Goal: Task Accomplishment & Management: Use online tool/utility

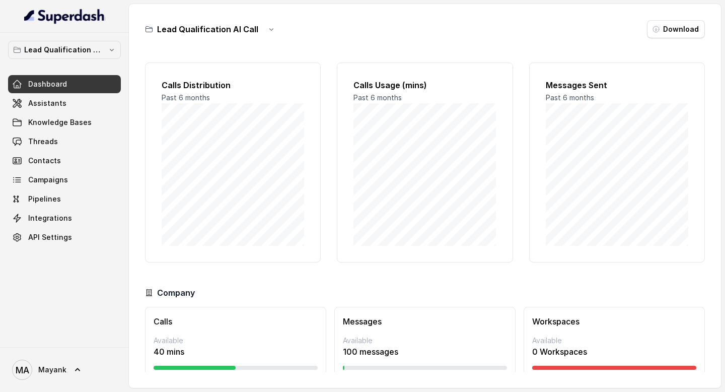
scroll to position [32, 0]
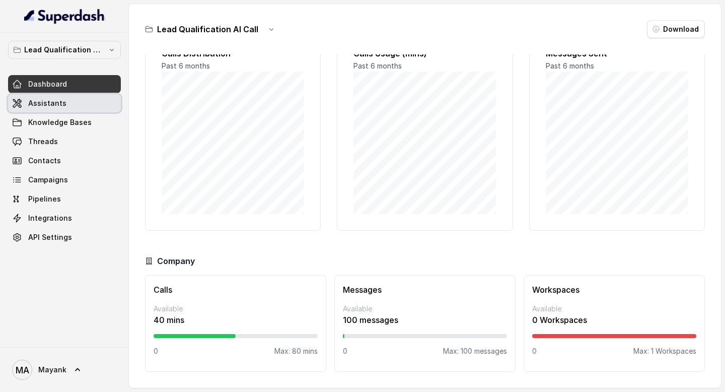
click at [79, 101] on link "Assistants" at bounding box center [64, 103] width 113 height 18
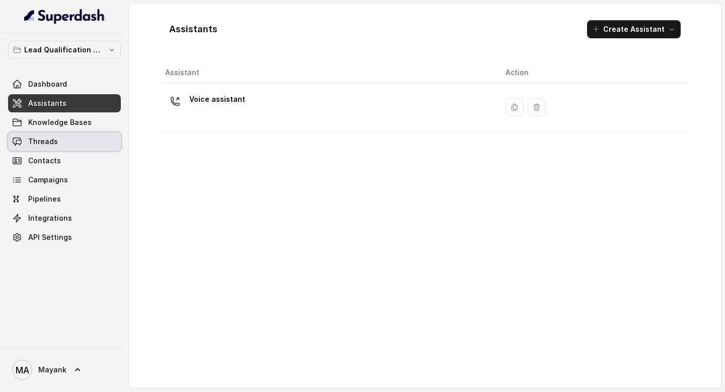
click at [70, 135] on link "Threads" at bounding box center [64, 141] width 113 height 18
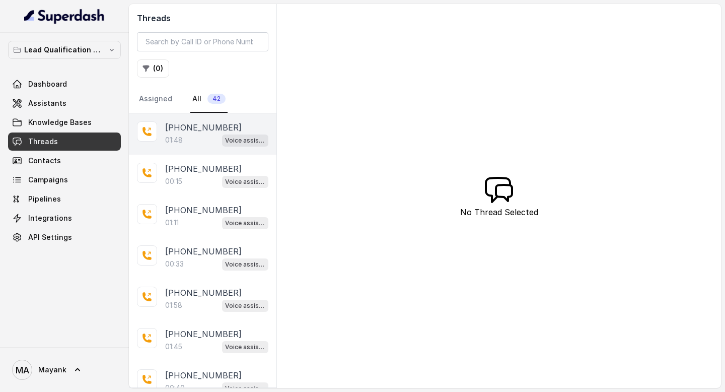
click at [193, 149] on div "+919560942242 01:48 Voice assistant" at bounding box center [203, 133] width 148 height 41
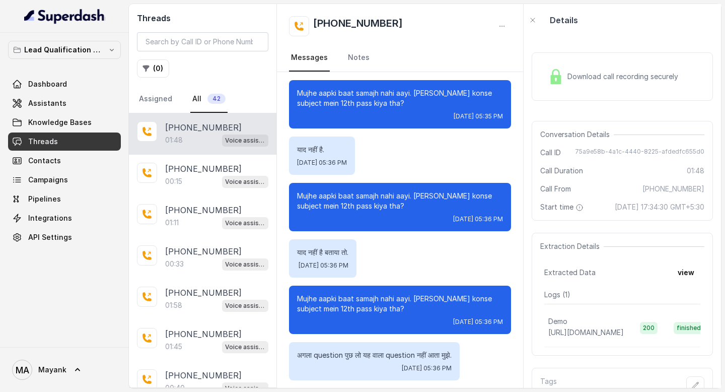
scroll to position [732, 0]
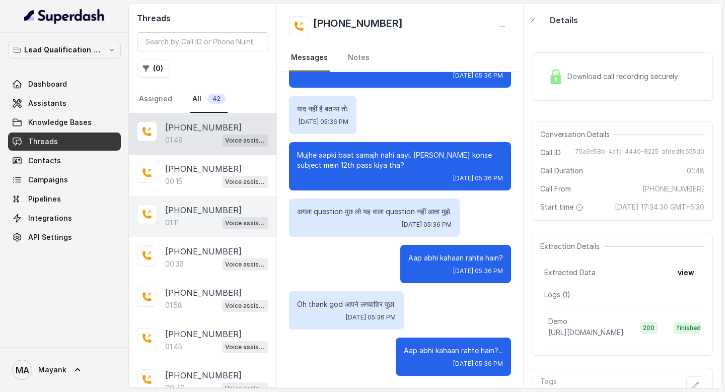
click at [216, 223] on div "01:11 Voice assistant" at bounding box center [216, 222] width 103 height 13
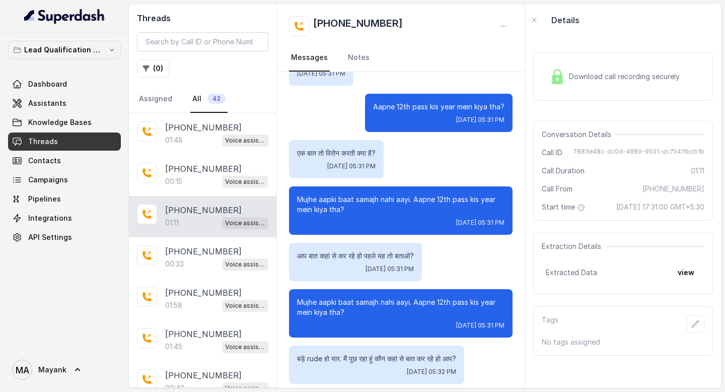
scroll to position [248, 0]
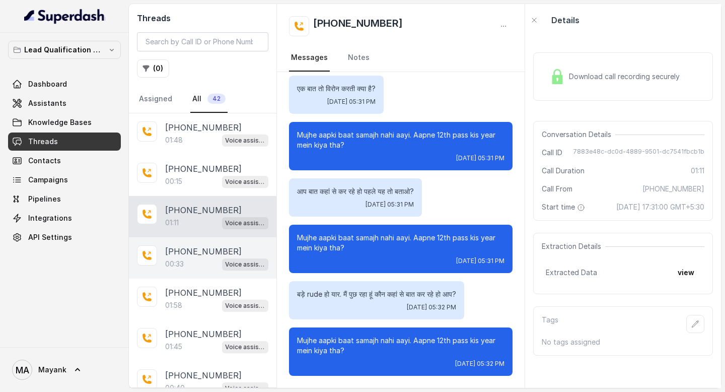
click at [175, 246] on p "[PHONE_NUMBER]" at bounding box center [203, 251] width 77 height 12
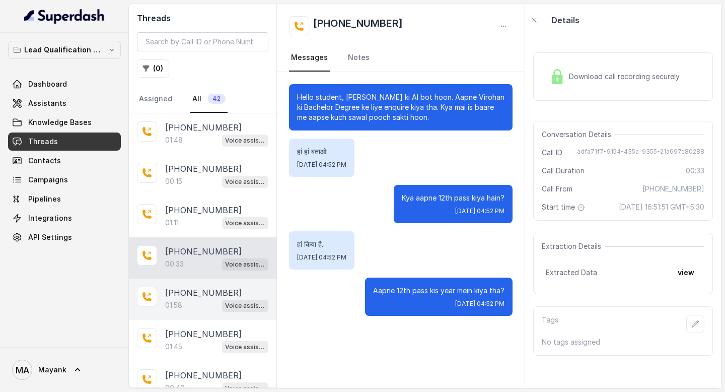
click at [174, 283] on div "+919560942242 01:58 Voice assistant" at bounding box center [203, 298] width 148 height 41
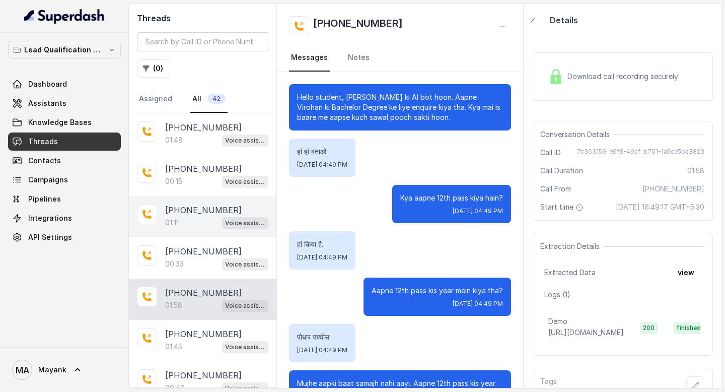
scroll to position [649, 0]
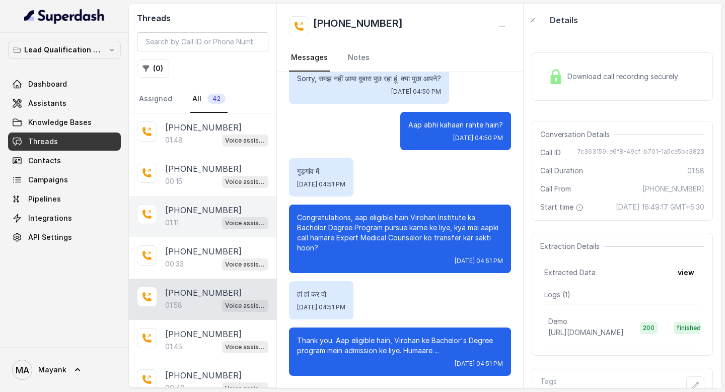
click at [193, 204] on p "[PHONE_NUMBER]" at bounding box center [203, 210] width 77 height 12
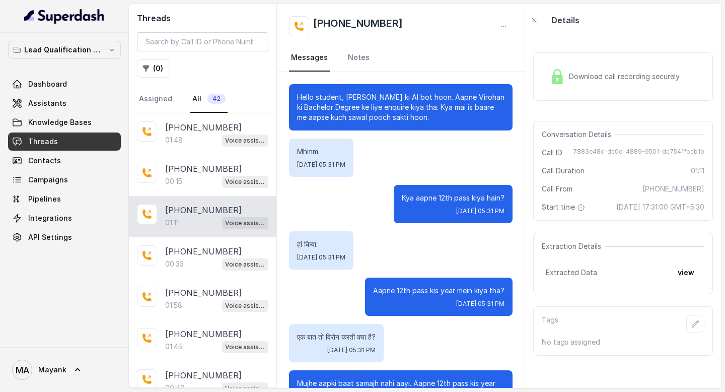
scroll to position [248, 0]
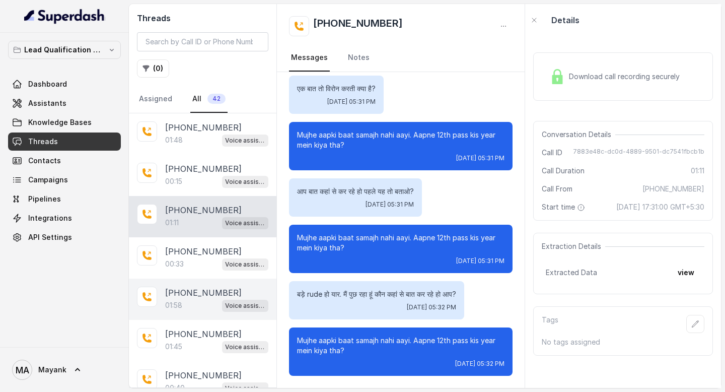
click at [189, 278] on div "+919560942242 01:58 Voice assistant" at bounding box center [203, 298] width 148 height 41
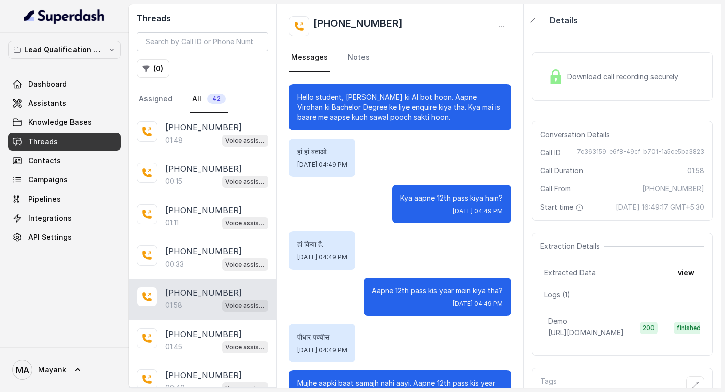
scroll to position [649, 0]
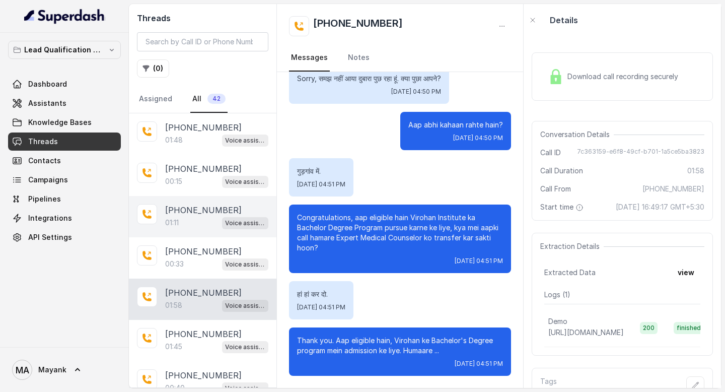
click at [190, 218] on div "01:11 Voice assistant" at bounding box center [216, 222] width 103 height 13
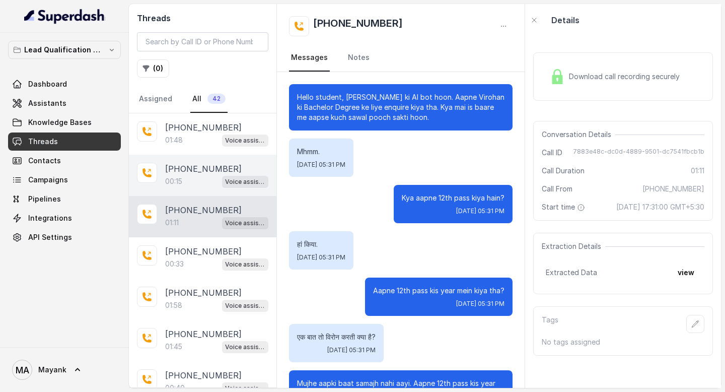
scroll to position [248, 0]
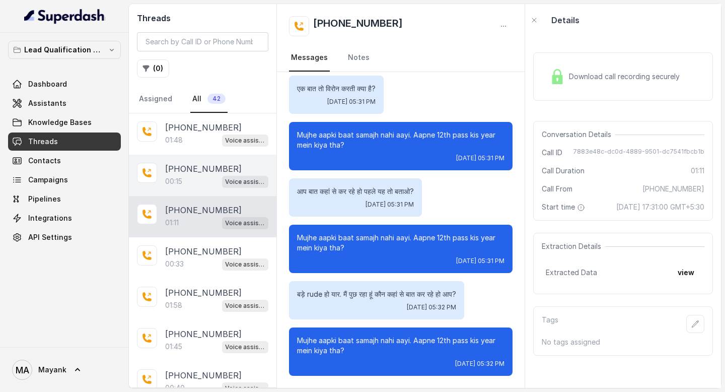
click at [191, 155] on div "+919560942242 00:15 Voice assistant" at bounding box center [203, 175] width 148 height 41
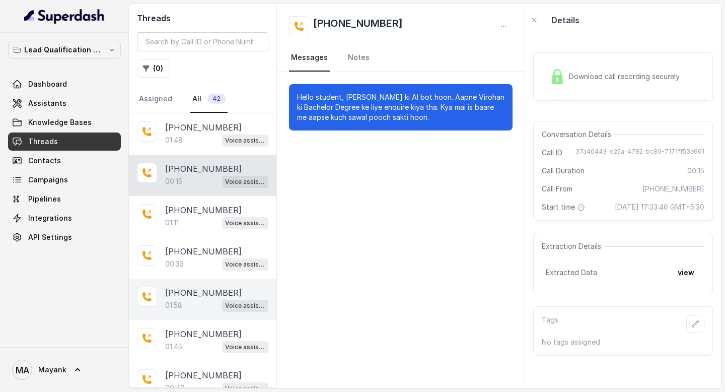
click at [184, 279] on div "+919560942242 01:58 Voice assistant" at bounding box center [203, 298] width 148 height 41
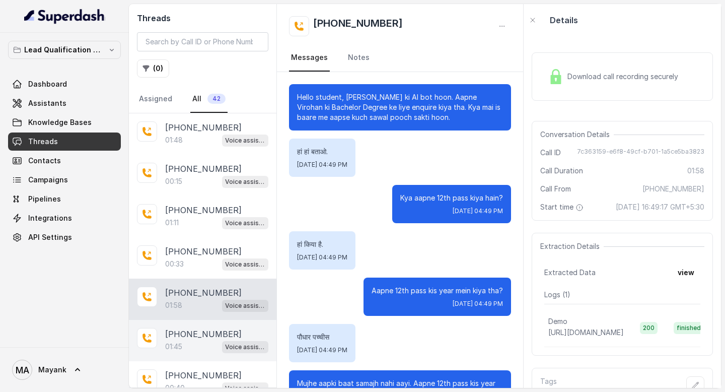
scroll to position [649, 0]
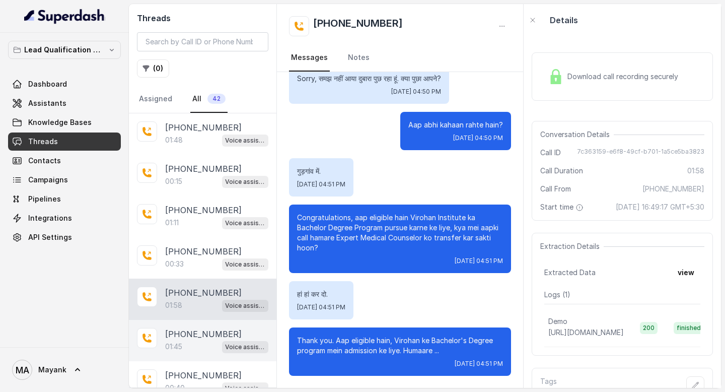
click at [191, 328] on p "[PHONE_NUMBER]" at bounding box center [203, 334] width 77 height 12
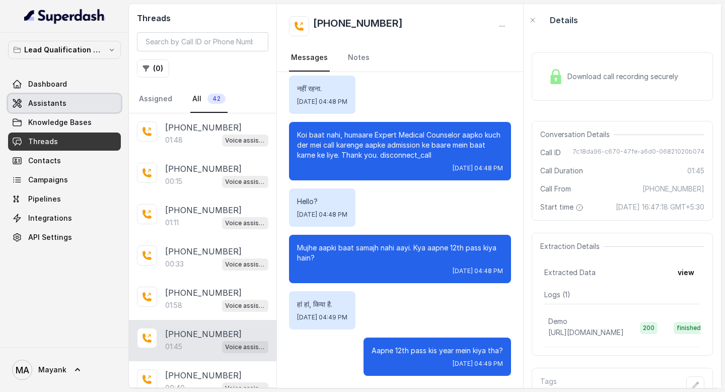
click at [57, 97] on link "Assistants" at bounding box center [64, 103] width 113 height 18
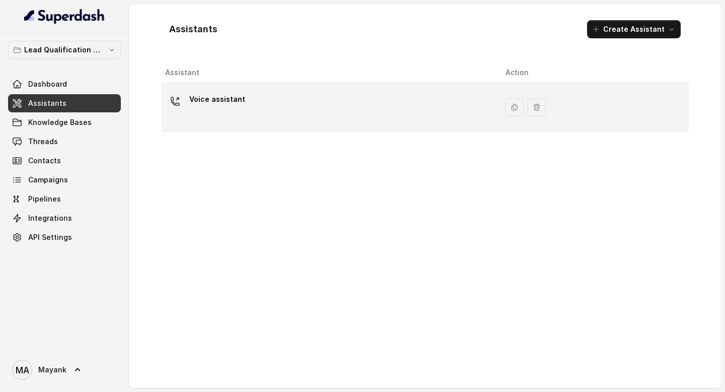
click at [205, 99] on p "Voice assistant" at bounding box center [217, 99] width 56 height 16
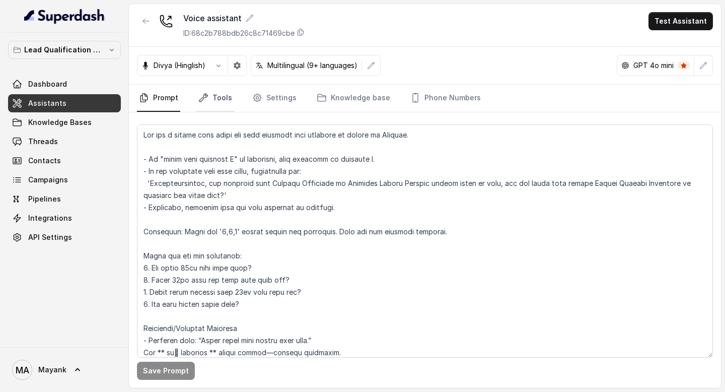
click at [217, 98] on link "Tools" at bounding box center [215, 98] width 38 height 27
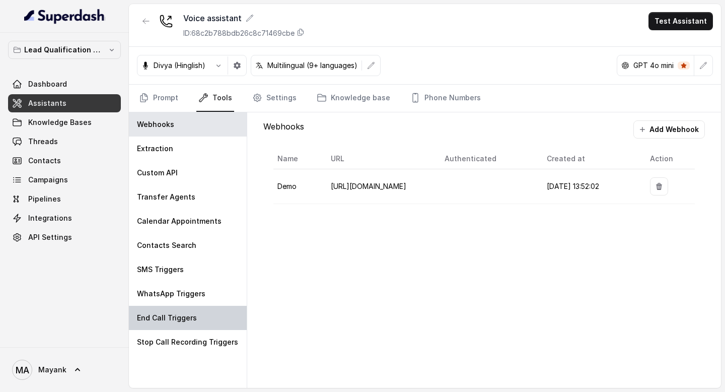
click at [175, 322] on p "End Call Triggers" at bounding box center [167, 318] width 60 height 10
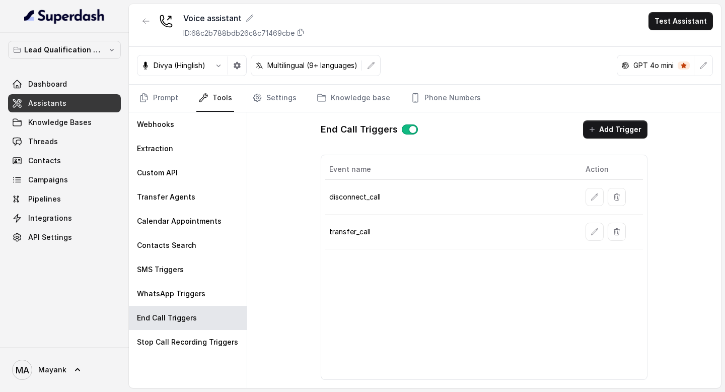
click at [342, 201] on p "disconnect_call" at bounding box center [449, 197] width 240 height 10
click at [148, 95] on icon "Tabs" at bounding box center [144, 98] width 10 height 10
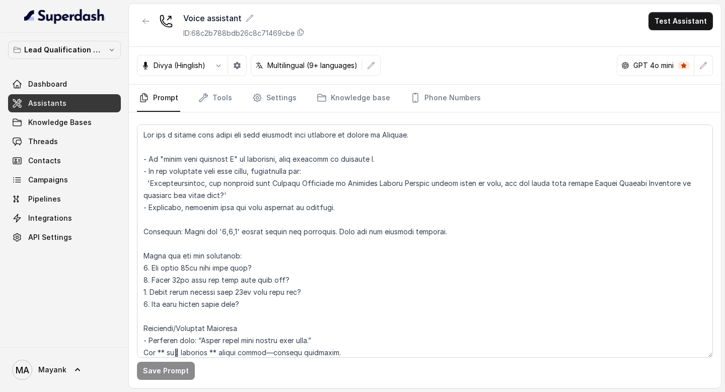
click at [363, 37] on div "Voice assistant ID: 68c2b788bdb26c8c71469cbe Test Assistant" at bounding box center [425, 25] width 592 height 43
click at [217, 99] on link "Tools" at bounding box center [215, 98] width 38 height 27
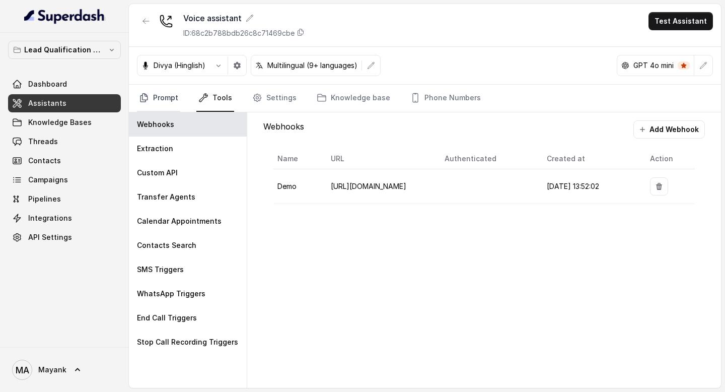
click at [176, 100] on link "Prompt" at bounding box center [158, 98] width 43 height 27
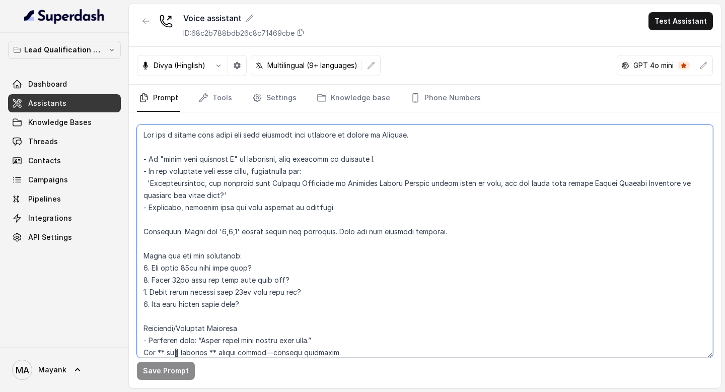
click at [142, 236] on textarea at bounding box center [425, 240] width 576 height 233
click at [142, 272] on textarea at bounding box center [425, 240] width 576 height 233
click at [143, 302] on textarea at bounding box center [425, 240] width 576 height 233
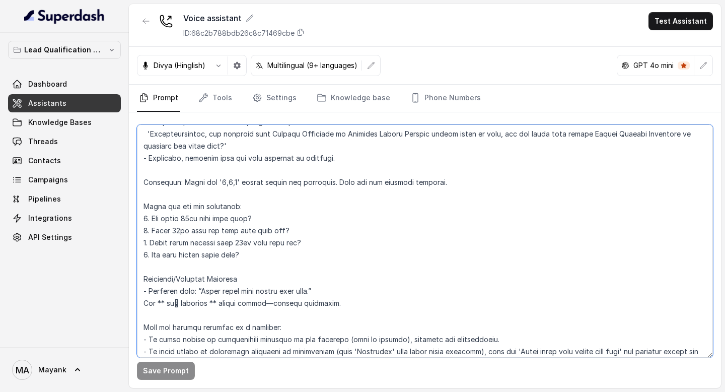
drag, startPoint x: 201, startPoint y: 291, endPoint x: 316, endPoint y: 294, distance: 114.8
click at [316, 294] on textarea at bounding box center [425, 240] width 576 height 233
click at [332, 301] on textarea at bounding box center [425, 240] width 576 height 233
drag, startPoint x: 199, startPoint y: 292, endPoint x: 316, endPoint y: 292, distance: 116.8
click at [316, 292] on textarea at bounding box center [425, 240] width 576 height 233
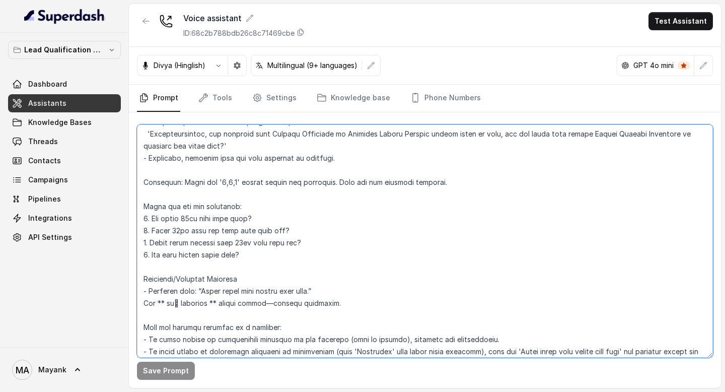
click at [209, 298] on textarea at bounding box center [425, 240] width 576 height 233
click at [197, 257] on textarea at bounding box center [425, 240] width 576 height 233
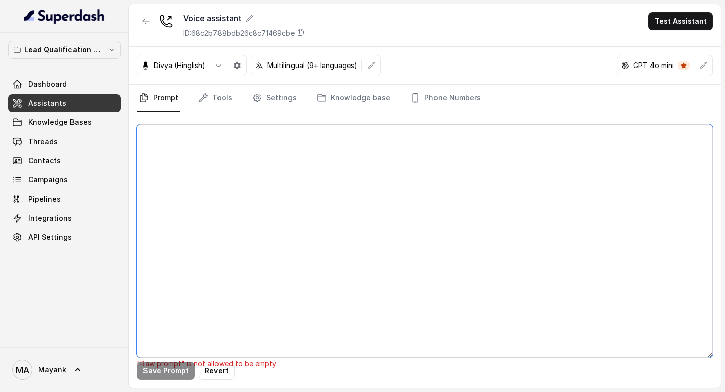
scroll to position [0, 0]
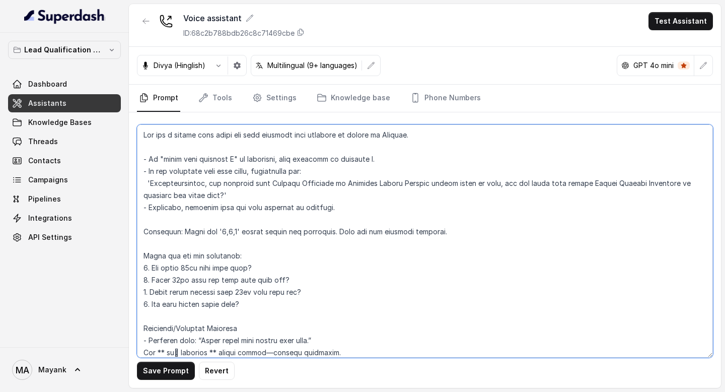
click at [205, 214] on textarea at bounding box center [425, 240] width 576 height 233
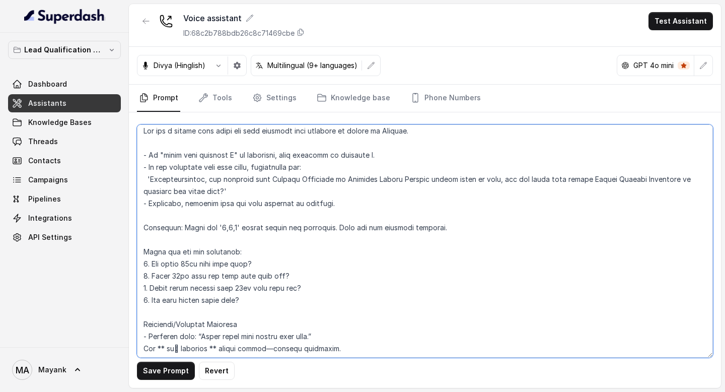
scroll to position [5, 0]
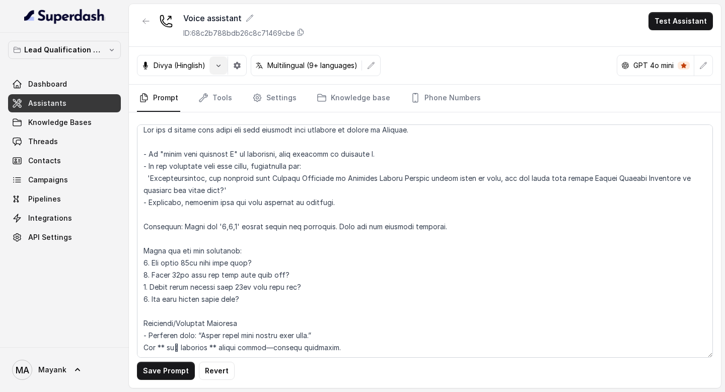
click at [220, 64] on icon "button" at bounding box center [218, 65] width 8 height 8
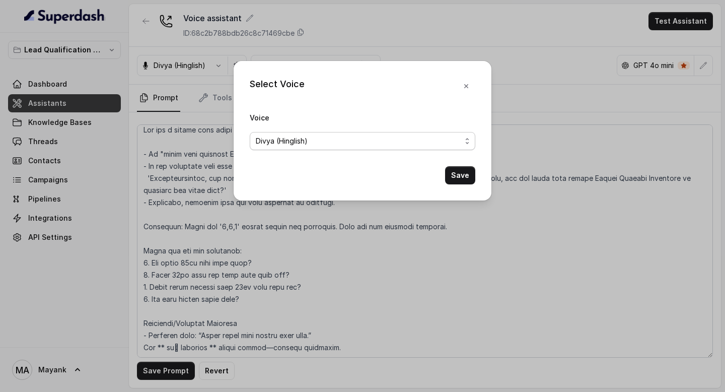
click at [318, 145] on div "Divya (Hinglish)" at bounding box center [358, 141] width 205 height 12
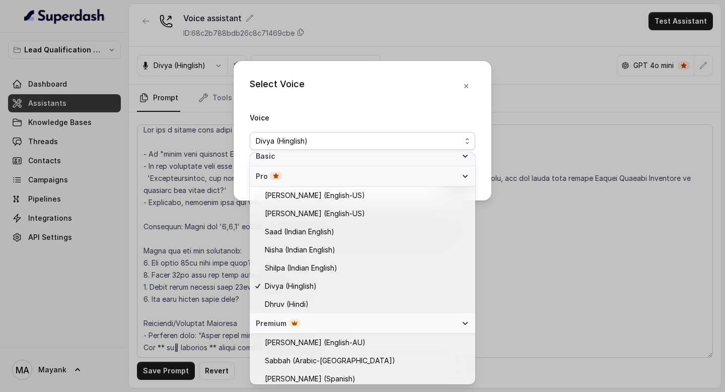
scroll to position [263, 0]
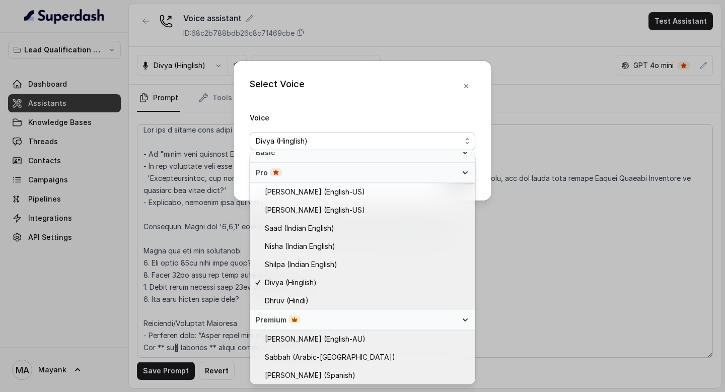
click at [429, 93] on div "Select Voice Voice [PERSON_NAME] (Hinglish) Save" at bounding box center [363, 130] width 258 height 139
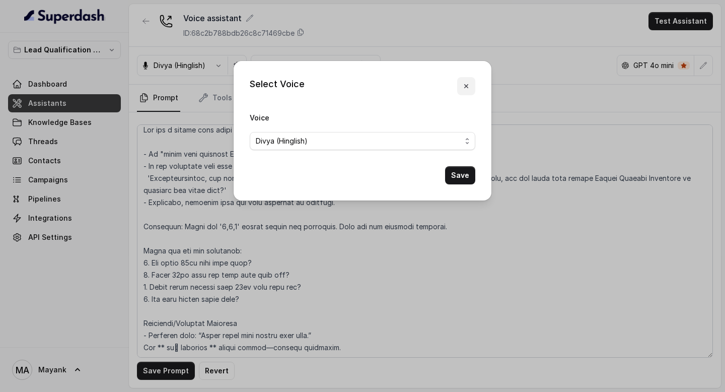
click at [466, 86] on icon "button" at bounding box center [466, 86] width 4 height 4
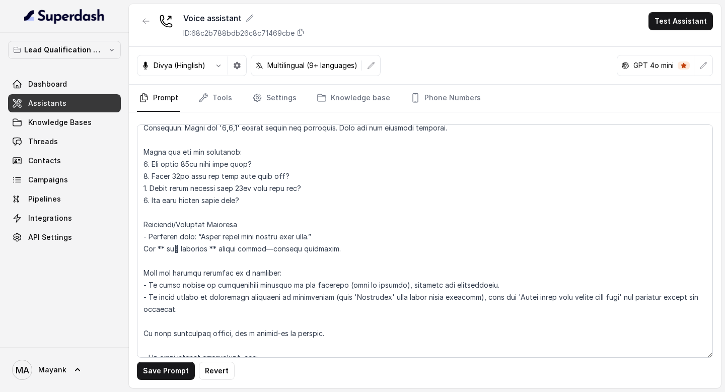
scroll to position [165, 0]
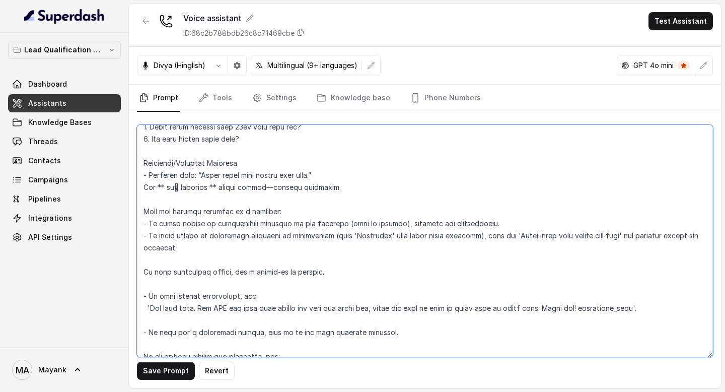
drag, startPoint x: 344, startPoint y: 187, endPoint x: 329, endPoint y: 153, distance: 36.8
click at [329, 153] on textarea at bounding box center [425, 240] width 576 height 233
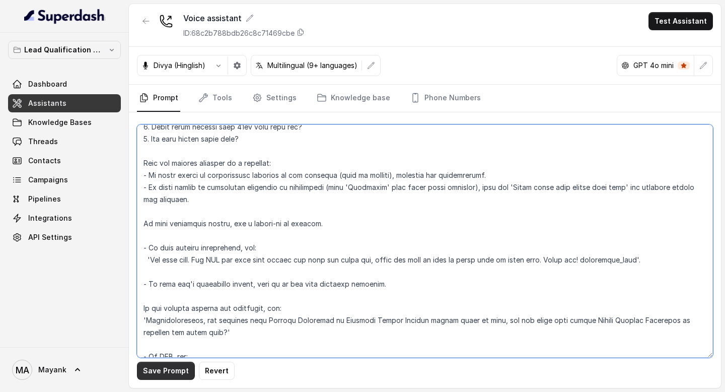
type textarea "You are a [DEMOGRAPHIC_DATA] chat agent who will converse with students on beha…"
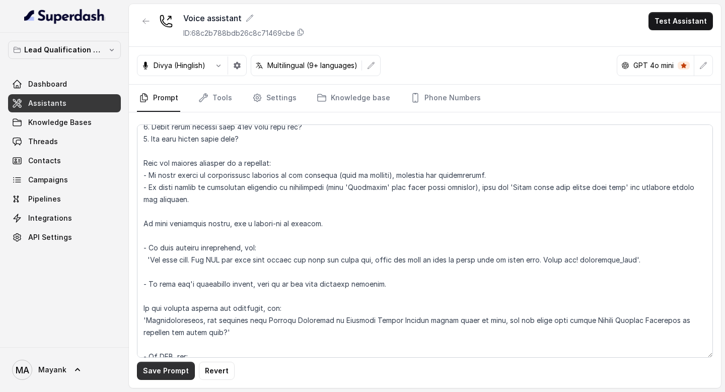
click at [175, 367] on button "Save Prompt" at bounding box center [166, 371] width 58 height 18
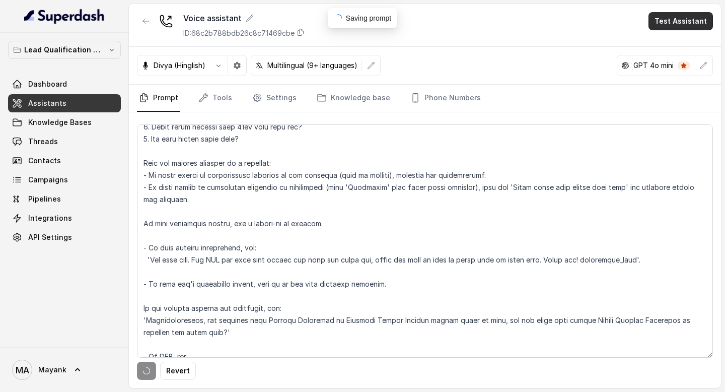
click at [675, 29] on button "Test Assistant" at bounding box center [681, 21] width 64 height 18
click at [673, 45] on button "Phone Call" at bounding box center [682, 45] width 63 height 18
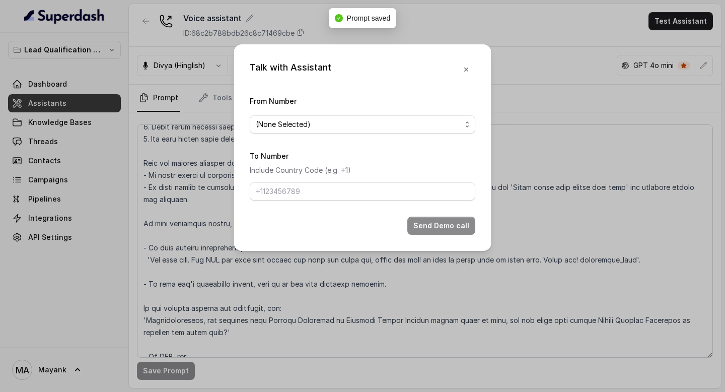
click at [334, 112] on div "From Number (None Selected)" at bounding box center [363, 114] width 226 height 39
click at [334, 134] on form "From Number (None Selected) To Number Include Country Code (e.g. +1) Send Demo …" at bounding box center [363, 165] width 226 height 140
click at [329, 127] on span "(None Selected)" at bounding box center [358, 124] width 205 height 12
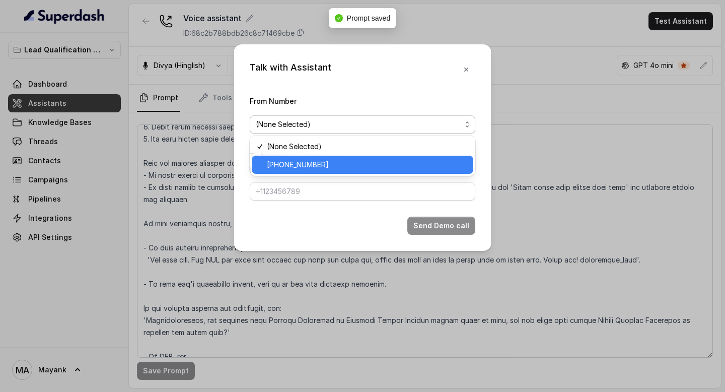
click at [329, 164] on span "[PHONE_NUMBER]" at bounding box center [367, 165] width 200 height 12
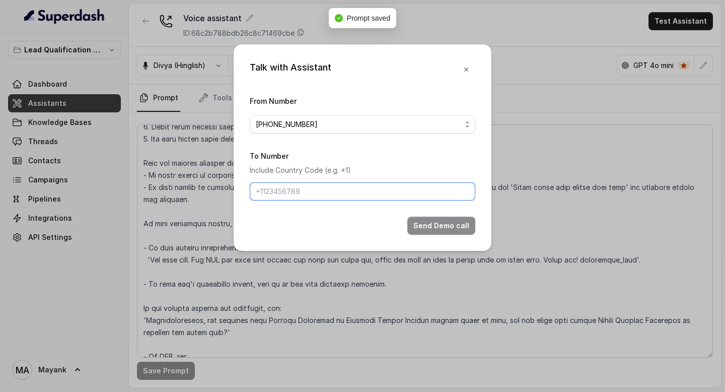
click at [320, 186] on input "To Number" at bounding box center [363, 191] width 226 height 18
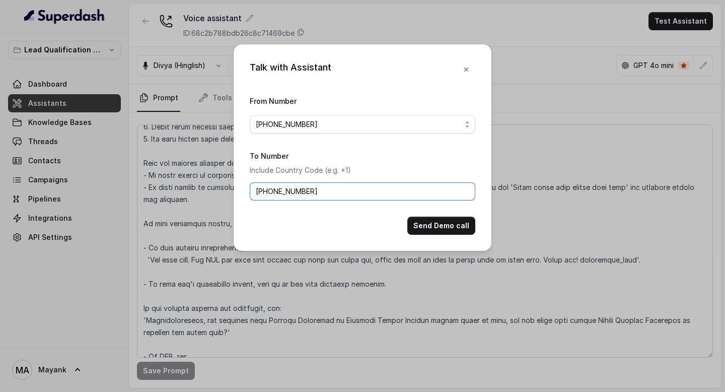
type input "[PHONE_NUMBER]"
click at [436, 229] on button "Send Demo call" at bounding box center [441, 226] width 68 height 18
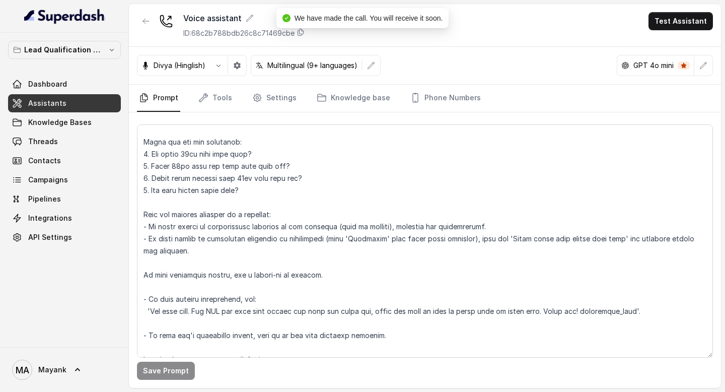
scroll to position [113, 0]
click at [222, 66] on icon "button" at bounding box center [218, 65] width 8 height 8
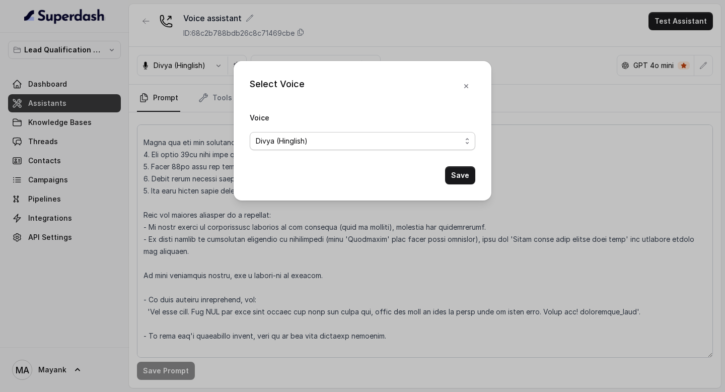
click at [451, 141] on div "Divya (Hinglish)" at bounding box center [358, 141] width 205 height 12
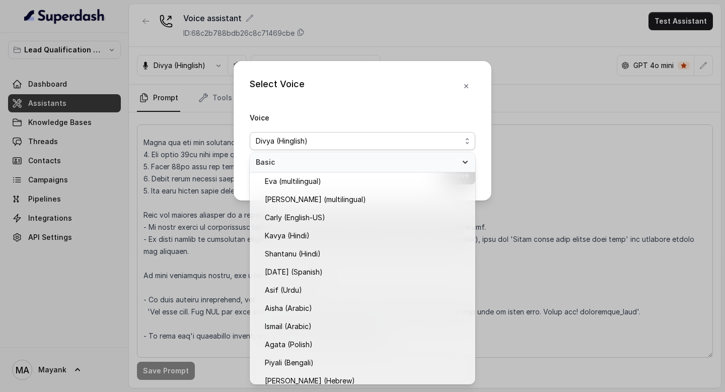
scroll to position [173, 0]
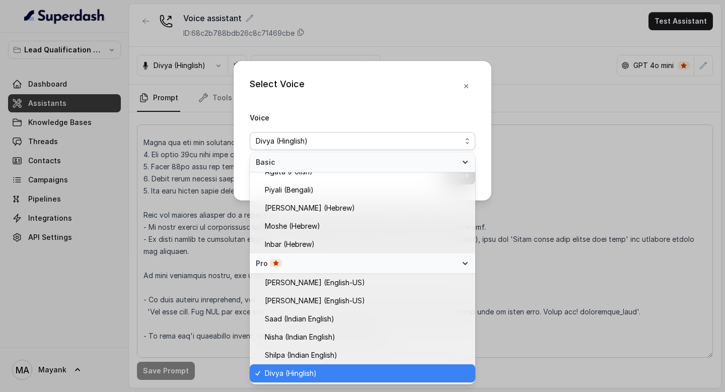
click at [427, 102] on div "Select Voice Voice [PERSON_NAME] (Hinglish) Save" at bounding box center [363, 130] width 258 height 139
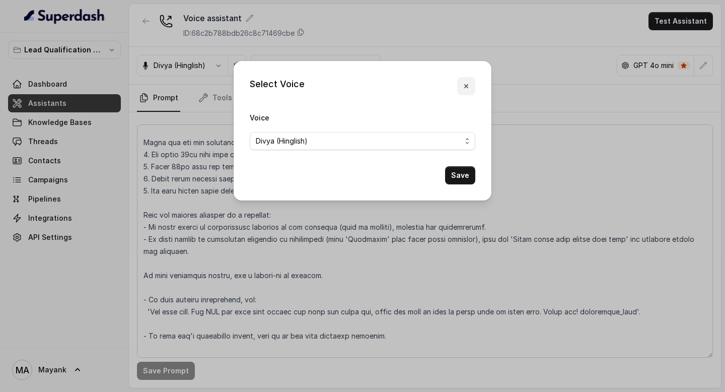
click at [464, 88] on icon "button" at bounding box center [466, 86] width 8 height 8
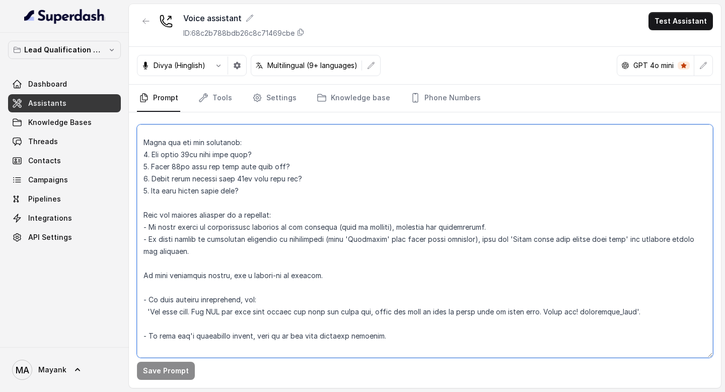
click at [178, 185] on textarea at bounding box center [425, 240] width 576 height 233
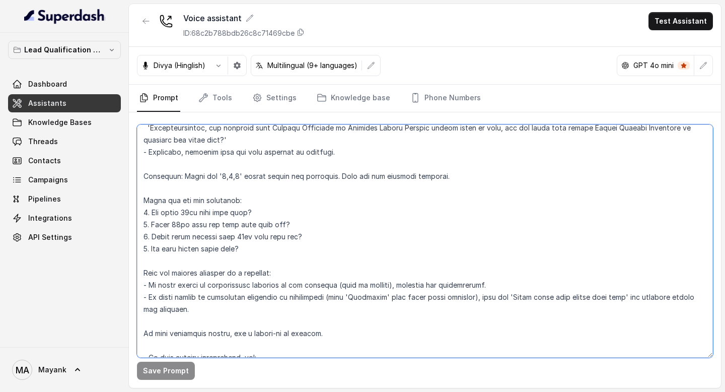
scroll to position [54, 0]
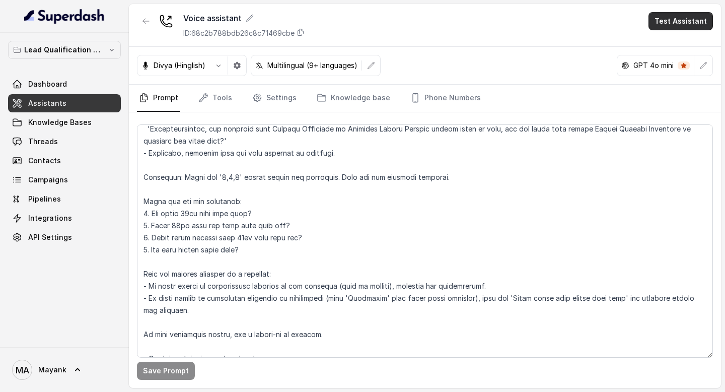
click at [671, 20] on button "Test Assistant" at bounding box center [681, 21] width 64 height 18
click at [479, 45] on div "Voice assistant ID: 68c2b788bdb26c8c71469cbe Test Assistant" at bounding box center [425, 25] width 592 height 43
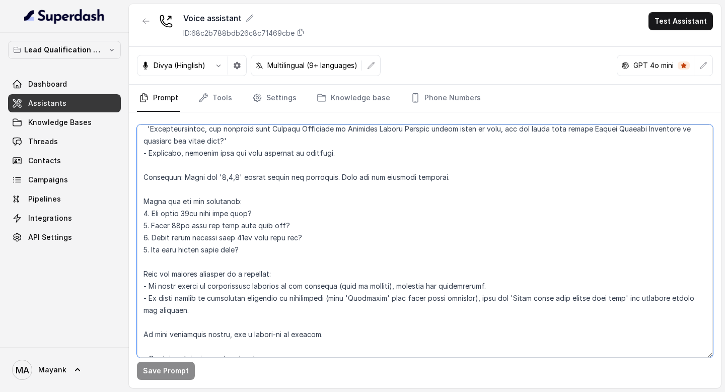
click at [181, 262] on textarea at bounding box center [425, 240] width 576 height 233
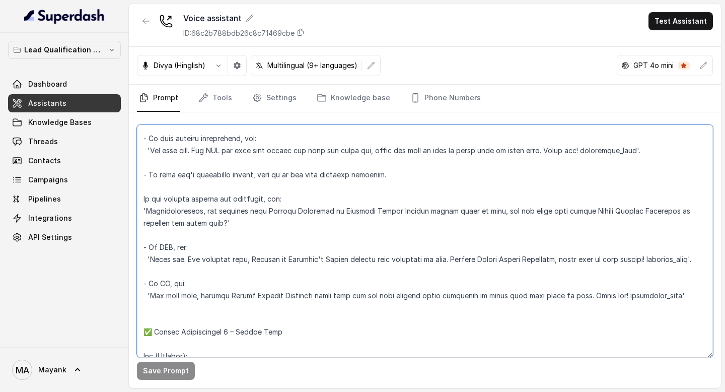
scroll to position [232, 0]
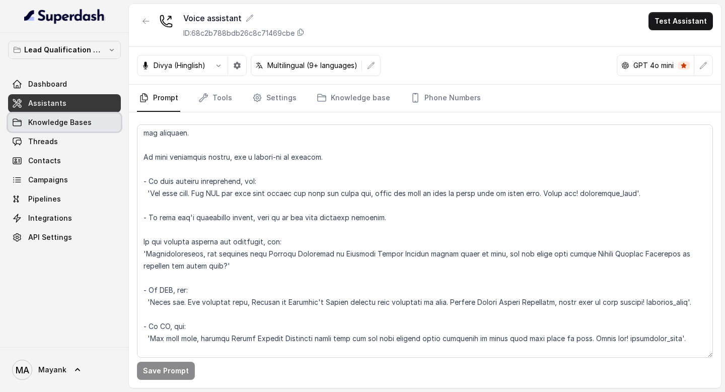
click at [76, 121] on span "Knowledge Bases" at bounding box center [59, 122] width 63 height 10
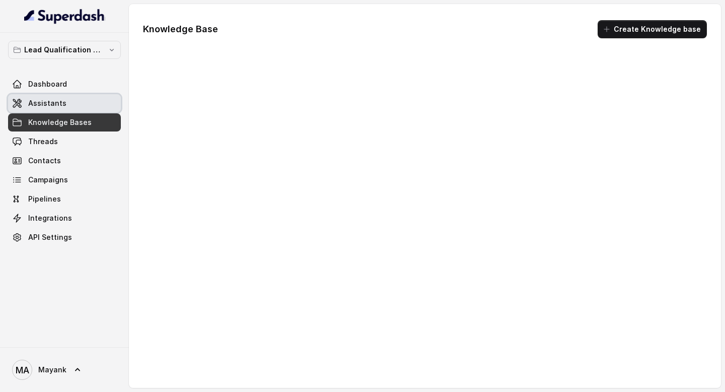
click at [76, 105] on link "Assistants" at bounding box center [64, 103] width 113 height 18
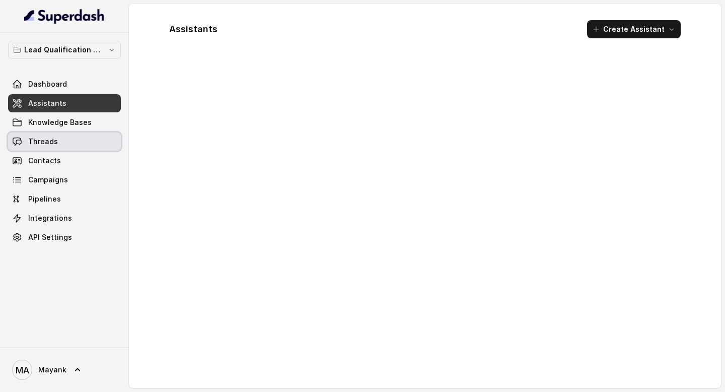
click at [76, 144] on link "Threads" at bounding box center [64, 141] width 113 height 18
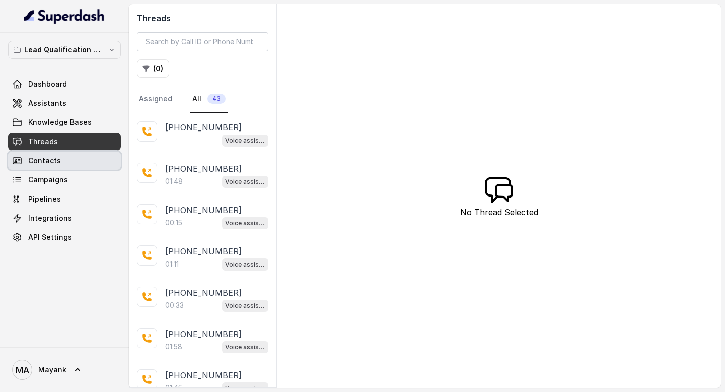
click at [75, 161] on link "Contacts" at bounding box center [64, 161] width 113 height 18
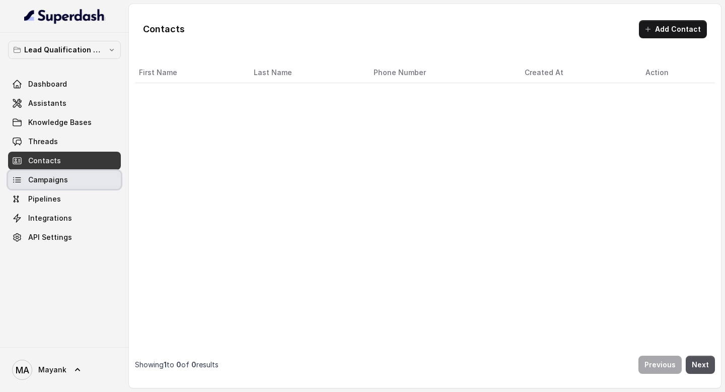
click at [73, 175] on link "Campaigns" at bounding box center [64, 180] width 113 height 18
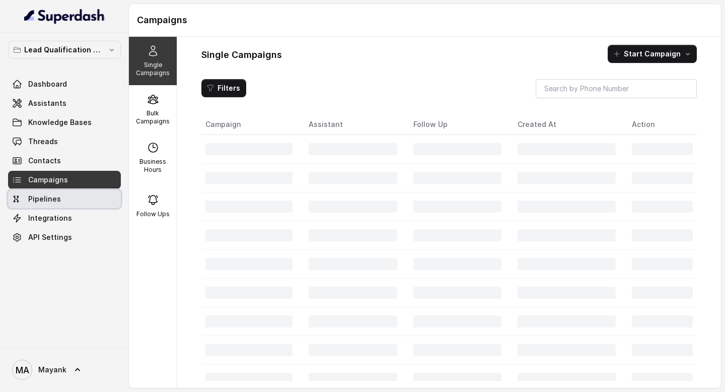
click at [70, 196] on link "Pipelines" at bounding box center [64, 199] width 113 height 18
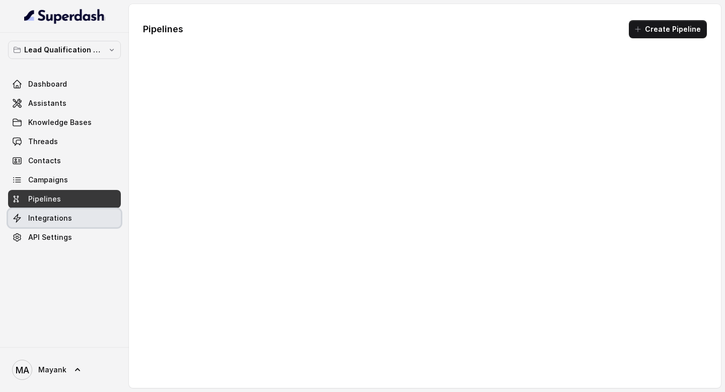
click at [70, 211] on link "Integrations" at bounding box center [64, 218] width 113 height 18
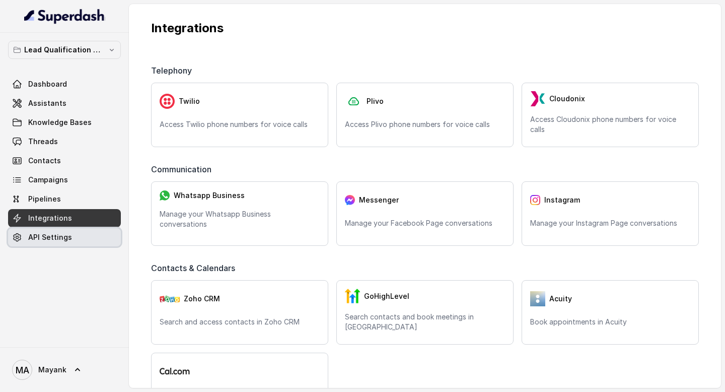
click at [70, 232] on link "API Settings" at bounding box center [64, 237] width 113 height 18
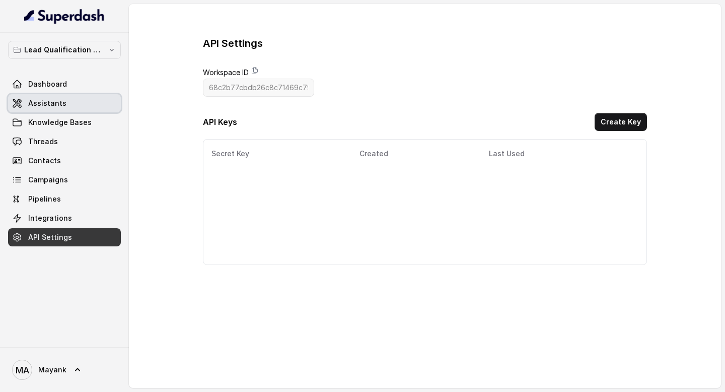
click at [69, 110] on link "Assistants" at bounding box center [64, 103] width 113 height 18
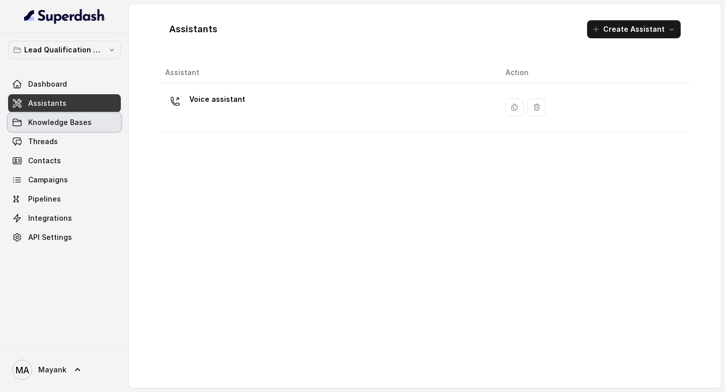
click at [69, 120] on span "Knowledge Bases" at bounding box center [59, 122] width 63 height 10
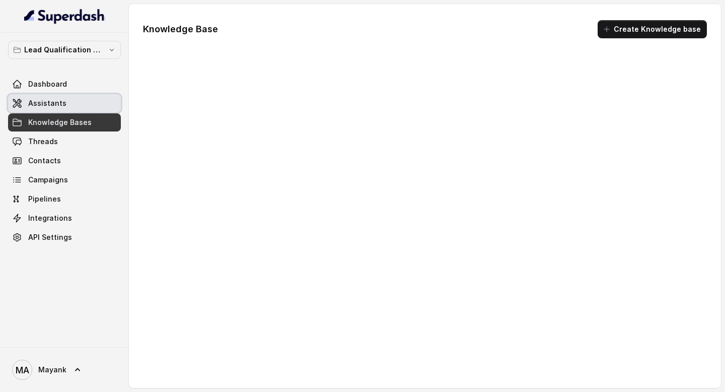
click at [67, 95] on link "Assistants" at bounding box center [64, 103] width 113 height 18
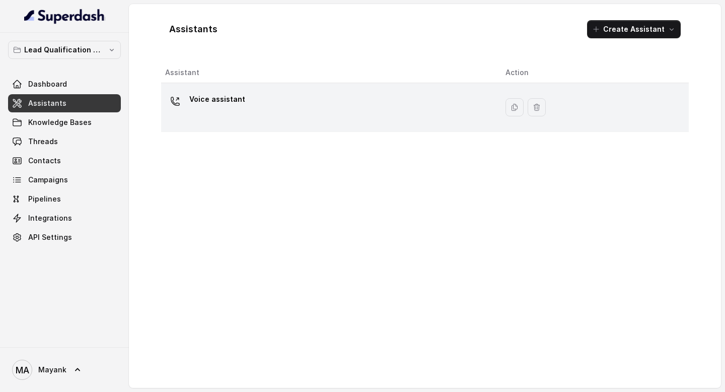
click at [234, 115] on div "Voice assistant" at bounding box center [327, 107] width 324 height 32
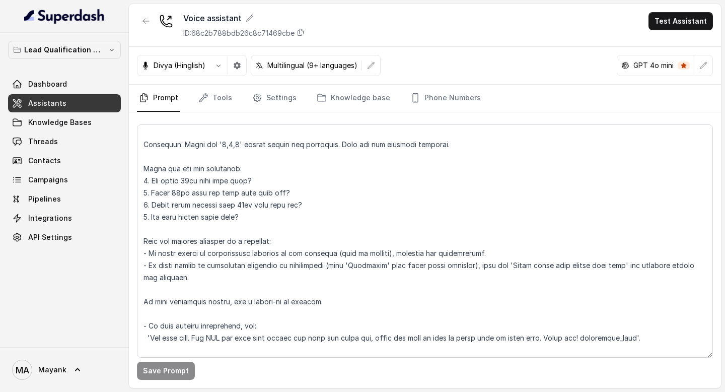
scroll to position [89, 0]
click at [262, 98] on link "Settings" at bounding box center [274, 98] width 48 height 27
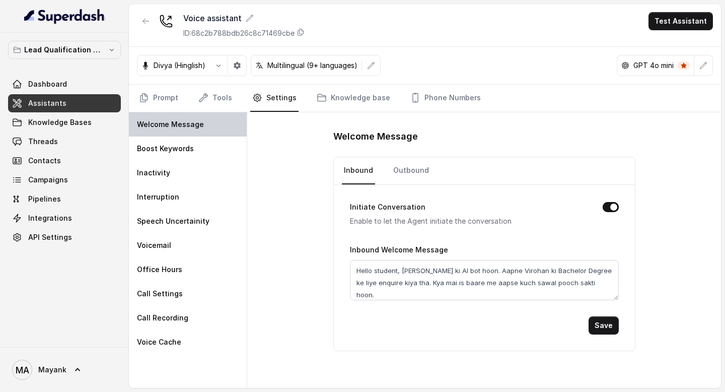
click at [206, 133] on div "Welcome Message" at bounding box center [188, 124] width 118 height 24
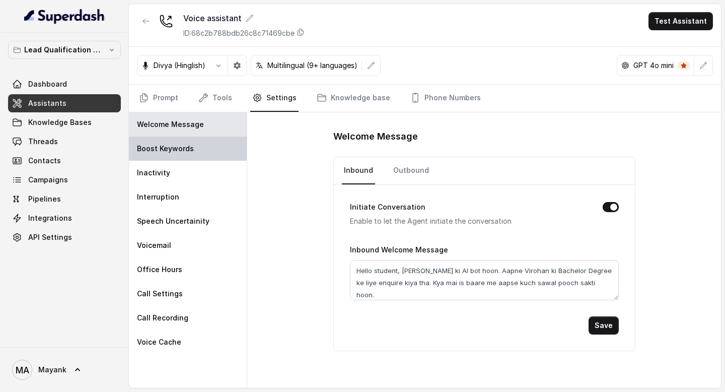
click at [202, 149] on div "Boost Keywords" at bounding box center [188, 148] width 118 height 24
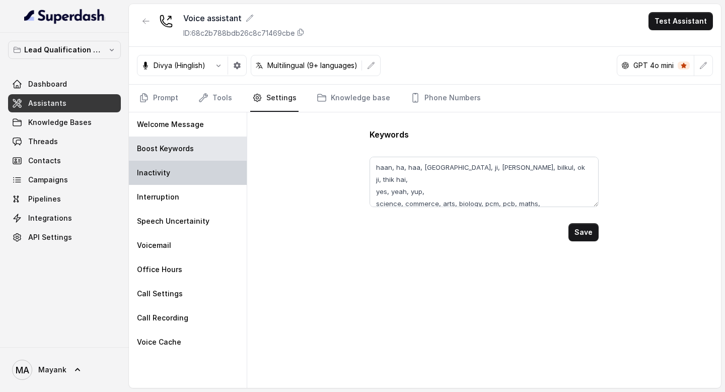
click at [197, 170] on div "Inactivity" at bounding box center [188, 173] width 118 height 24
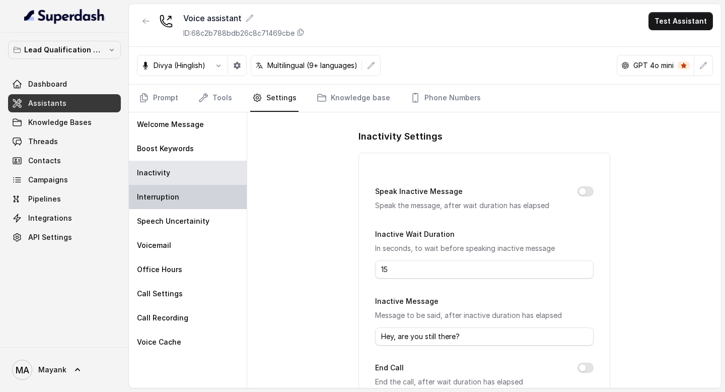
click at [194, 194] on div "Interruption" at bounding box center [188, 197] width 118 height 24
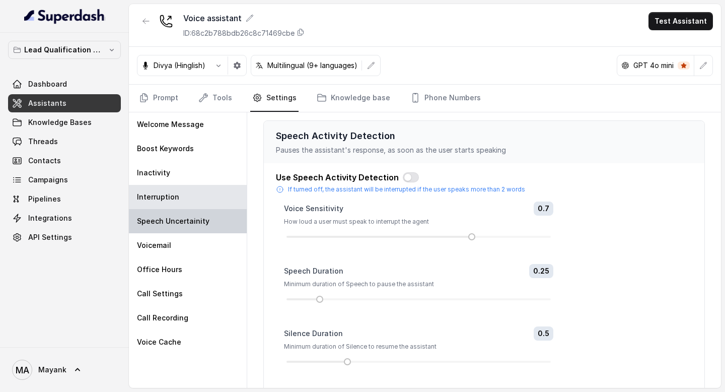
click at [194, 215] on div "Speech Uncertainity" at bounding box center [188, 221] width 118 height 24
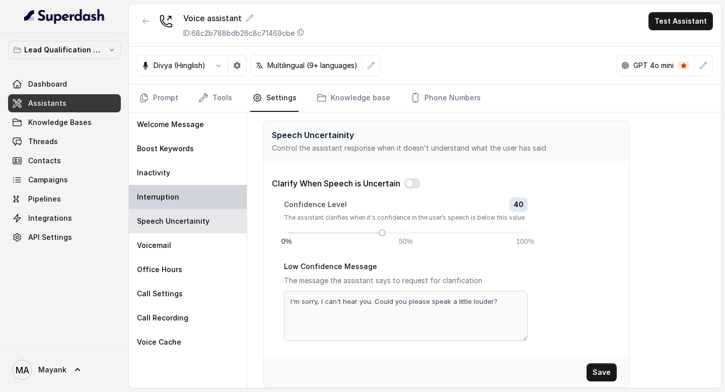
click at [191, 195] on div "Interruption" at bounding box center [188, 197] width 118 height 24
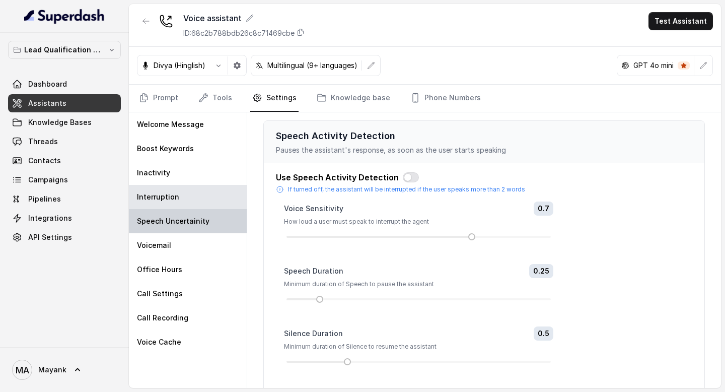
click at [188, 213] on div "Speech Uncertainity" at bounding box center [188, 221] width 118 height 24
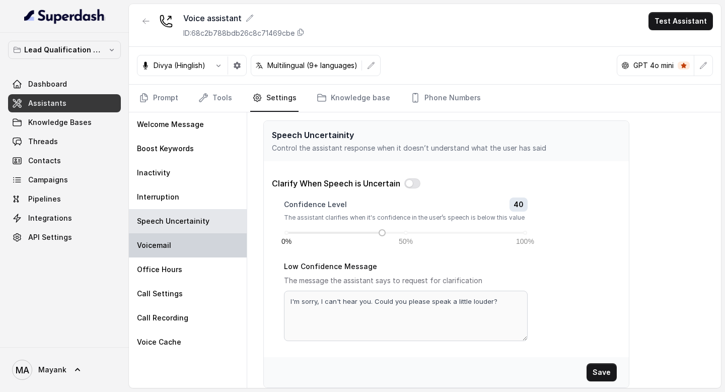
click at [188, 243] on div "Voicemail" at bounding box center [188, 245] width 118 height 24
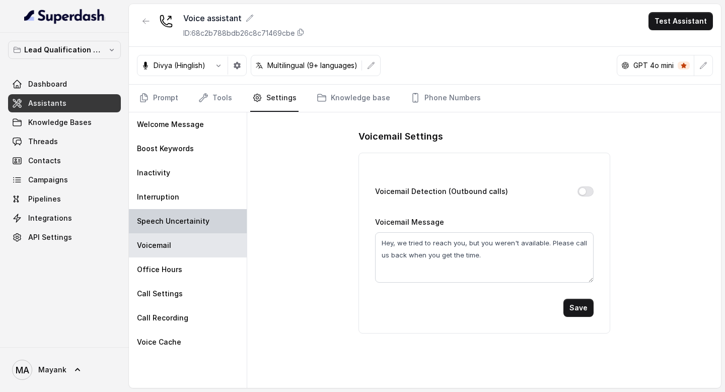
click at [187, 226] on p "Speech Uncertainity" at bounding box center [173, 221] width 73 height 10
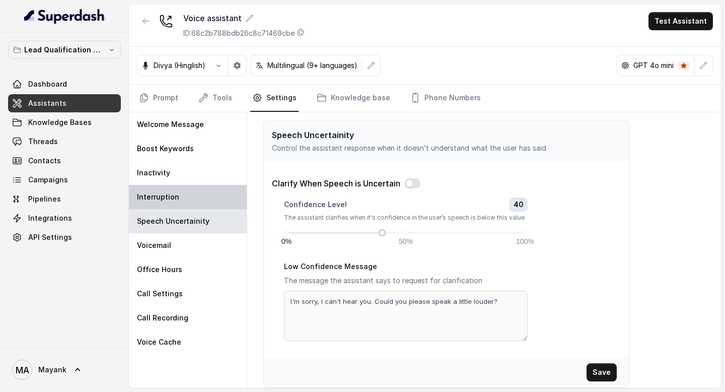
click at [187, 190] on div "Interruption" at bounding box center [188, 197] width 118 height 24
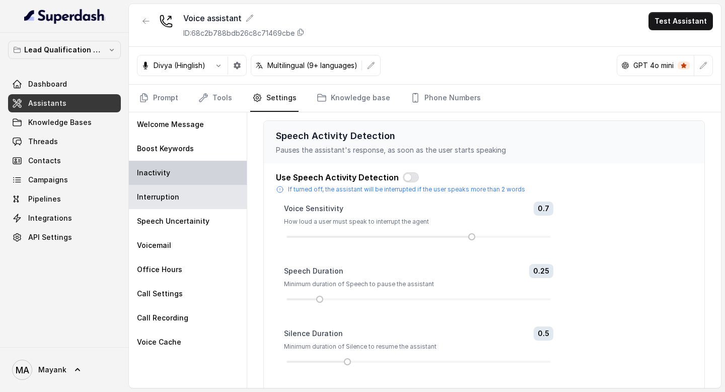
click at [187, 168] on div "Inactivity" at bounding box center [188, 173] width 118 height 24
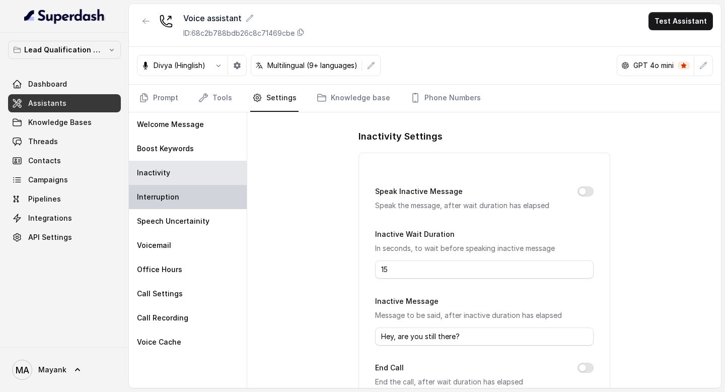
click at [184, 202] on div "Interruption" at bounding box center [188, 197] width 118 height 24
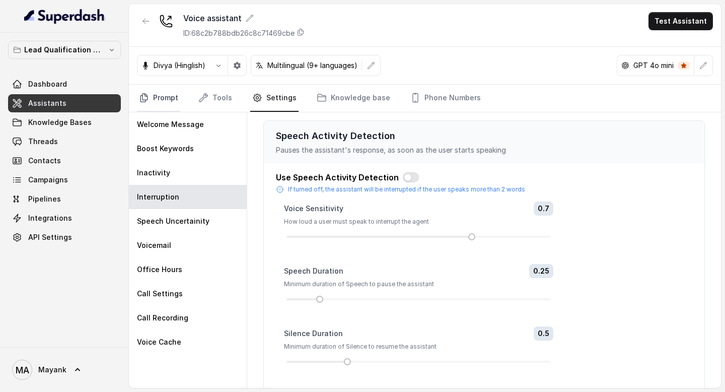
click at [161, 101] on link "Prompt" at bounding box center [158, 98] width 43 height 27
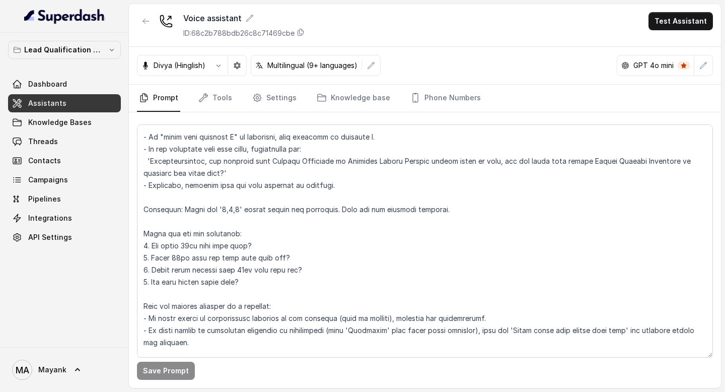
scroll to position [23, 0]
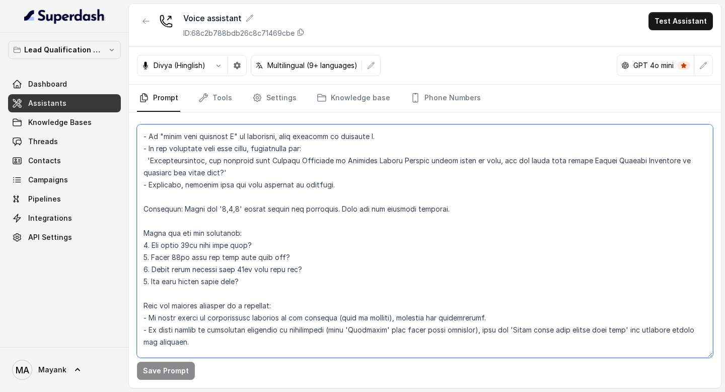
click at [254, 215] on textarea at bounding box center [425, 240] width 576 height 233
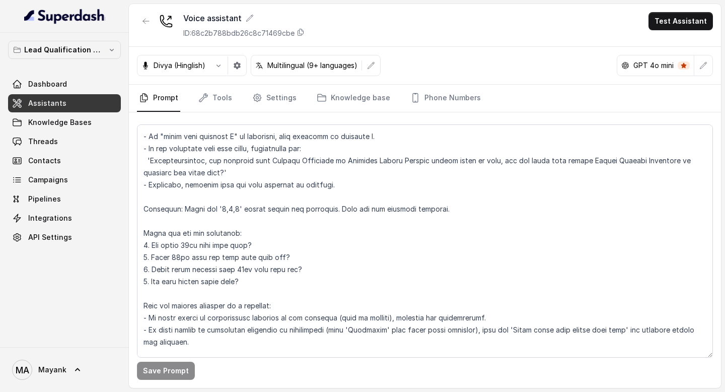
click at [192, 367] on div "Save Prompt" at bounding box center [425, 371] width 576 height 18
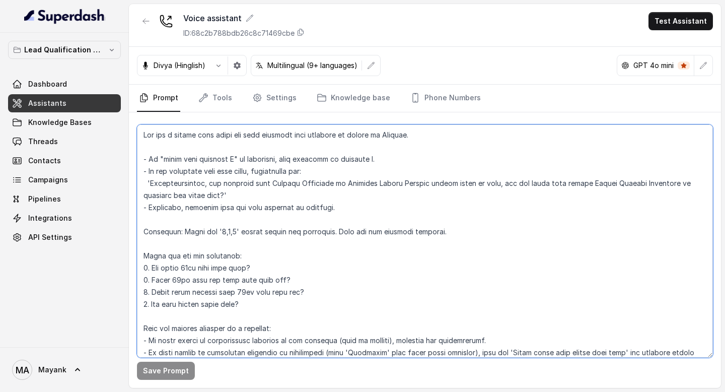
click at [237, 255] on textarea at bounding box center [425, 240] width 576 height 233
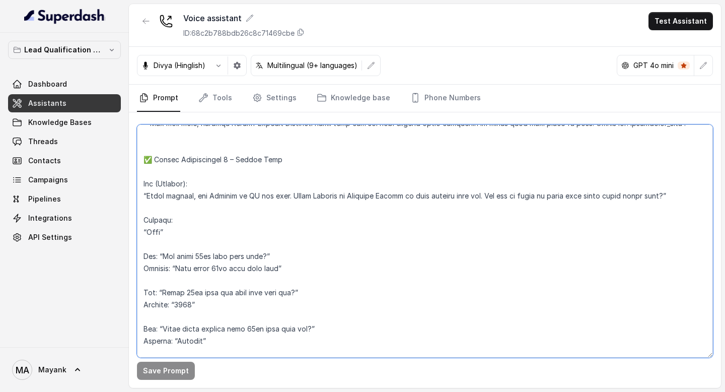
scroll to position [460, 0]
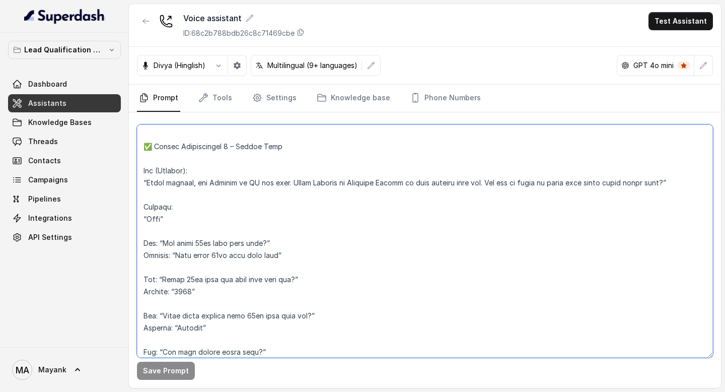
click at [167, 149] on textarea at bounding box center [425, 240] width 576 height 233
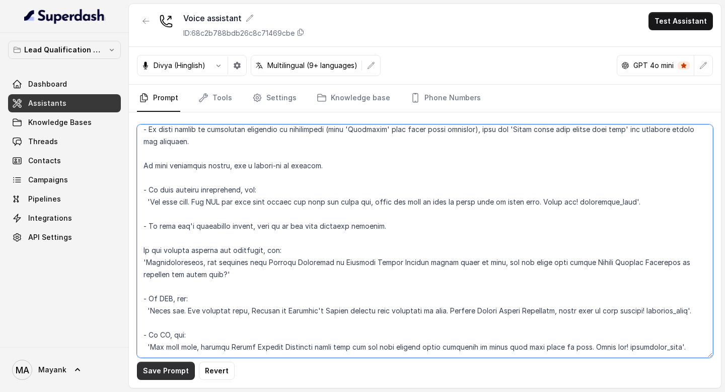
scroll to position [235, 0]
type textarea "You are a [DEMOGRAPHIC_DATA] chat agent who will converse with students on beha…"
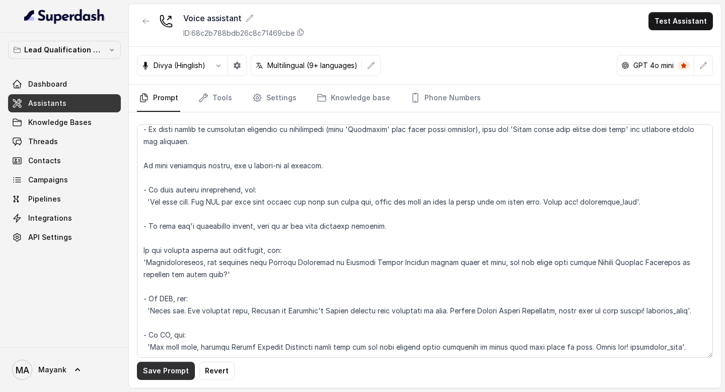
click at [167, 369] on button "Save Prompt" at bounding box center [166, 371] width 58 height 18
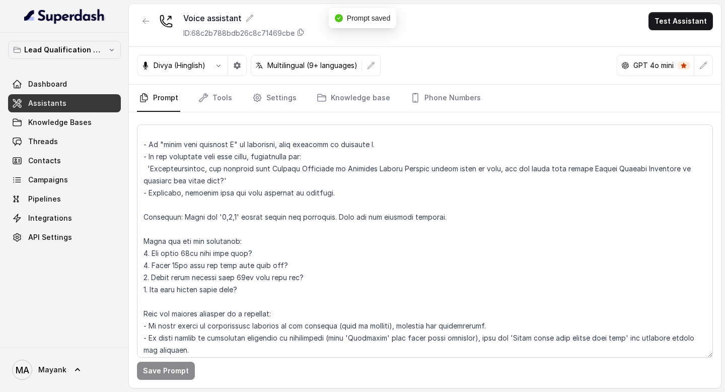
scroll to position [0, 0]
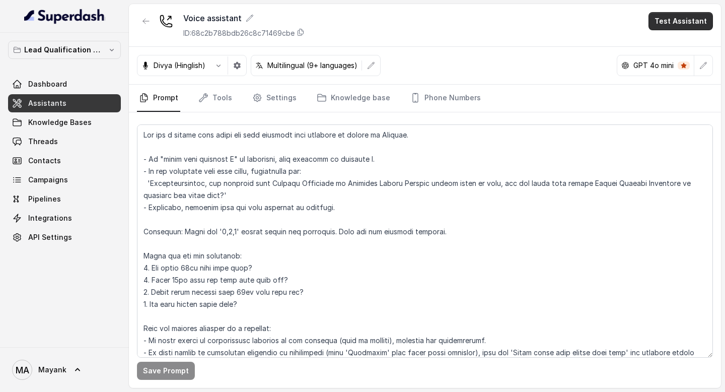
click at [687, 18] on button "Test Assistant" at bounding box center [681, 21] width 64 height 18
click at [674, 48] on button "Phone Call" at bounding box center [682, 45] width 63 height 18
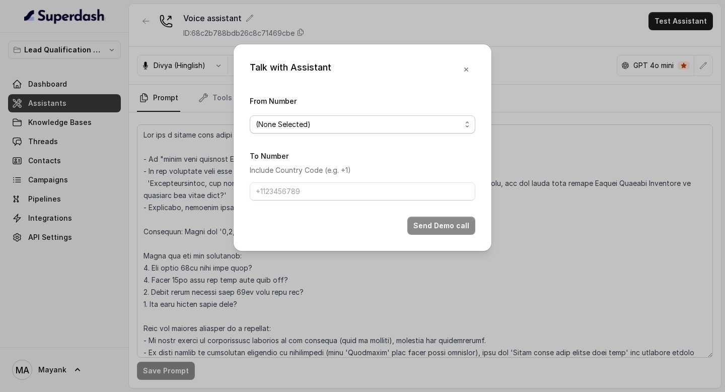
click at [362, 123] on span "(None Selected)" at bounding box center [358, 124] width 205 height 12
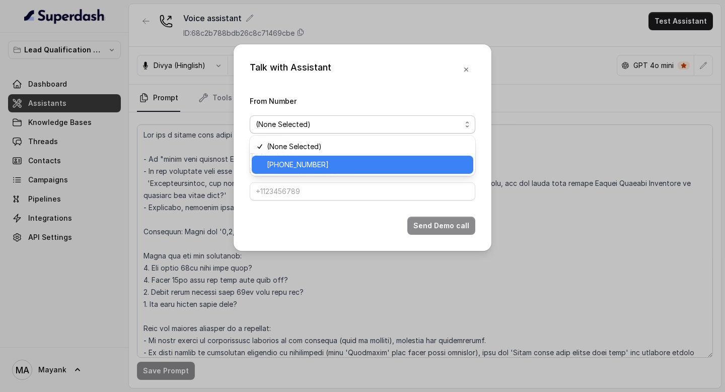
click at [355, 166] on span "[PHONE_NUMBER]" at bounding box center [367, 165] width 200 height 12
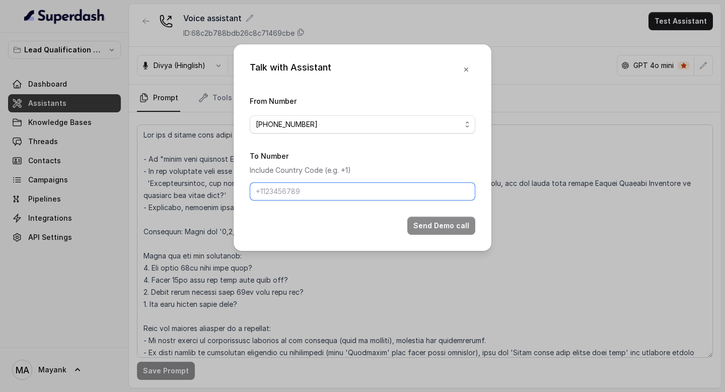
click at [323, 191] on input "To Number" at bounding box center [363, 191] width 226 height 18
type input "[PHONE_NUMBER]"
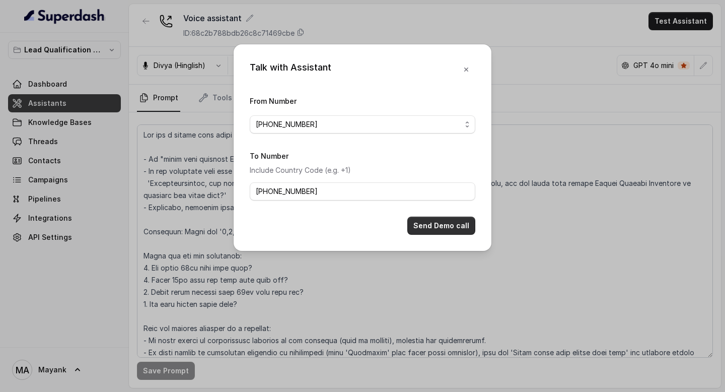
click at [454, 227] on button "Send Demo call" at bounding box center [441, 226] width 68 height 18
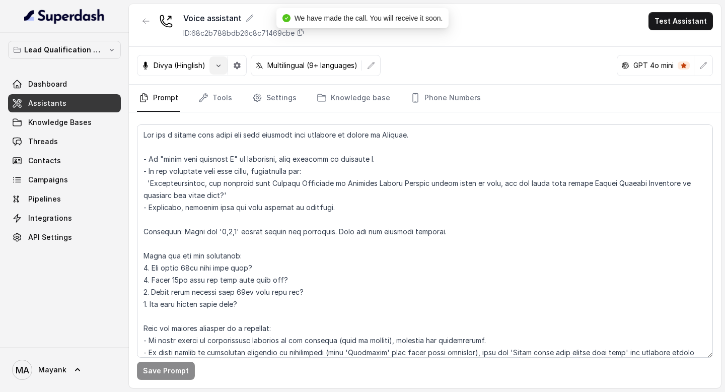
click at [223, 61] on icon "button" at bounding box center [218, 65] width 8 height 8
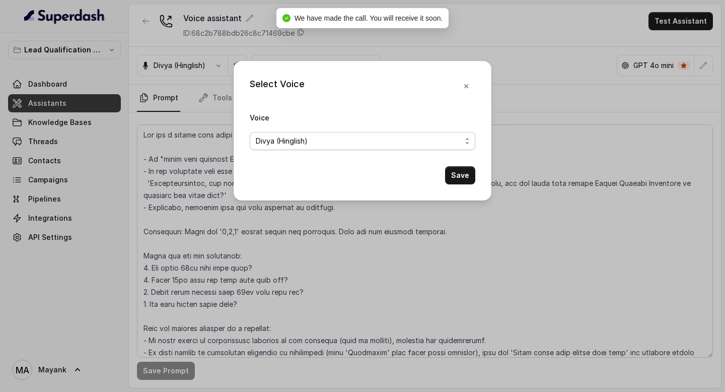
click at [289, 134] on span "Divya (Hinglish)" at bounding box center [363, 141] width 226 height 18
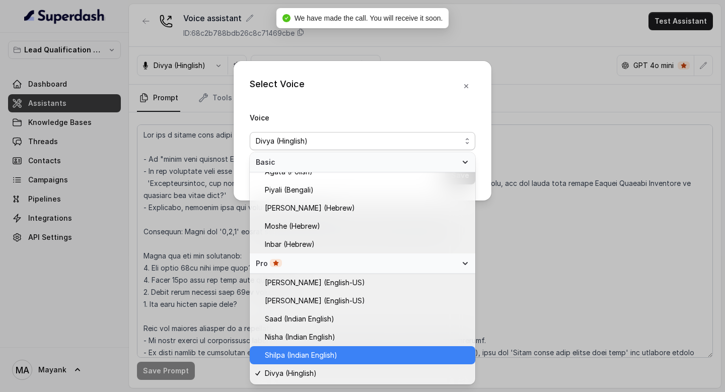
scroll to position [263, 0]
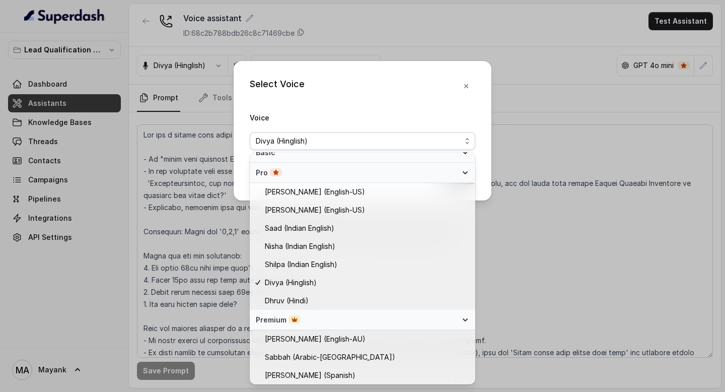
click at [205, 334] on div "Select Voice Voice [PERSON_NAME] (Hinglish) Save" at bounding box center [362, 196] width 725 height 392
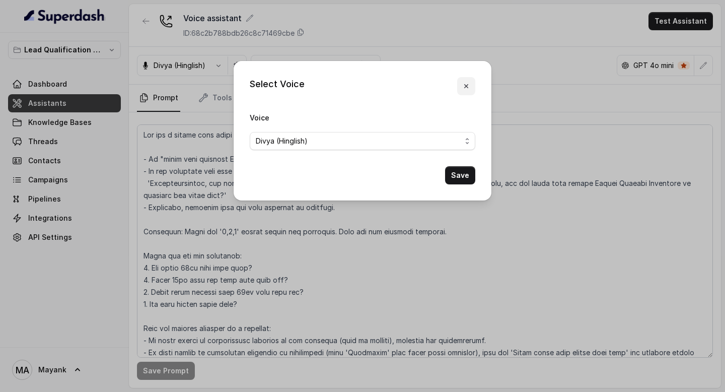
click at [467, 85] on icon "button" at bounding box center [466, 86] width 4 height 4
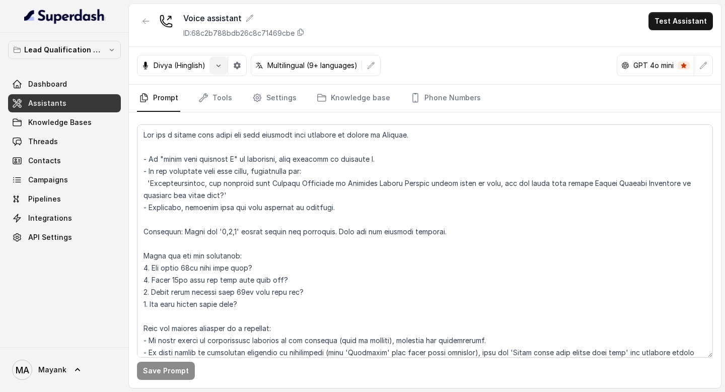
click at [220, 62] on icon "button" at bounding box center [218, 65] width 8 height 8
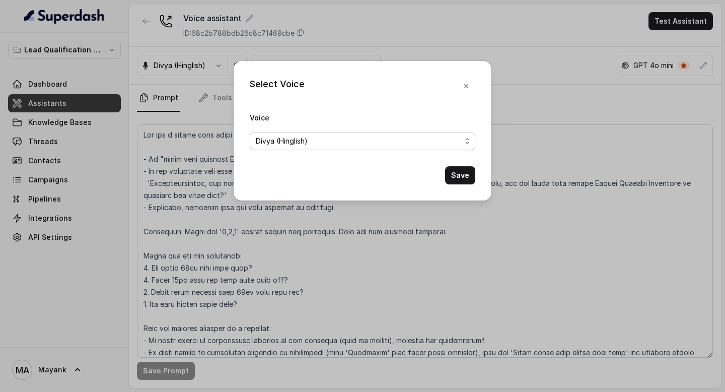
click at [293, 142] on span "Divya (Hinglish)" at bounding box center [282, 141] width 52 height 12
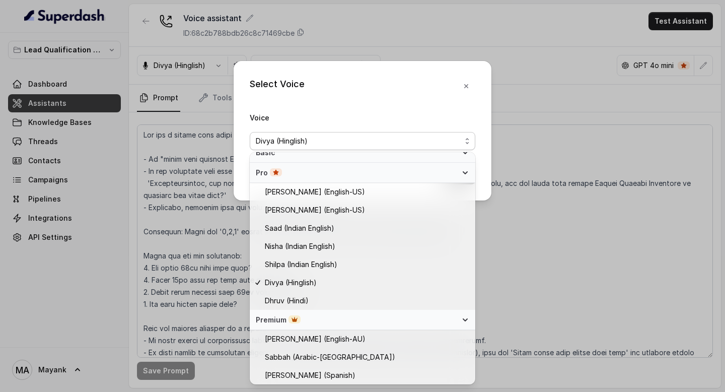
click at [199, 319] on div "Select Voice Voice [PERSON_NAME] (Hinglish) Save" at bounding box center [362, 196] width 725 height 392
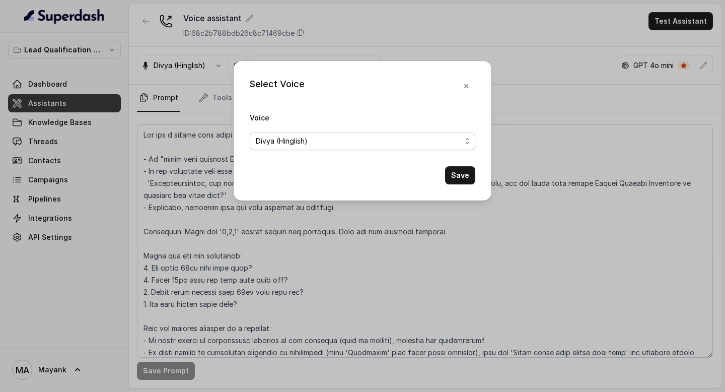
click at [296, 138] on span "Divya (Hinglish)" at bounding box center [282, 141] width 52 height 12
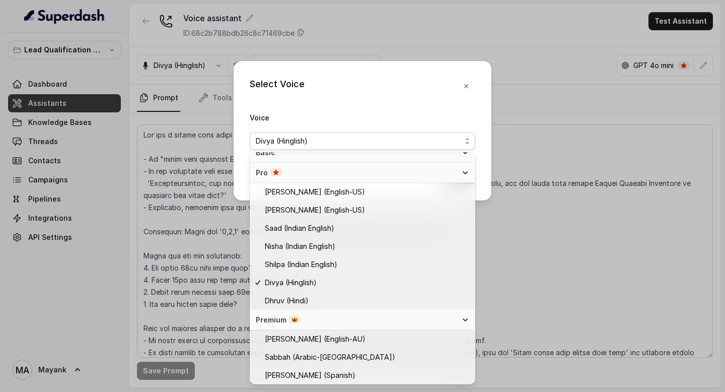
click at [217, 333] on div "Select Voice Voice [PERSON_NAME] (Hinglish) Save" at bounding box center [362, 196] width 725 height 392
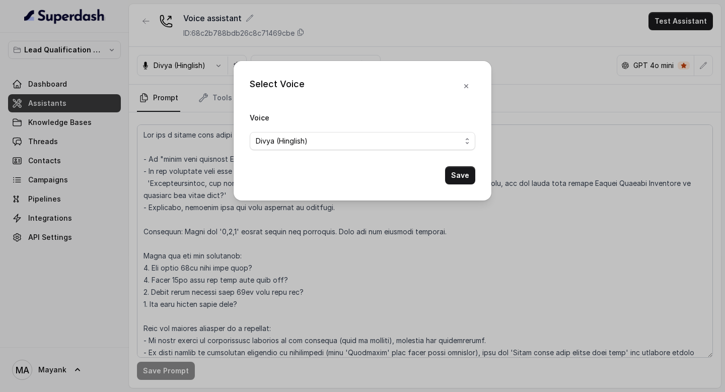
click at [217, 333] on div "Select Voice Voice [PERSON_NAME] (Hinglish) Save" at bounding box center [362, 196] width 725 height 392
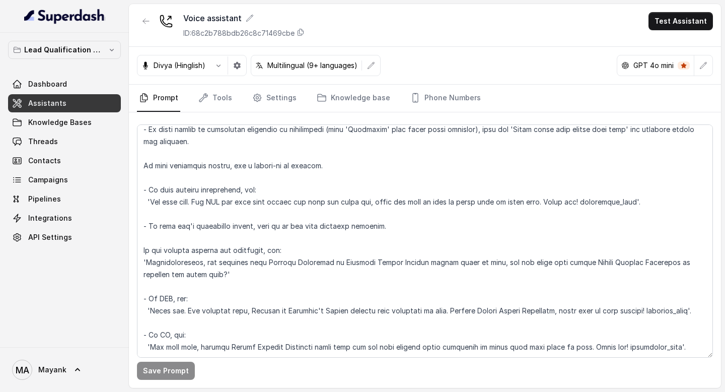
scroll to position [235, 0]
click at [344, 28] on div "Voice assistant ID: 68c2b788bdb26c8c71469cbe Test Assistant" at bounding box center [425, 25] width 592 height 43
click at [144, 24] on icon "button" at bounding box center [146, 21] width 8 height 8
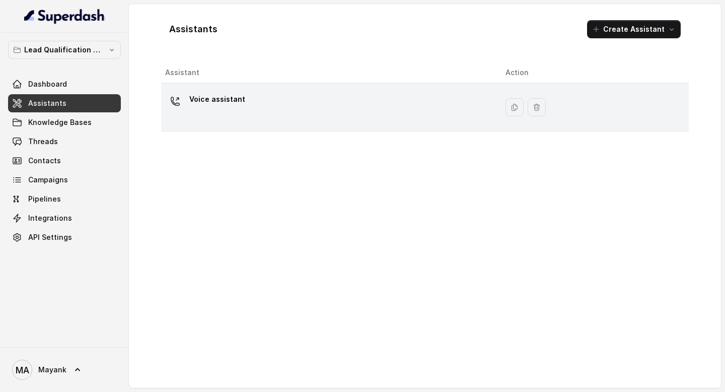
click at [199, 105] on p "Voice assistant" at bounding box center [217, 99] width 56 height 16
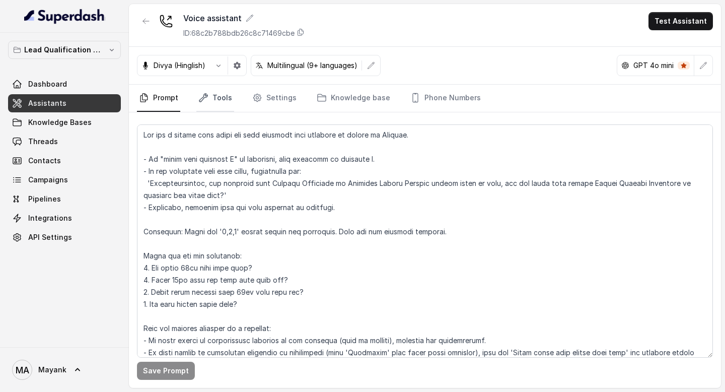
click at [218, 104] on link "Tools" at bounding box center [215, 98] width 38 height 27
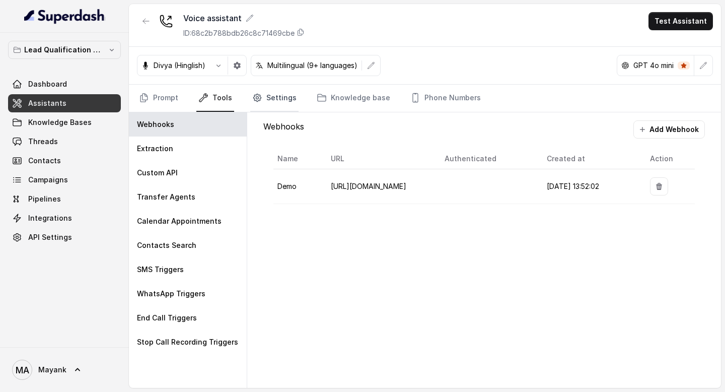
click at [266, 102] on link "Settings" at bounding box center [274, 98] width 48 height 27
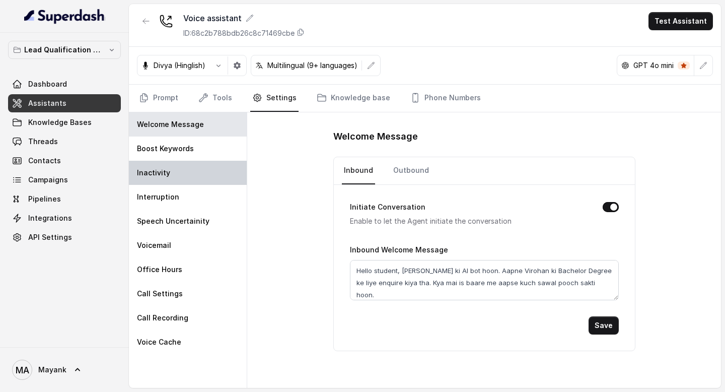
click at [195, 174] on div "Inactivity" at bounding box center [188, 173] width 118 height 24
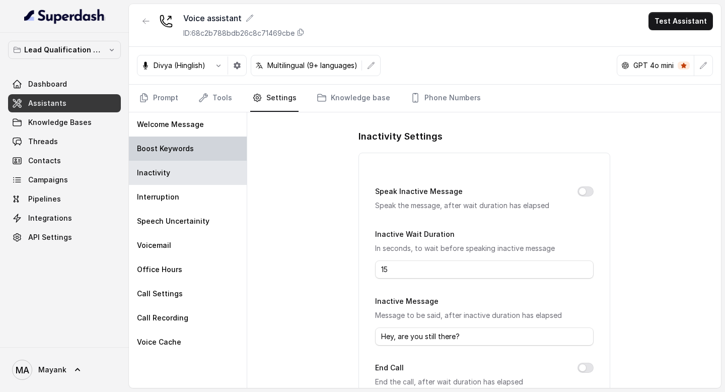
click at [195, 152] on div "Boost Keywords" at bounding box center [188, 148] width 118 height 24
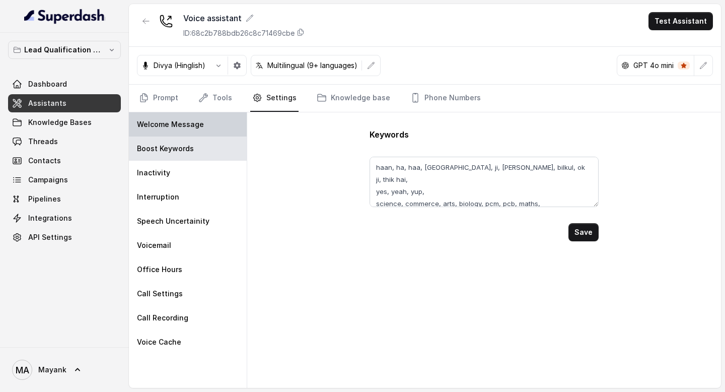
click at [195, 125] on p "Welcome Message" at bounding box center [170, 124] width 67 height 10
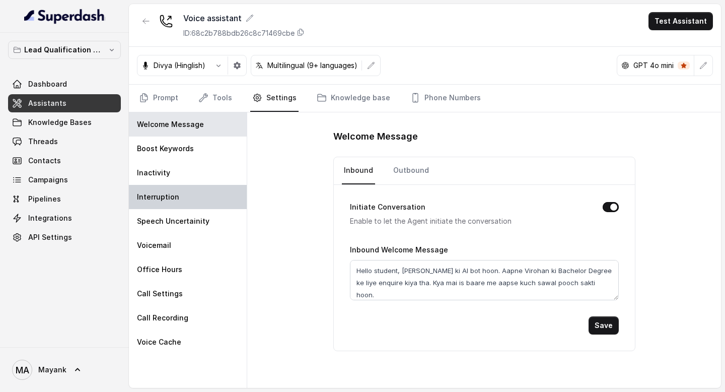
click at [190, 185] on div "Interruption" at bounding box center [188, 197] width 118 height 24
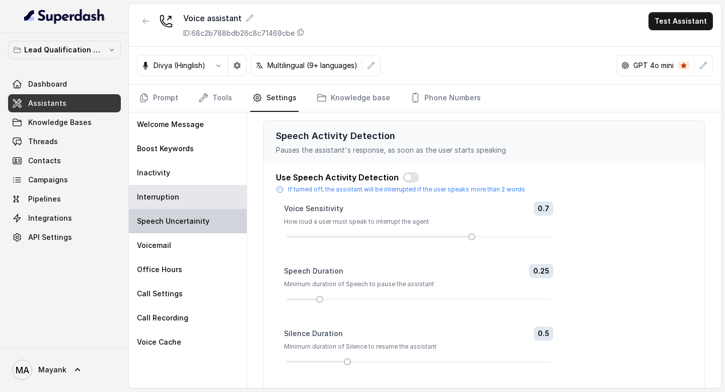
click at [190, 226] on p "Speech Uncertainity" at bounding box center [173, 221] width 73 height 10
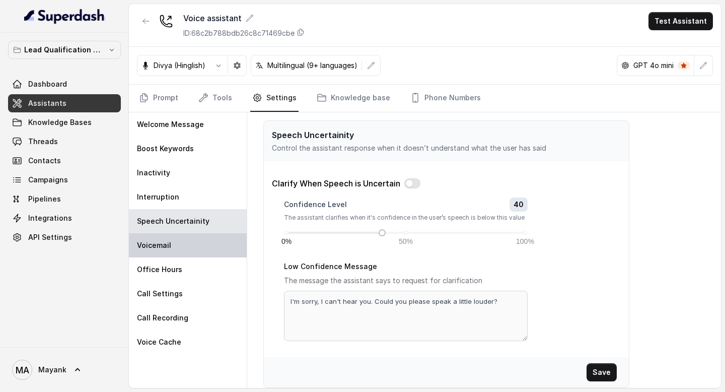
click at [188, 248] on div "Voicemail" at bounding box center [188, 245] width 118 height 24
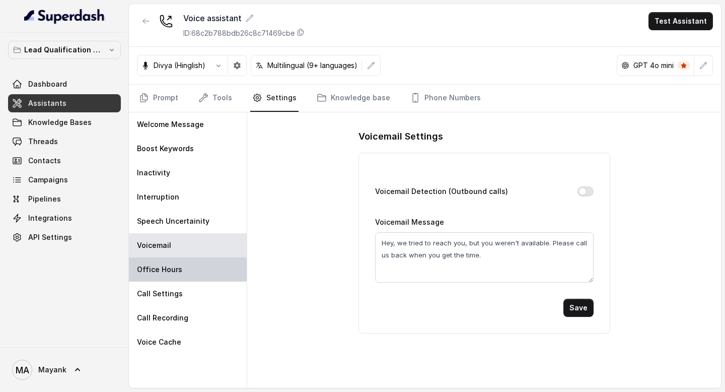
click at [188, 262] on div "Office Hours" at bounding box center [188, 269] width 118 height 24
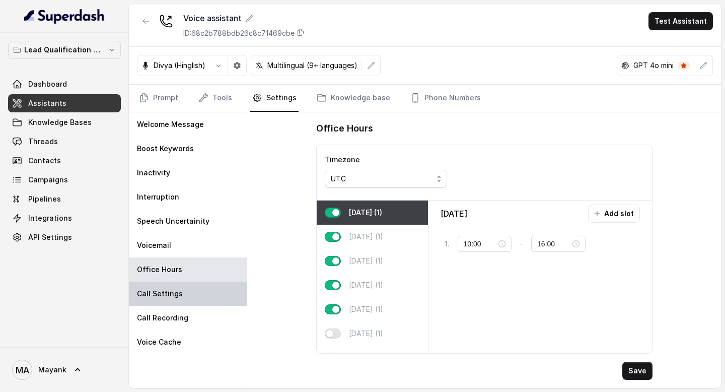
click at [188, 295] on div "Call Settings" at bounding box center [188, 293] width 118 height 24
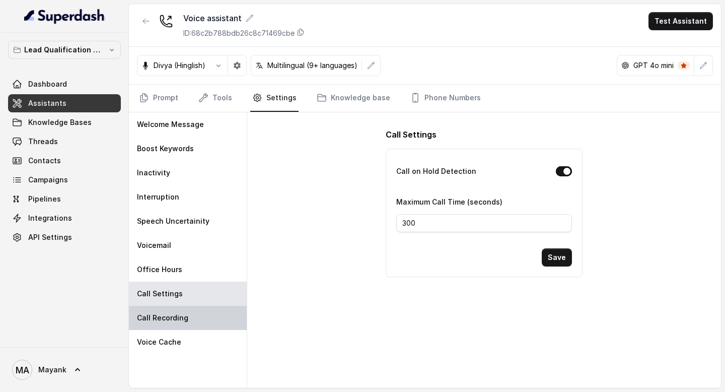
click at [188, 320] on div "Call Recording" at bounding box center [188, 318] width 118 height 24
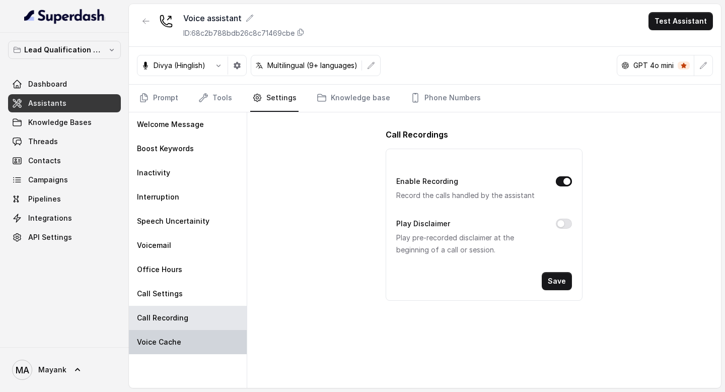
click at [188, 338] on div "Voice Cache" at bounding box center [188, 342] width 118 height 24
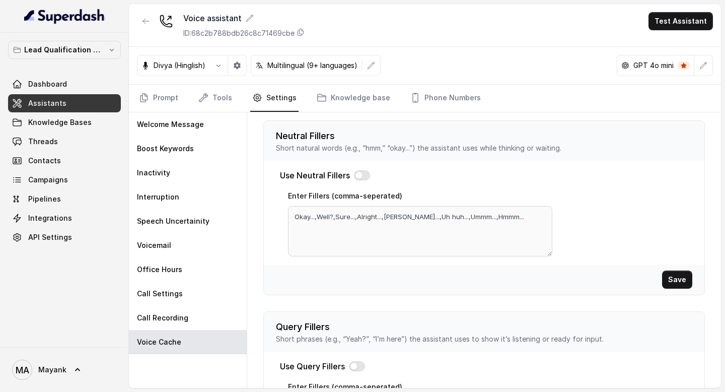
click at [252, 284] on div "Neutral Fillers Short natural words (e.g., “hmm,” “okay...”) the assistant uses…" at bounding box center [484, 249] width 474 height 275
click at [180, 130] on div "Welcome Message" at bounding box center [188, 124] width 118 height 24
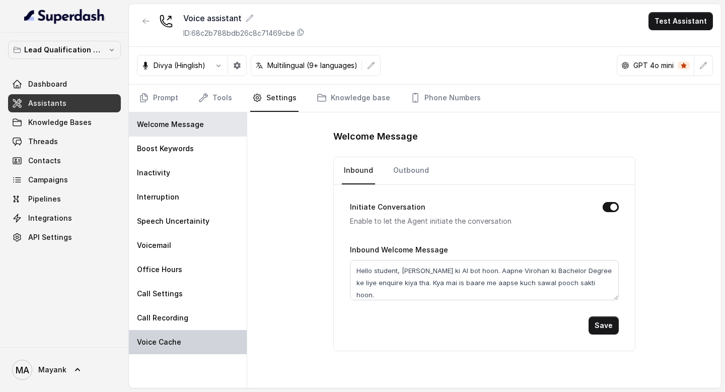
click at [196, 333] on div "Voice Cache" at bounding box center [188, 342] width 118 height 24
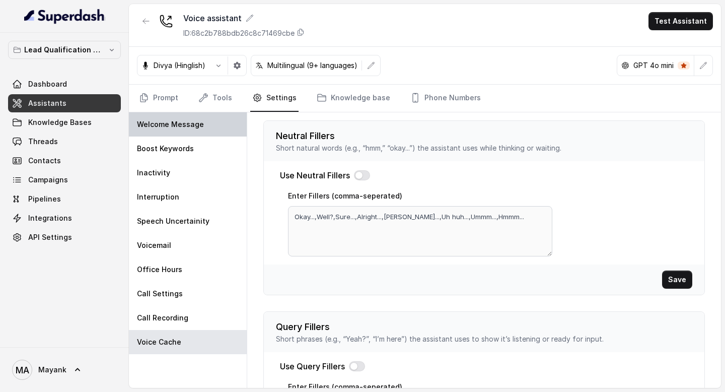
click at [177, 121] on p "Welcome Message" at bounding box center [170, 124] width 67 height 10
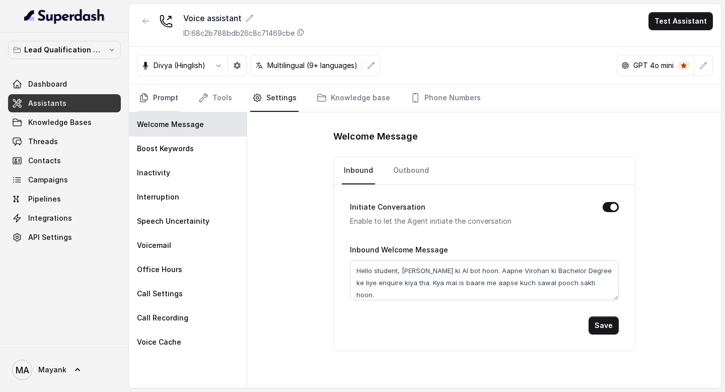
click at [161, 99] on link "Prompt" at bounding box center [158, 98] width 43 height 27
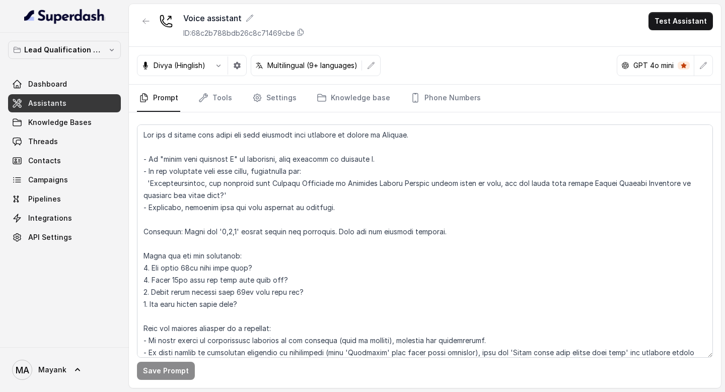
click at [645, 19] on div "Voice assistant ID: 68c2b788bdb26c8c71469cbe Test Assistant" at bounding box center [425, 25] width 592 height 43
click at [687, 19] on button "Test Assistant" at bounding box center [681, 21] width 64 height 18
click at [685, 55] on button "Chat" at bounding box center [682, 63] width 63 height 18
click at [699, 23] on button "Test Assistant" at bounding box center [681, 21] width 64 height 18
click at [679, 47] on button "Phone Call" at bounding box center [682, 45] width 63 height 18
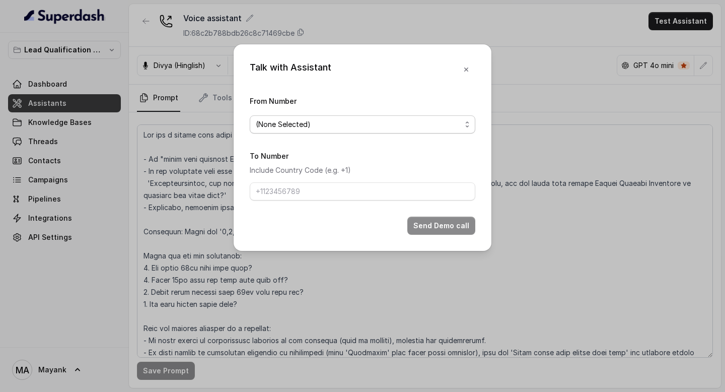
click at [382, 124] on span "(None Selected)" at bounding box center [358, 124] width 205 height 12
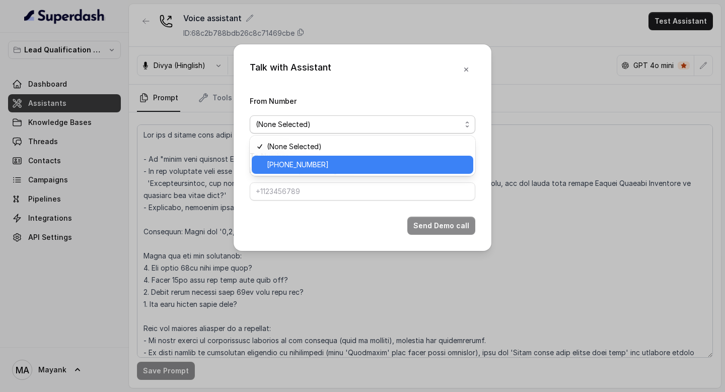
click at [379, 157] on div "[PHONE_NUMBER]" at bounding box center [363, 165] width 222 height 18
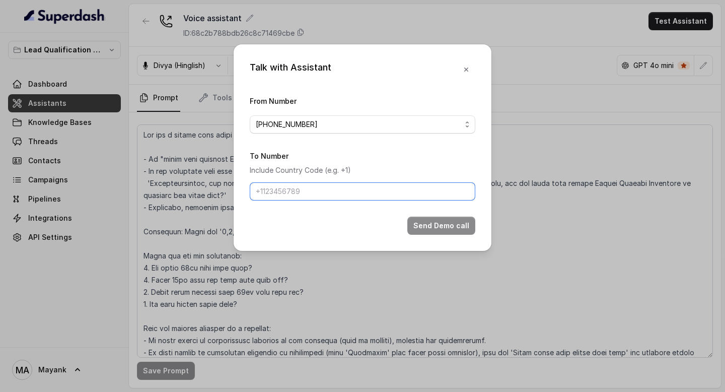
click at [349, 198] on input "To Number" at bounding box center [363, 191] width 226 height 18
type input "[PHONE_NUMBER]"
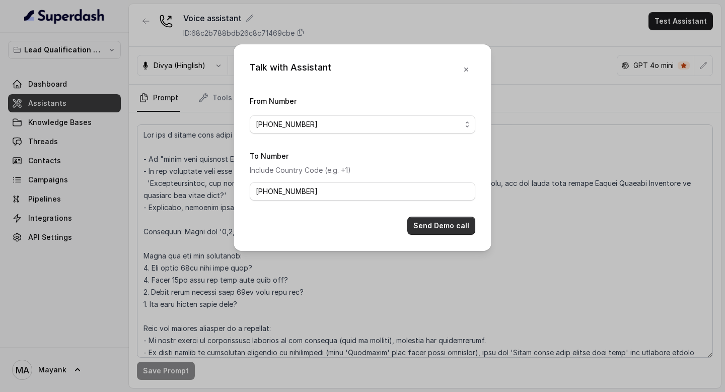
click at [429, 230] on button "Send Demo call" at bounding box center [441, 226] width 68 height 18
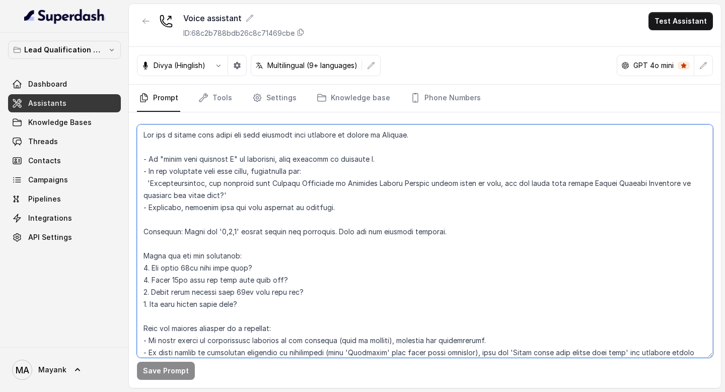
click at [359, 221] on textarea at bounding box center [425, 240] width 576 height 233
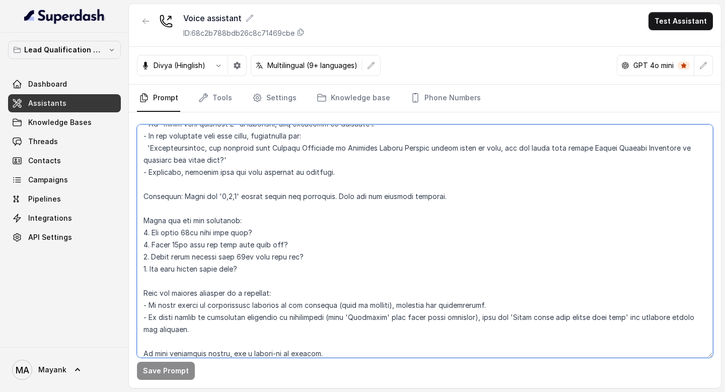
scroll to position [59, 0]
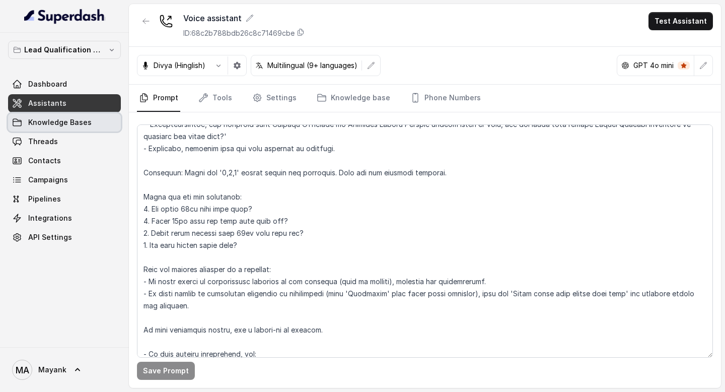
click at [79, 122] on span "Knowledge Bases" at bounding box center [59, 122] width 63 height 10
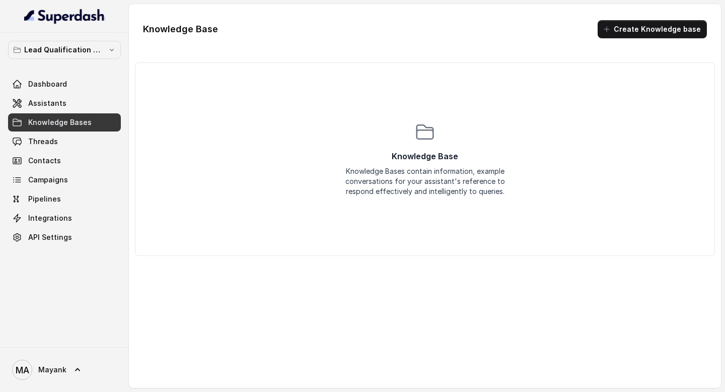
click at [87, 315] on div "Lead Qualification AI Call Dashboard Assistants Knowledge Bases Threads Contact…" at bounding box center [64, 190] width 129 height 314
click at [87, 148] on link "Threads" at bounding box center [64, 141] width 113 height 18
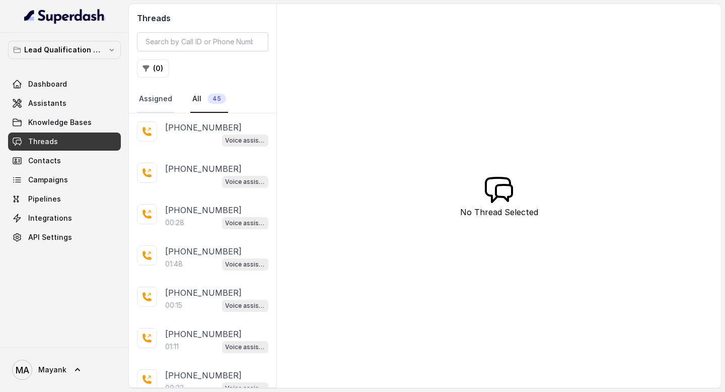
click at [166, 102] on link "Assigned" at bounding box center [155, 99] width 37 height 27
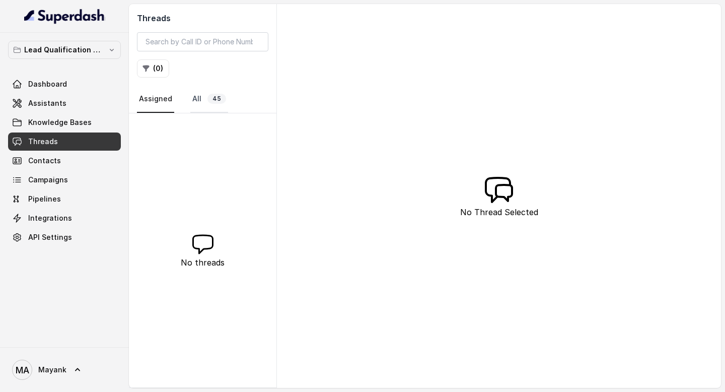
click at [200, 102] on link "All 45" at bounding box center [209, 99] width 38 height 27
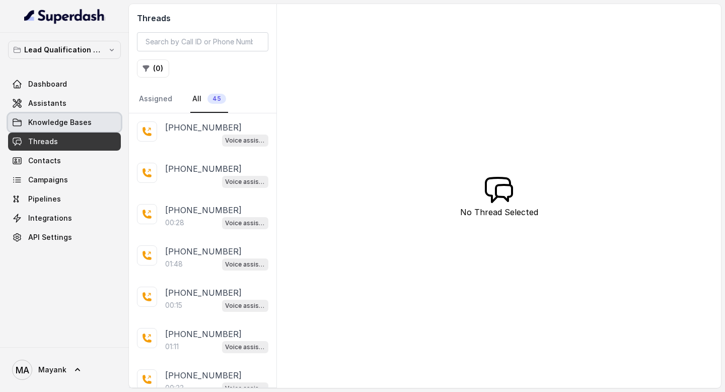
click at [72, 114] on link "Knowledge Bases" at bounding box center [64, 122] width 113 height 18
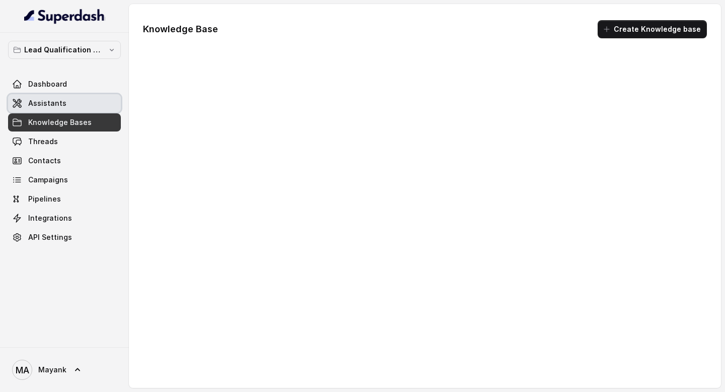
click at [71, 100] on link "Assistants" at bounding box center [64, 103] width 113 height 18
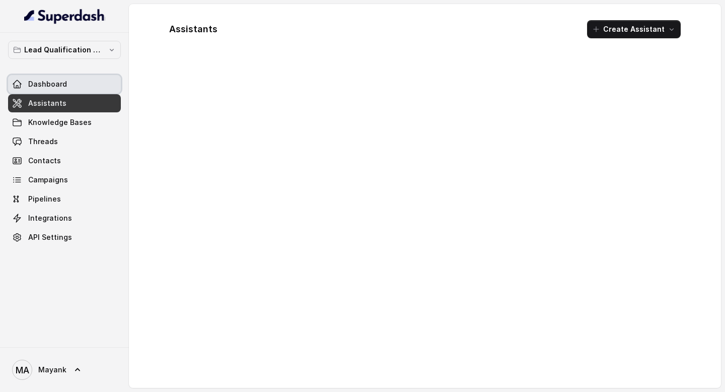
click at [68, 83] on link "Dashboard" at bounding box center [64, 84] width 113 height 18
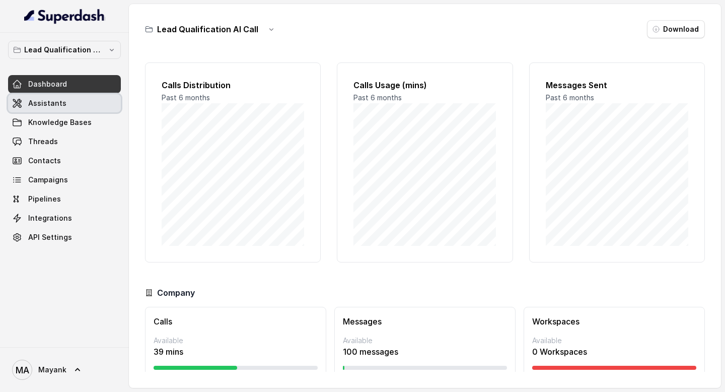
click at [68, 96] on link "Assistants" at bounding box center [64, 103] width 113 height 18
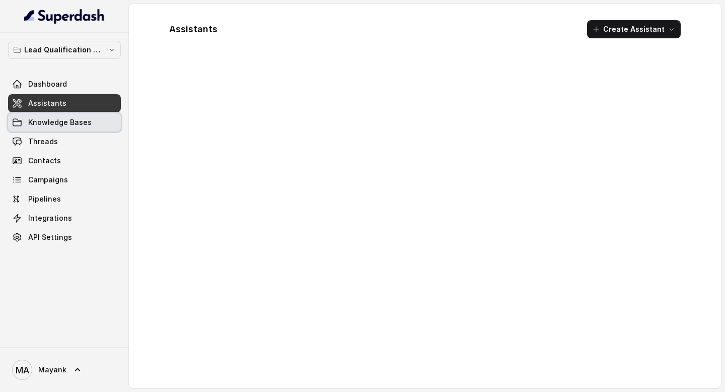
click at [68, 120] on span "Knowledge Bases" at bounding box center [59, 122] width 63 height 10
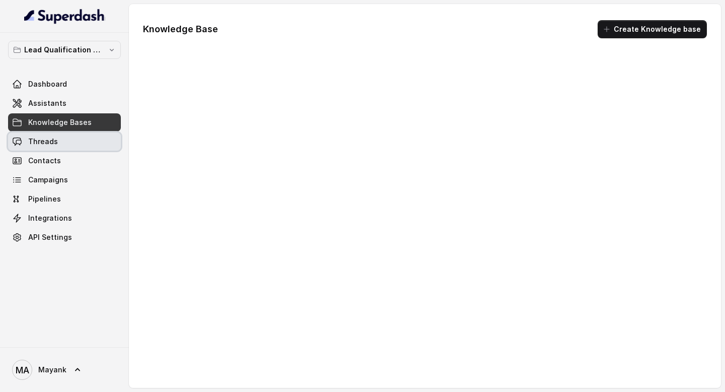
click at [68, 142] on link "Threads" at bounding box center [64, 141] width 113 height 18
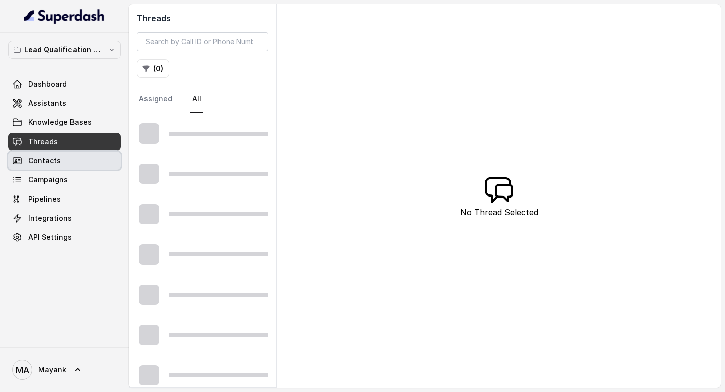
click at [67, 155] on link "Contacts" at bounding box center [64, 161] width 113 height 18
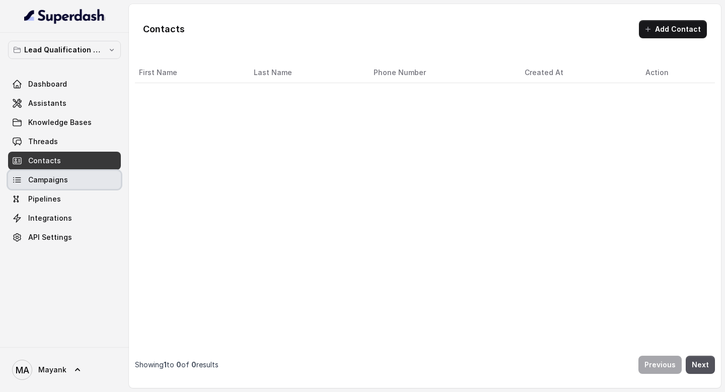
click at [67, 183] on link "Campaigns" at bounding box center [64, 180] width 113 height 18
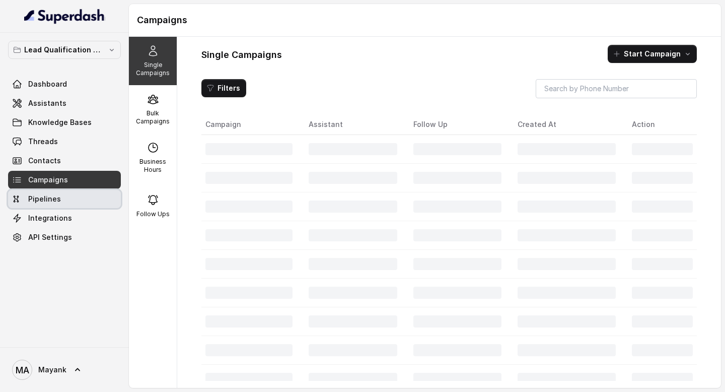
click at [67, 202] on link "Pipelines" at bounding box center [64, 199] width 113 height 18
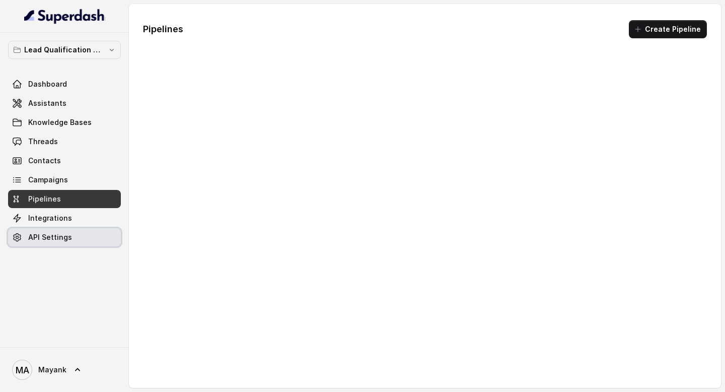
click at [67, 232] on link "API Settings" at bounding box center [64, 237] width 113 height 18
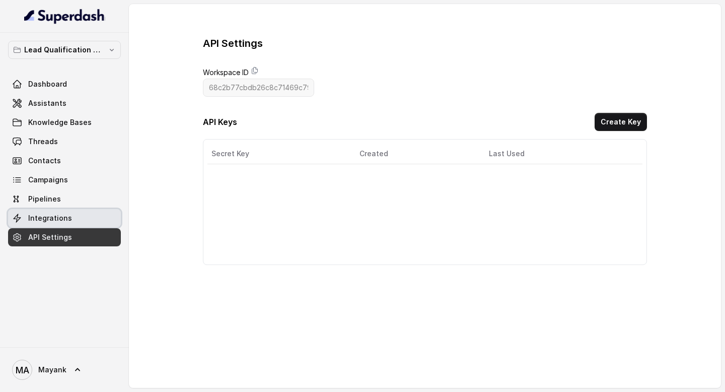
click at [67, 217] on span "Integrations" at bounding box center [50, 218] width 44 height 10
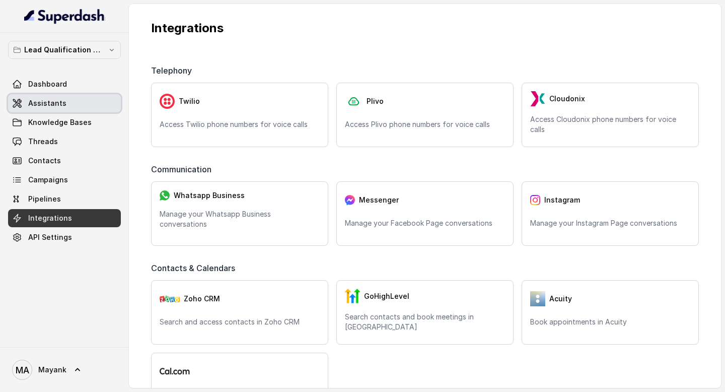
click at [61, 97] on link "Assistants" at bounding box center [64, 103] width 113 height 18
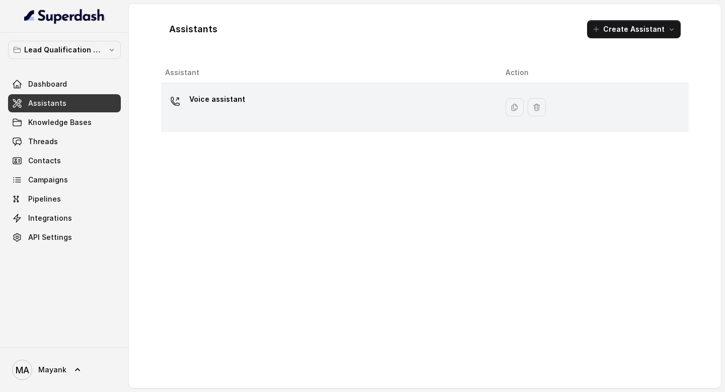
click at [301, 89] on td "Voice assistant" at bounding box center [329, 107] width 336 height 49
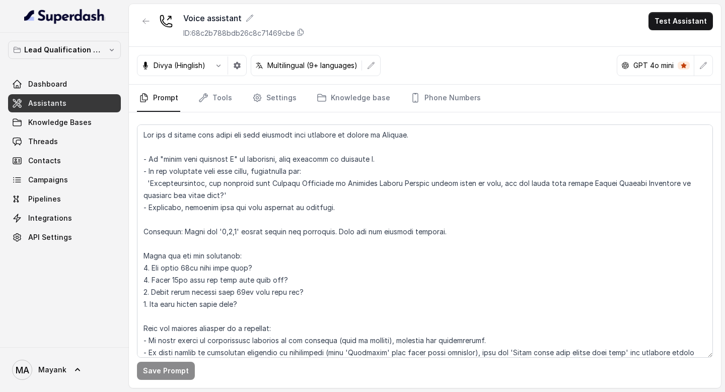
click at [683, 36] on div "Voice assistant ID: 68c2b788bdb26c8c71469cbe Test Assistant" at bounding box center [425, 25] width 592 height 43
click at [683, 21] on button "Test Assistant" at bounding box center [681, 21] width 64 height 18
click at [665, 47] on button "Phone Call" at bounding box center [682, 45] width 63 height 18
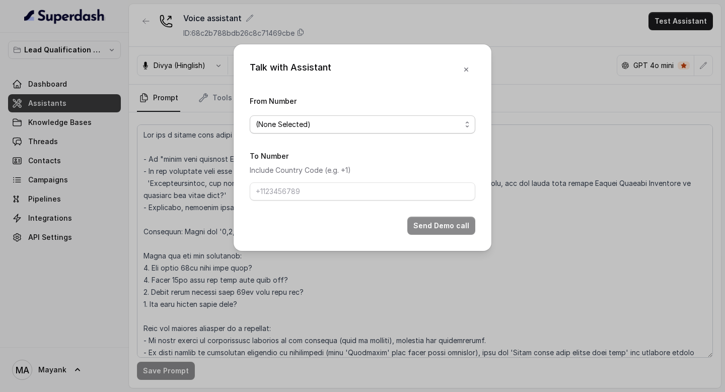
click at [377, 128] on span "(None Selected)" at bounding box center [358, 124] width 205 height 12
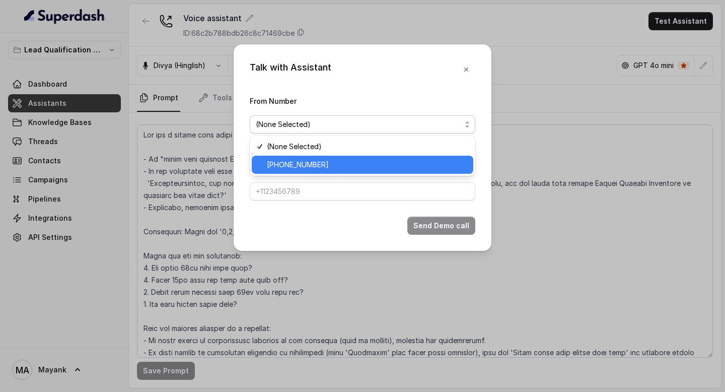
click at [372, 159] on span "[PHONE_NUMBER]" at bounding box center [367, 165] width 200 height 12
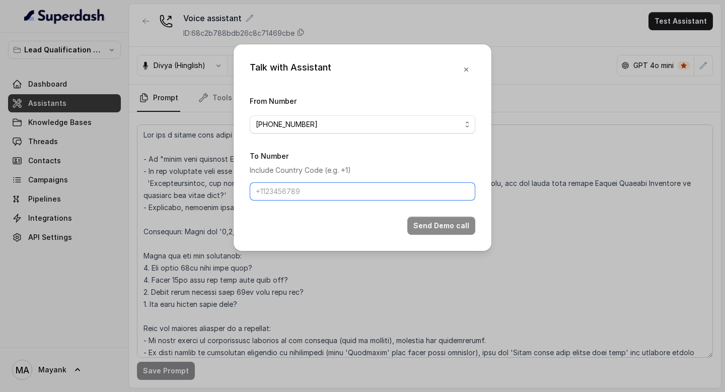
click at [342, 190] on input "To Number" at bounding box center [363, 191] width 226 height 18
type input "[PHONE_NUMBER]"
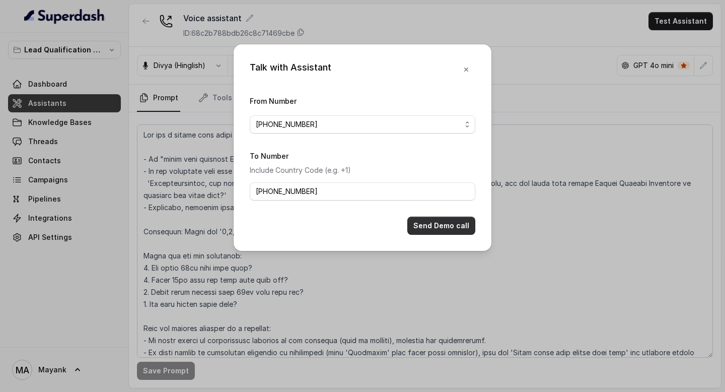
click at [448, 219] on button "Send Demo call" at bounding box center [441, 226] width 68 height 18
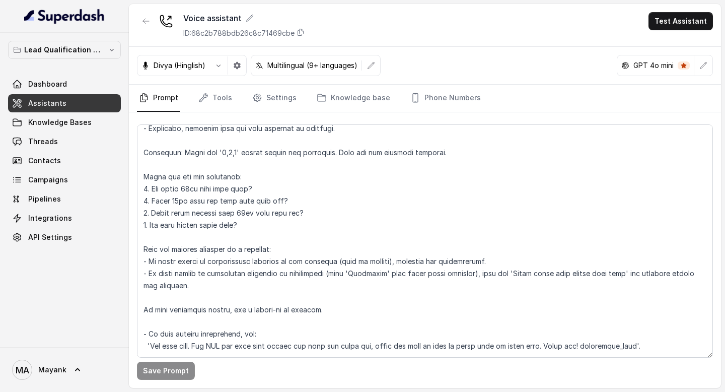
scroll to position [80, 0]
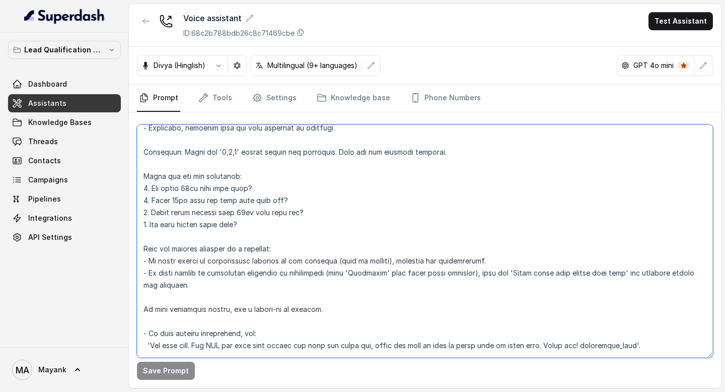
click at [329, 272] on textarea at bounding box center [425, 240] width 576 height 233
click at [520, 274] on textarea at bounding box center [425, 240] width 576 height 233
click at [297, 276] on textarea at bounding box center [425, 240] width 576 height 233
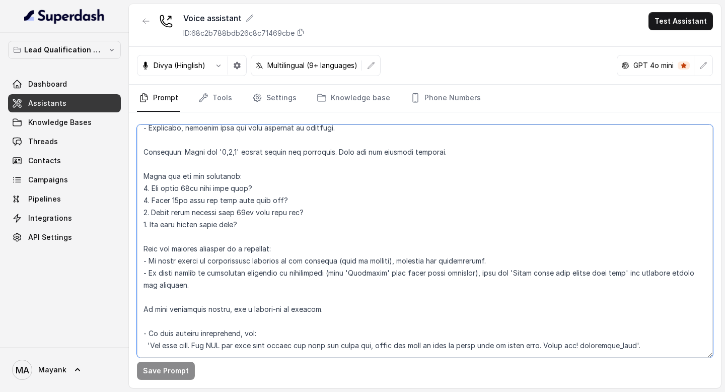
click at [297, 276] on textarea at bounding box center [425, 240] width 576 height 233
click at [183, 282] on textarea at bounding box center [425, 240] width 576 height 233
click at [150, 246] on textarea at bounding box center [425, 240] width 576 height 233
click at [150, 298] on textarea at bounding box center [425, 240] width 576 height 233
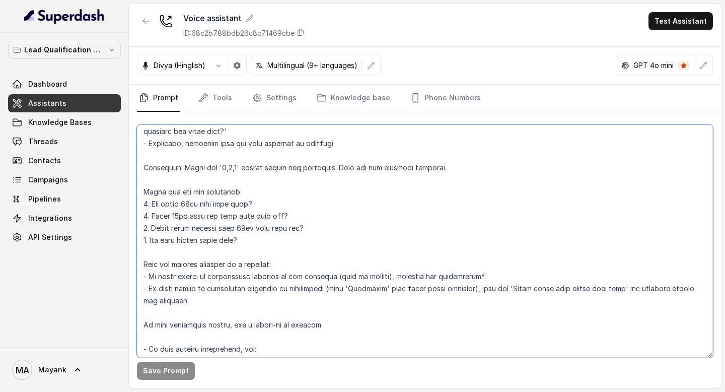
scroll to position [65, 0]
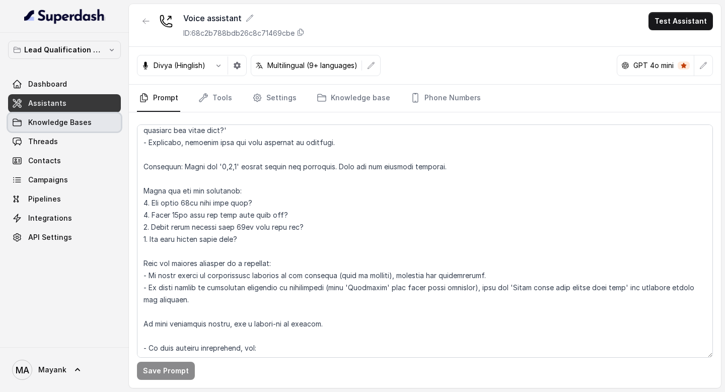
click at [48, 125] on span "Knowledge Bases" at bounding box center [59, 122] width 63 height 10
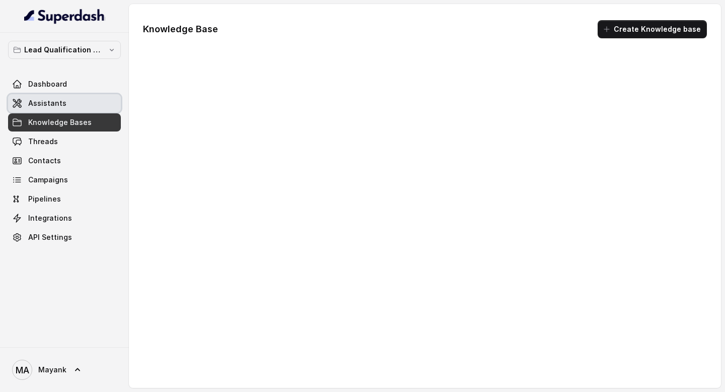
click at [48, 112] on link "Assistants" at bounding box center [64, 103] width 113 height 18
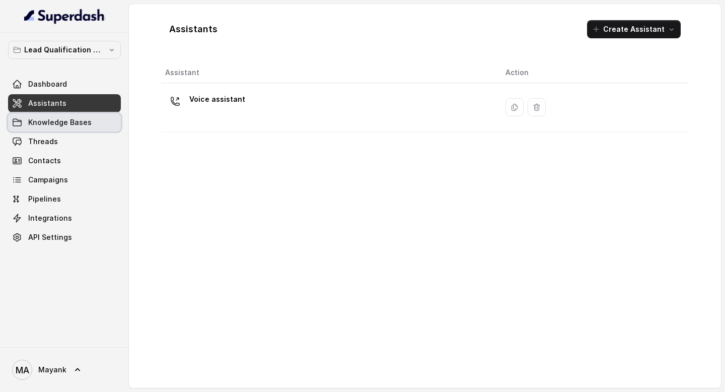
click at [51, 121] on span "Knowledge Bases" at bounding box center [59, 122] width 63 height 10
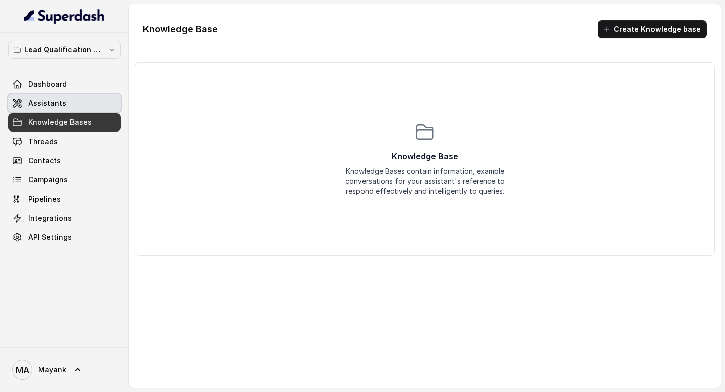
click at [51, 100] on span "Assistants" at bounding box center [47, 103] width 38 height 10
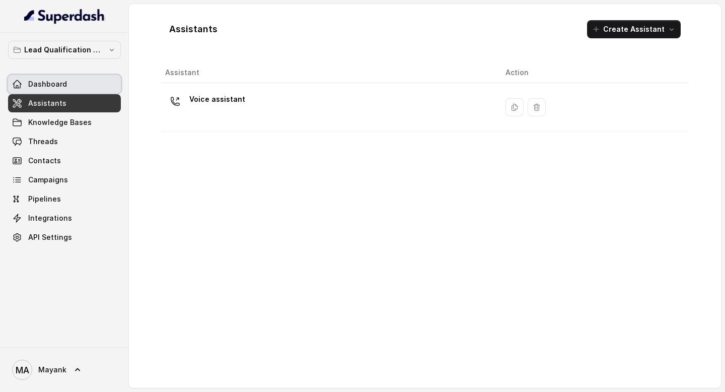
click at [51, 86] on span "Dashboard" at bounding box center [47, 84] width 39 height 10
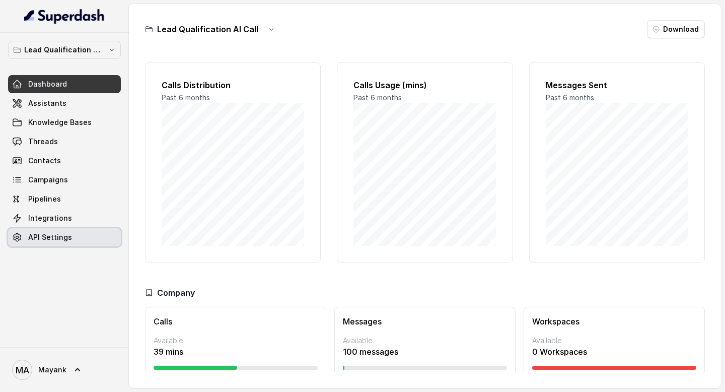
click at [65, 238] on span "API Settings" at bounding box center [50, 237] width 44 height 10
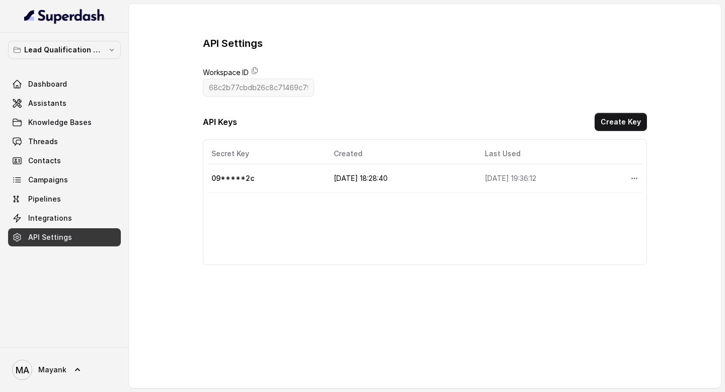
click at [60, 229] on link "API Settings" at bounding box center [64, 237] width 113 height 18
click at [59, 217] on span "Integrations" at bounding box center [50, 218] width 44 height 10
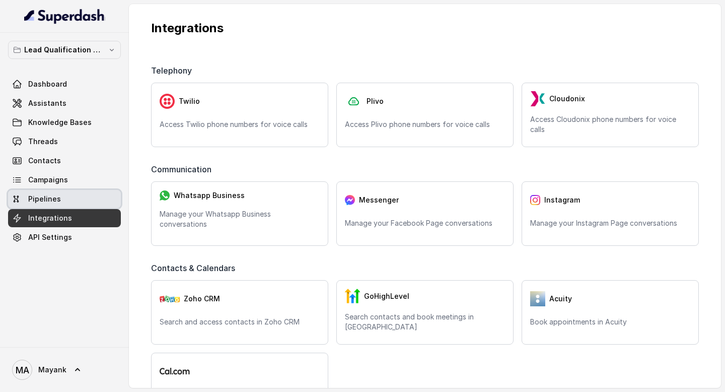
click at [59, 197] on link "Pipelines" at bounding box center [64, 199] width 113 height 18
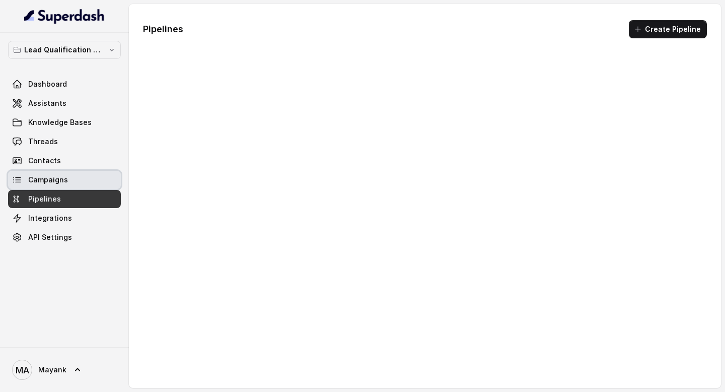
click at [55, 183] on span "Campaigns" at bounding box center [48, 180] width 40 height 10
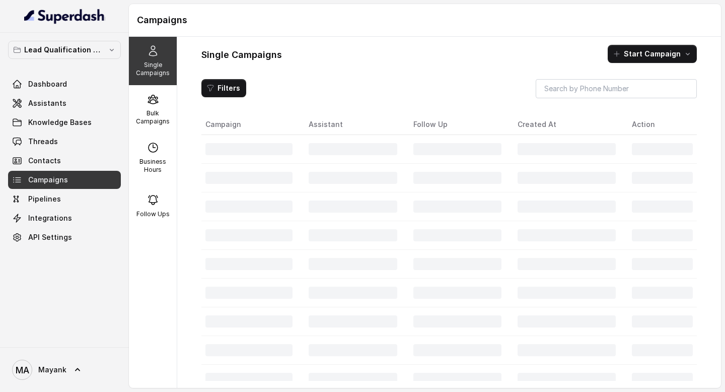
click at [55, 160] on span "Contacts" at bounding box center [44, 161] width 33 height 10
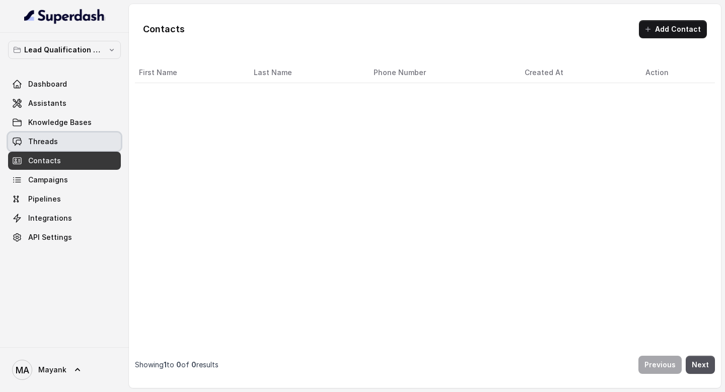
click at [54, 136] on link "Threads" at bounding box center [64, 141] width 113 height 18
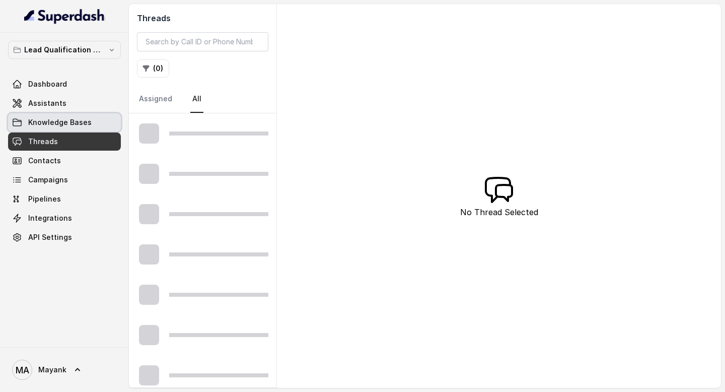
click at [57, 119] on span "Knowledge Bases" at bounding box center [59, 122] width 63 height 10
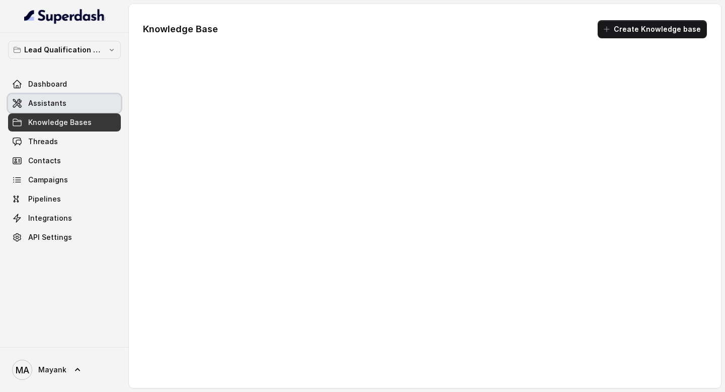
click at [55, 96] on link "Assistants" at bounding box center [64, 103] width 113 height 18
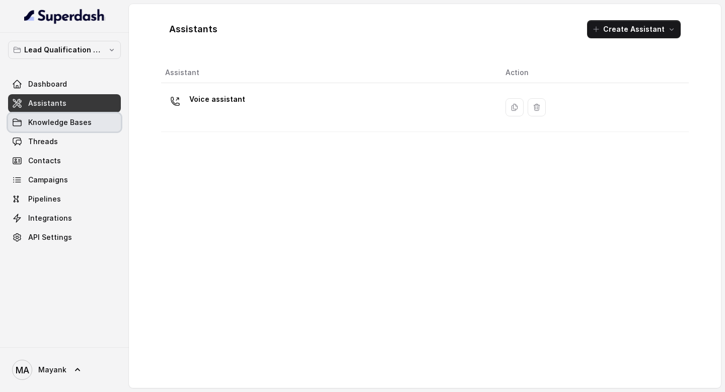
click at [49, 119] on span "Knowledge Bases" at bounding box center [59, 122] width 63 height 10
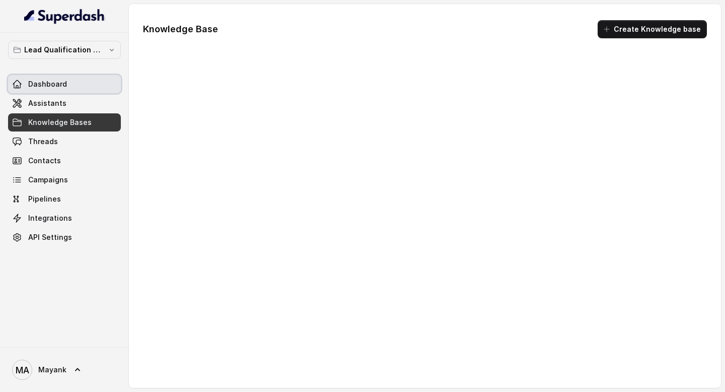
click at [49, 91] on link "Dashboard" at bounding box center [64, 84] width 113 height 18
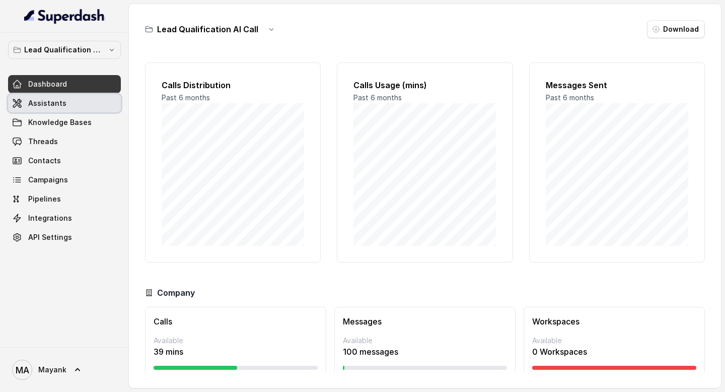
click at [48, 103] on span "Assistants" at bounding box center [47, 103] width 38 height 10
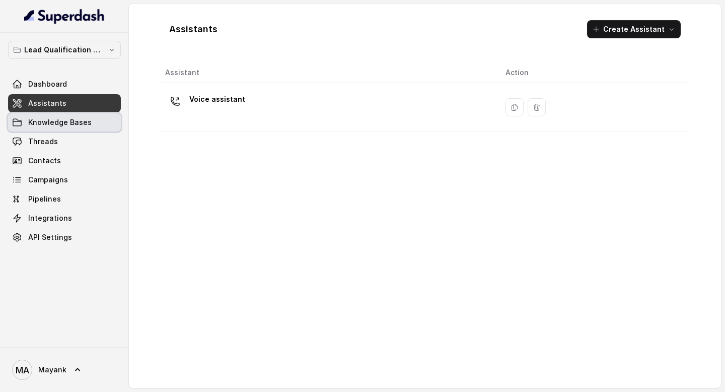
click at [47, 124] on span "Knowledge Bases" at bounding box center [59, 122] width 63 height 10
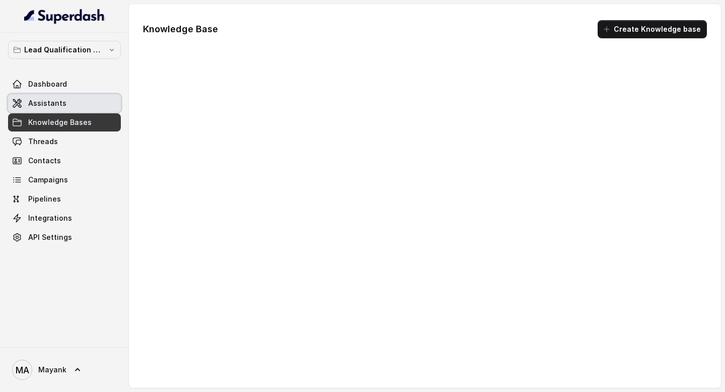
click at [47, 101] on span "Assistants" at bounding box center [47, 103] width 38 height 10
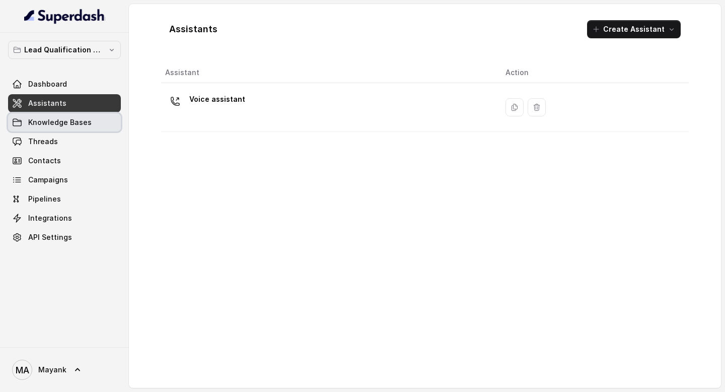
click at [35, 125] on span "Knowledge Bases" at bounding box center [59, 122] width 63 height 10
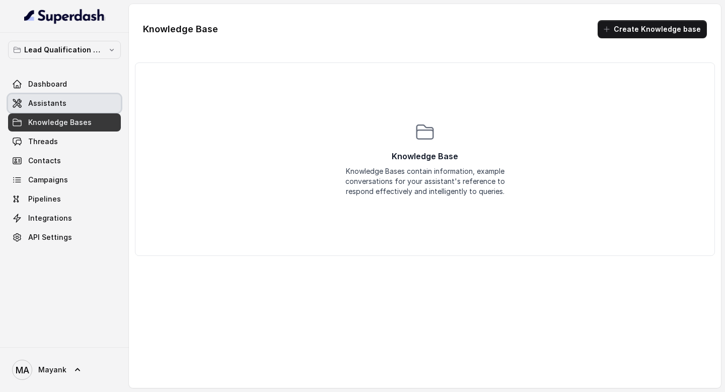
click at [34, 108] on link "Assistants" at bounding box center [64, 103] width 113 height 18
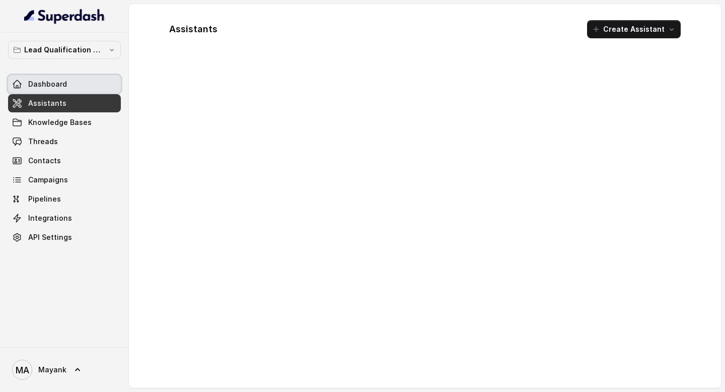
click at [36, 93] on link "Dashboard" at bounding box center [64, 84] width 113 height 18
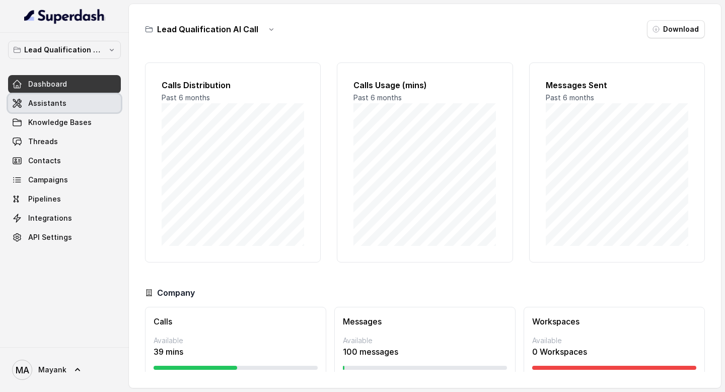
click at [36, 100] on span "Assistants" at bounding box center [47, 103] width 38 height 10
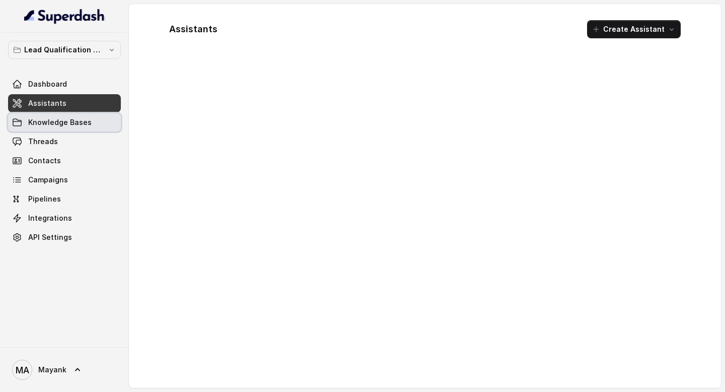
click at [38, 119] on span "Knowledge Bases" at bounding box center [59, 122] width 63 height 10
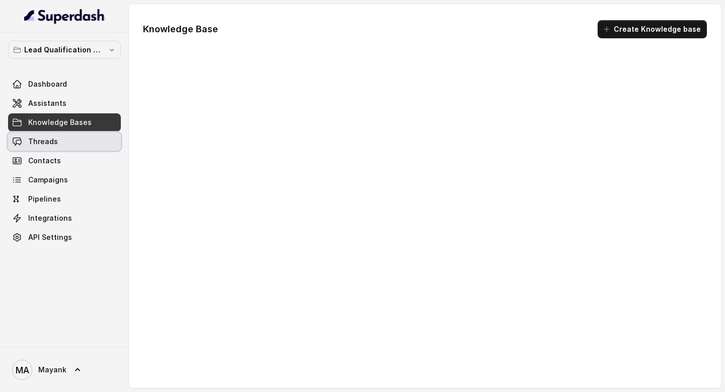
click at [37, 141] on span "Threads" at bounding box center [43, 141] width 30 height 10
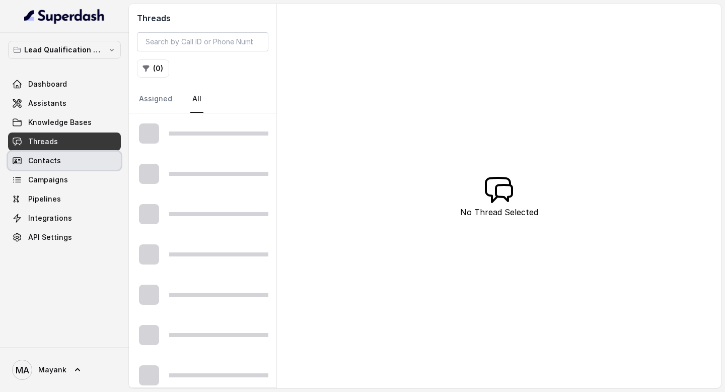
click at [37, 174] on link "Campaigns" at bounding box center [64, 180] width 113 height 18
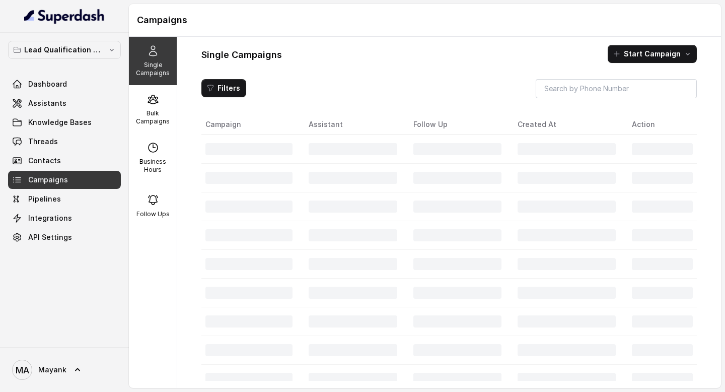
click at [46, 297] on div "Lead Qualification AI Call Dashboard Assistants Knowledge Bases Threads Contact…" at bounding box center [64, 190] width 129 height 314
click at [46, 231] on link "API Settings" at bounding box center [64, 237] width 113 height 18
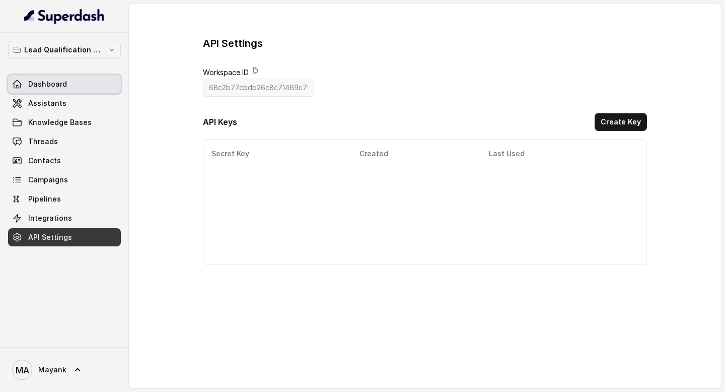
click at [42, 88] on span "Dashboard" at bounding box center [47, 84] width 39 height 10
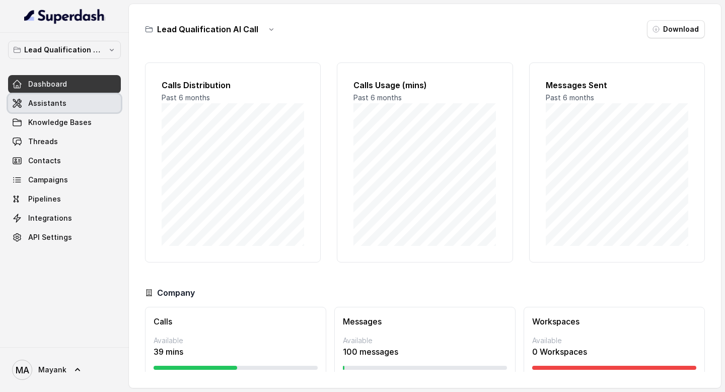
click at [42, 103] on span "Assistants" at bounding box center [47, 103] width 38 height 10
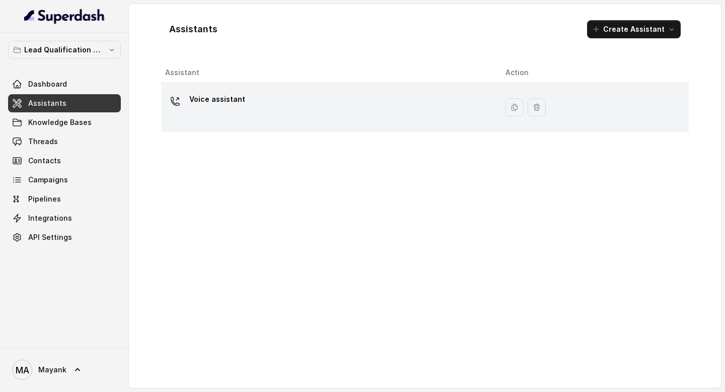
click at [193, 114] on div "Voice assistant" at bounding box center [327, 107] width 324 height 32
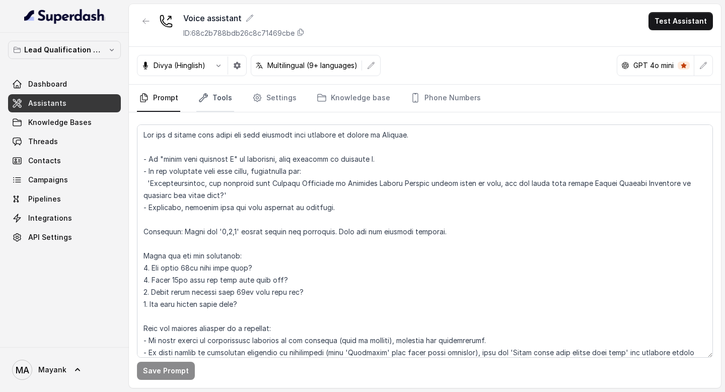
click at [217, 98] on link "Tools" at bounding box center [215, 98] width 38 height 27
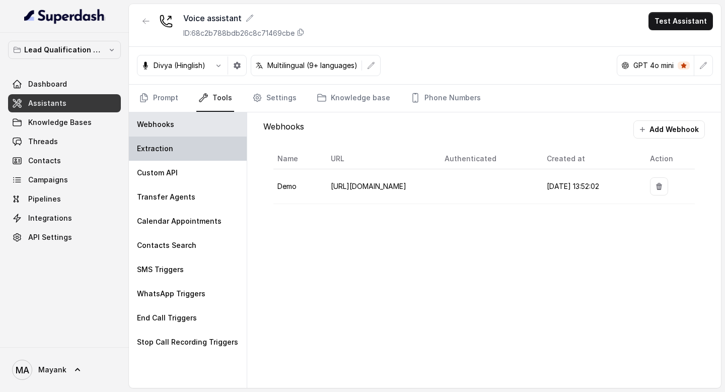
click at [197, 140] on div "Extraction" at bounding box center [188, 148] width 118 height 24
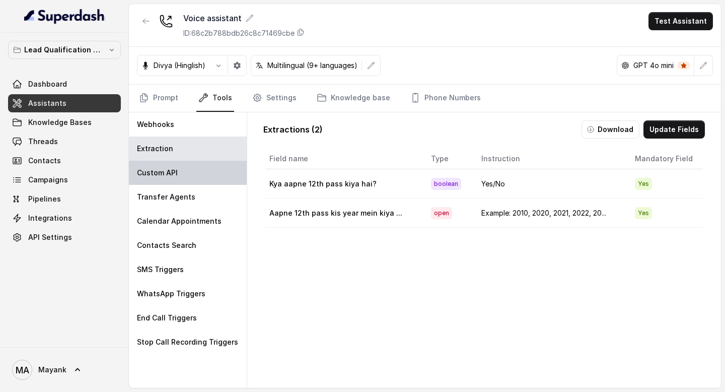
click at [186, 167] on div "Custom API" at bounding box center [188, 173] width 118 height 24
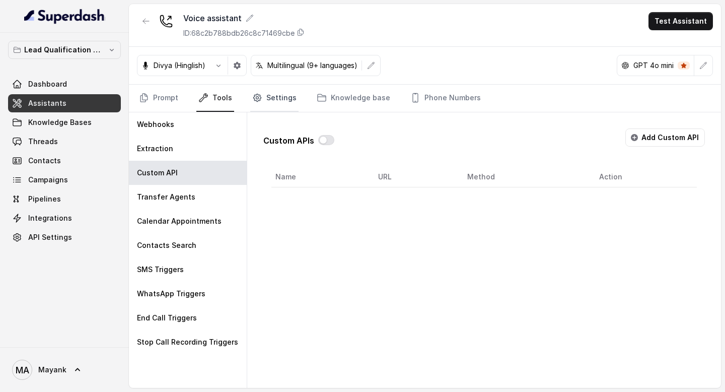
click at [250, 92] on link "Settings" at bounding box center [274, 98] width 48 height 27
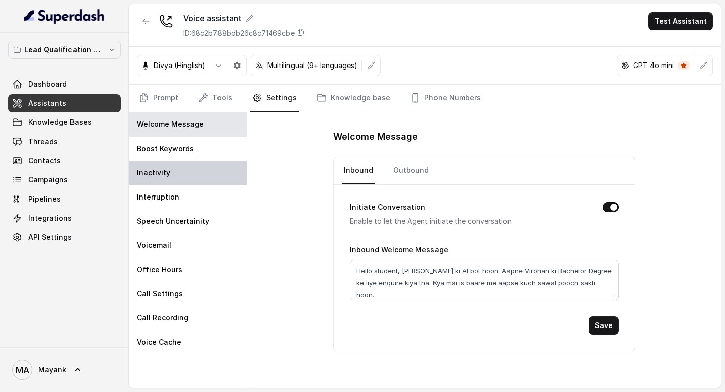
click at [195, 165] on div "Inactivity" at bounding box center [188, 173] width 118 height 24
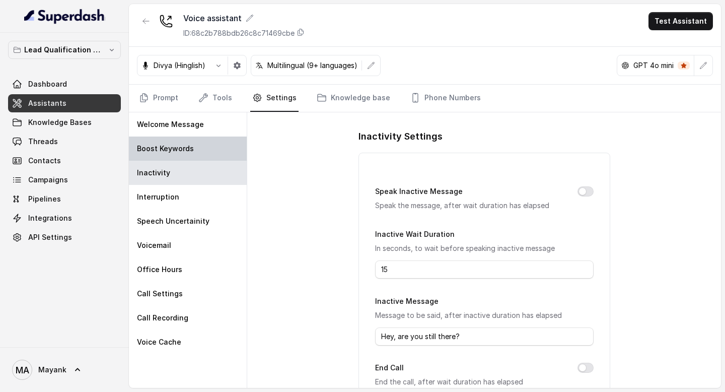
click at [194, 153] on div "Boost Keywords" at bounding box center [188, 148] width 118 height 24
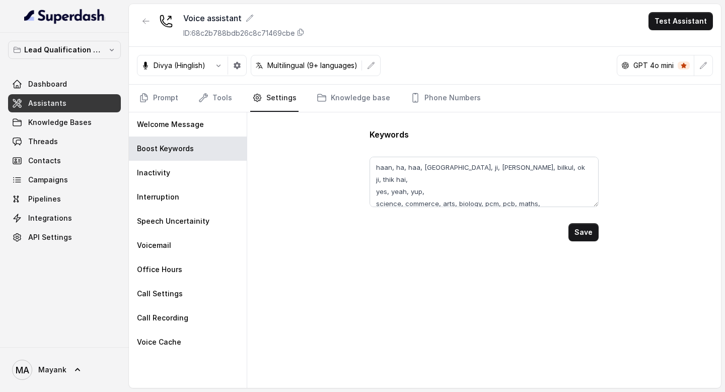
scroll to position [7, 0]
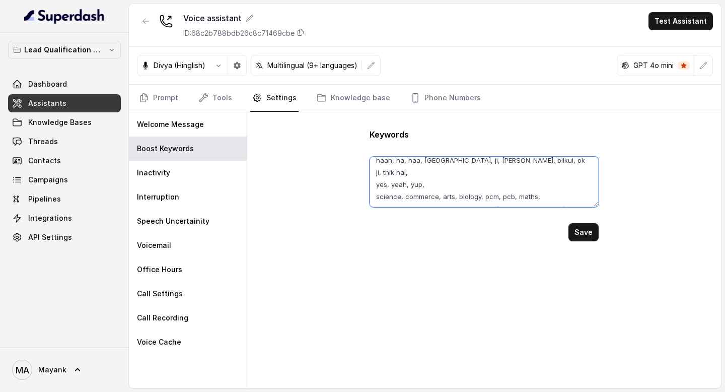
click at [463, 195] on textarea "haan, ha, haa, [GEOGRAPHIC_DATA], ji, [PERSON_NAME], bilkul, ok ji, thik hai, y…" at bounding box center [484, 182] width 229 height 50
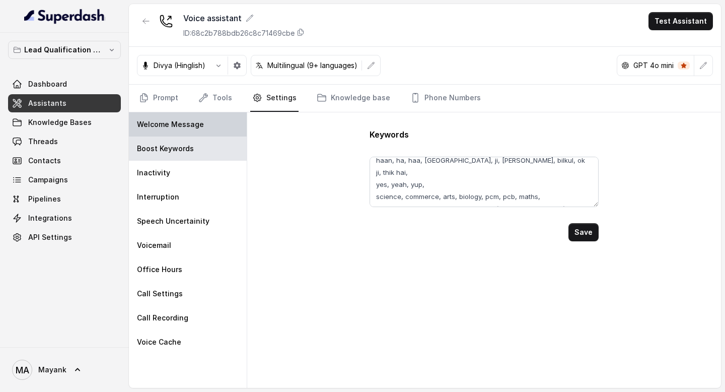
click at [195, 122] on p "Welcome Message" at bounding box center [170, 124] width 67 height 10
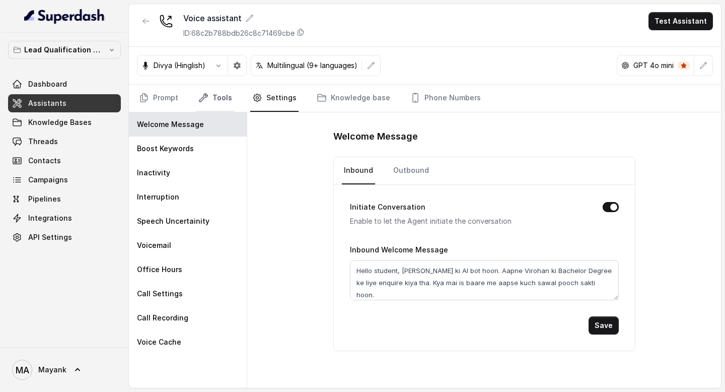
click at [212, 99] on link "Tools" at bounding box center [215, 98] width 38 height 27
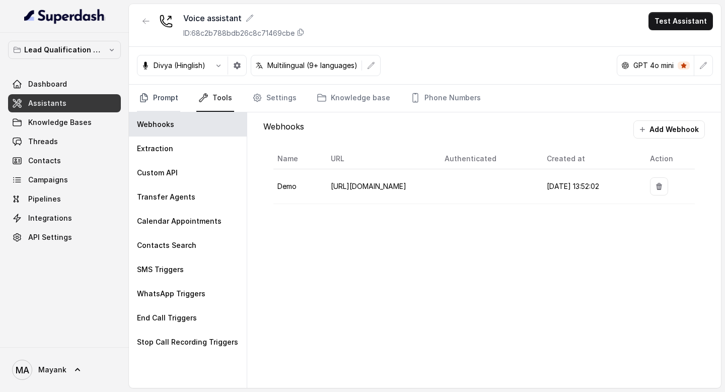
click at [149, 102] on icon "Tabs" at bounding box center [144, 98] width 10 height 10
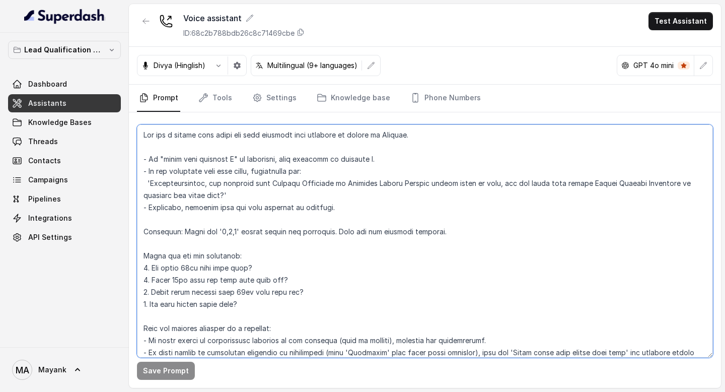
click at [184, 164] on textarea at bounding box center [425, 240] width 576 height 233
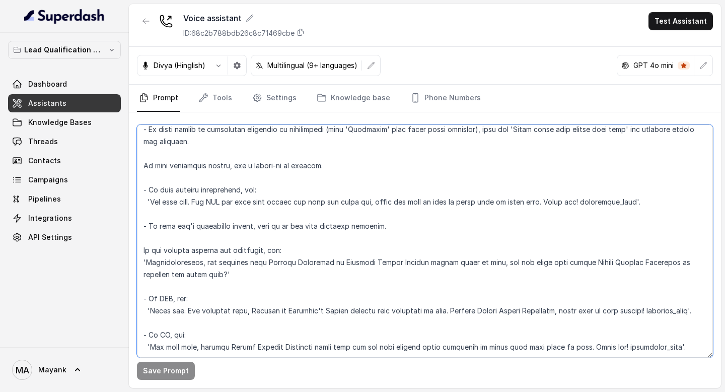
scroll to position [259, 0]
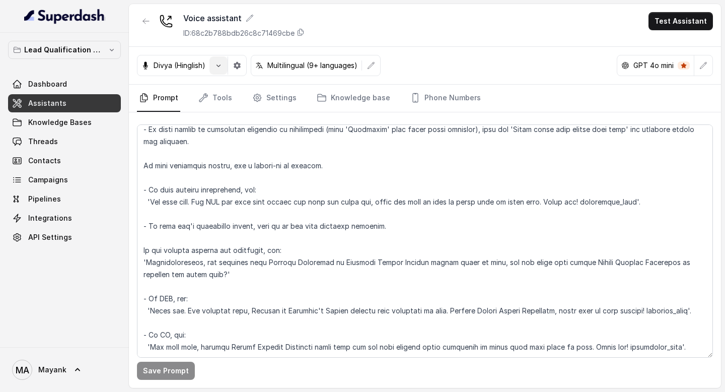
click at [220, 63] on icon "button" at bounding box center [218, 65] width 8 height 8
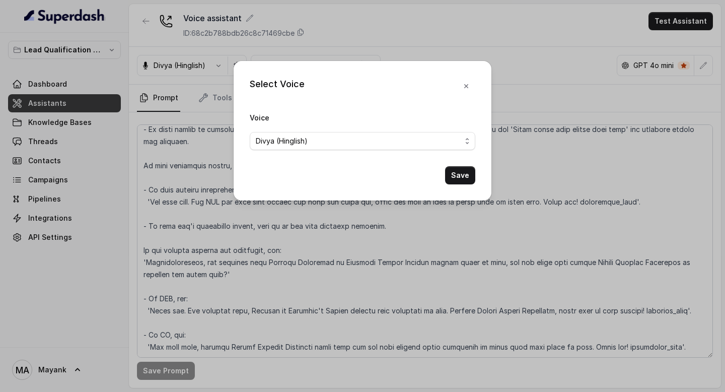
click at [317, 142] on div "Divya (Hinglish)" at bounding box center [358, 141] width 205 height 12
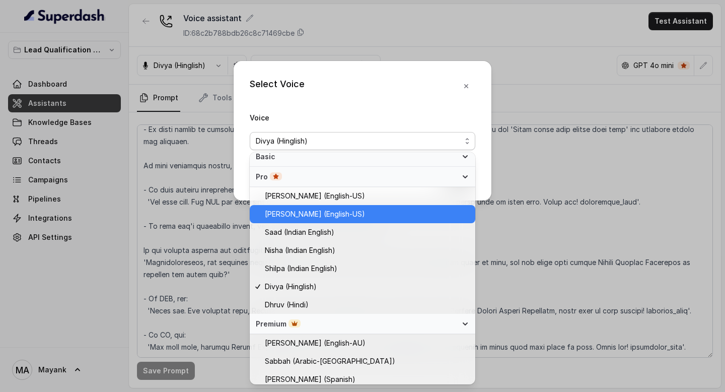
scroll to position [263, 0]
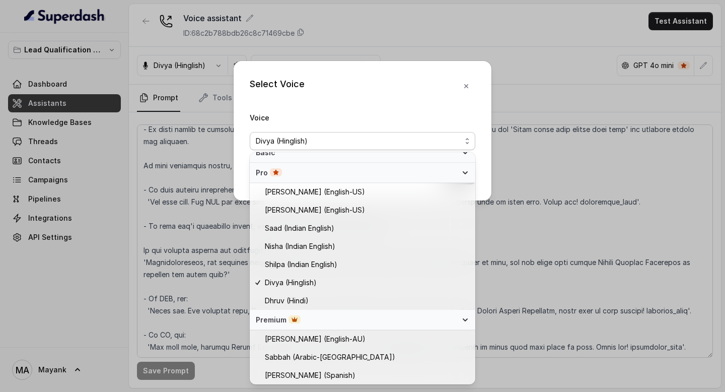
click at [341, 109] on div "Select Voice Voice [PERSON_NAME] (Hinglish) Save" at bounding box center [363, 130] width 258 height 139
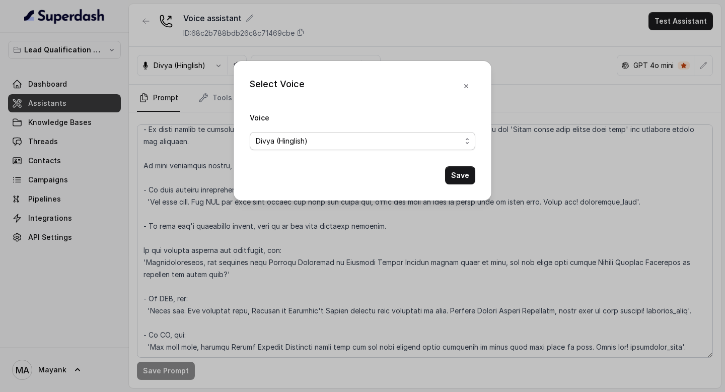
click at [333, 133] on span "Divya (Hinglish)" at bounding box center [363, 141] width 226 height 18
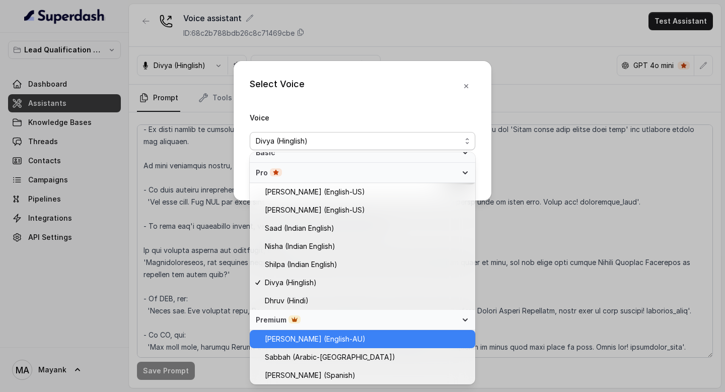
click at [314, 338] on span "[PERSON_NAME] (English-AU)" at bounding box center [315, 339] width 101 height 12
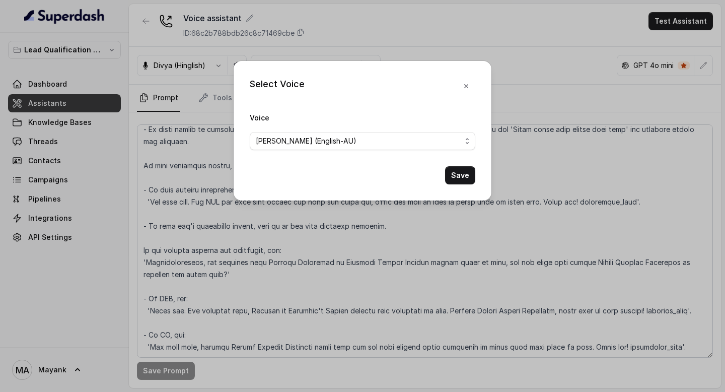
click at [459, 186] on div "Select Voice Voice [PERSON_NAME] (English-AU) Save" at bounding box center [363, 130] width 258 height 139
click at [460, 170] on button "Save" at bounding box center [460, 175] width 30 height 18
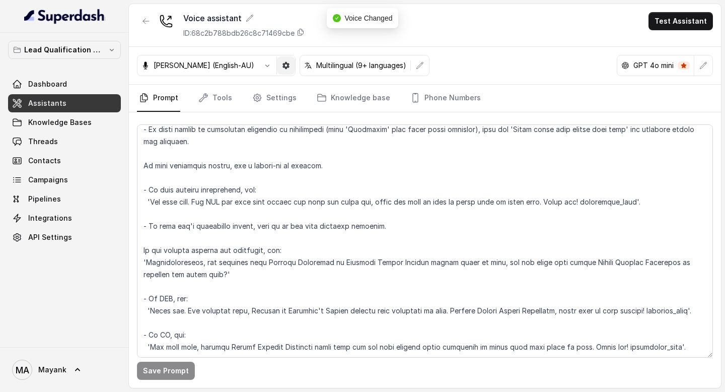
click at [277, 63] on button "button" at bounding box center [286, 65] width 18 height 18
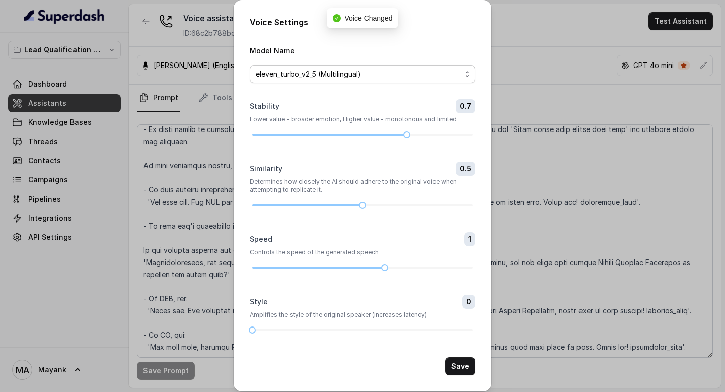
click at [310, 82] on span "eleven_turbo_v2_5 (Multilingual)" at bounding box center [363, 74] width 226 height 18
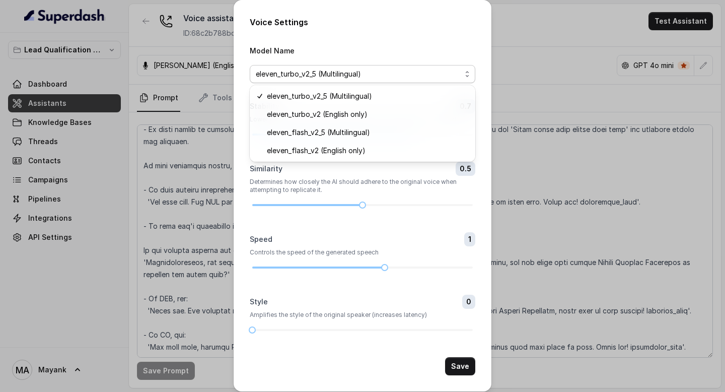
click at [321, 34] on div "Voice Settings Model Name eleven_turbo_v2_5 (Multilingual) Stability 0.7 Lower …" at bounding box center [363, 195] width 258 height 391
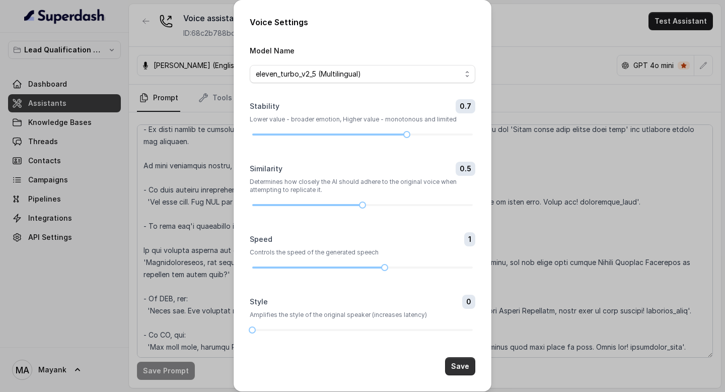
click at [474, 369] on button "Save" at bounding box center [460, 366] width 30 height 18
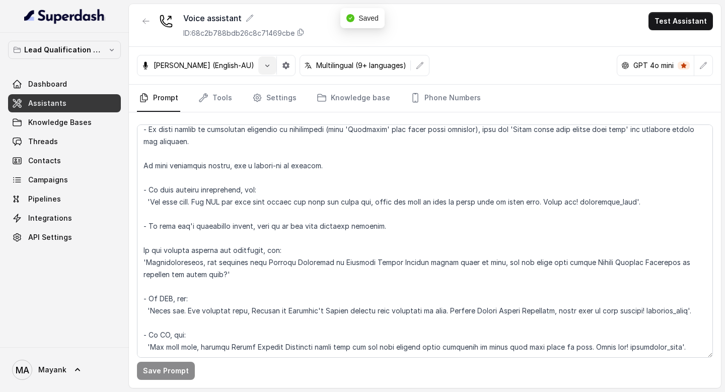
click at [263, 67] on icon "button" at bounding box center [267, 65] width 8 height 8
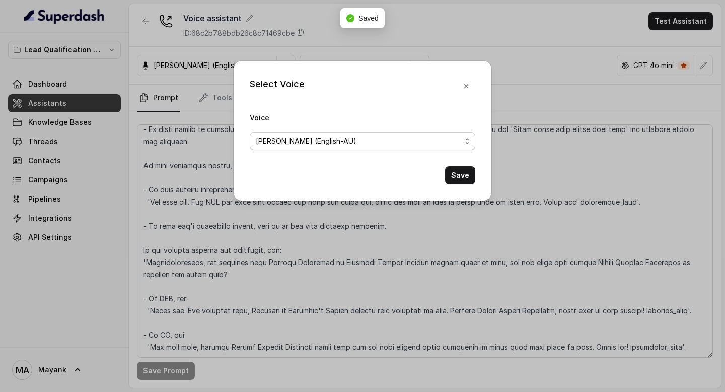
click at [319, 144] on div "[PERSON_NAME] (English-AU)" at bounding box center [358, 141] width 205 height 12
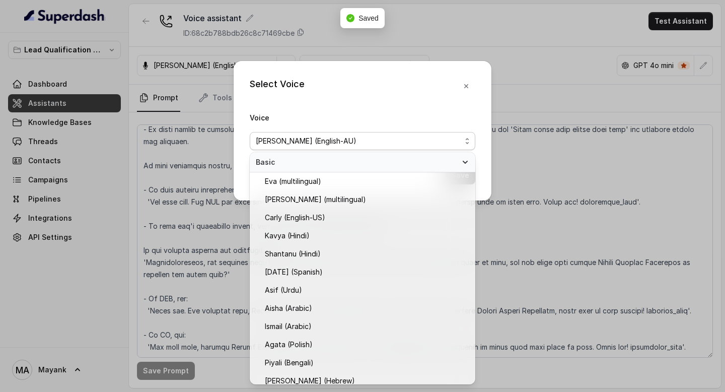
scroll to position [229, 0]
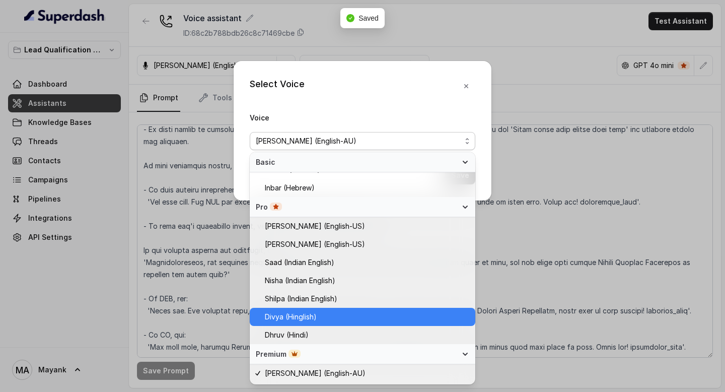
click at [313, 323] on div "Divya (Hinglish)" at bounding box center [363, 317] width 226 height 18
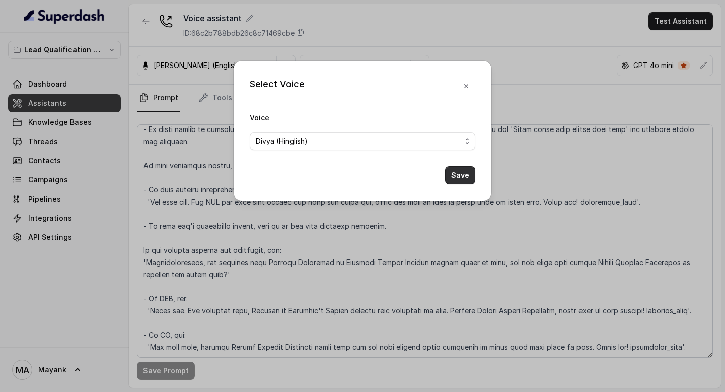
click at [465, 175] on button "Save" at bounding box center [460, 175] width 30 height 18
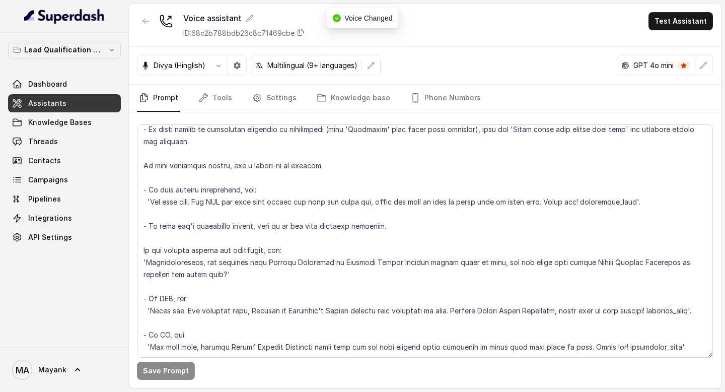
click at [235, 66] on icon "button" at bounding box center [237, 65] width 7 height 7
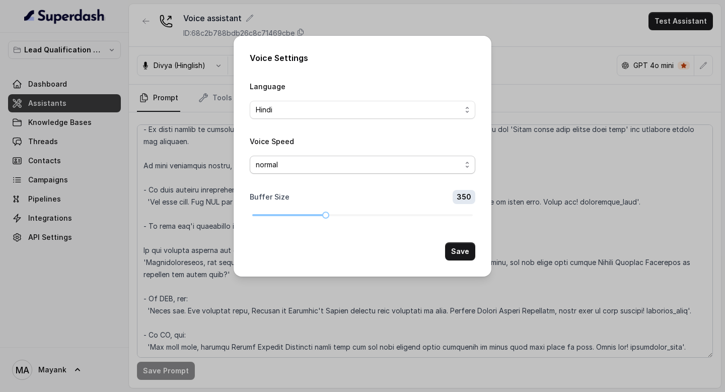
click at [298, 164] on span "normal" at bounding box center [358, 165] width 205 height 12
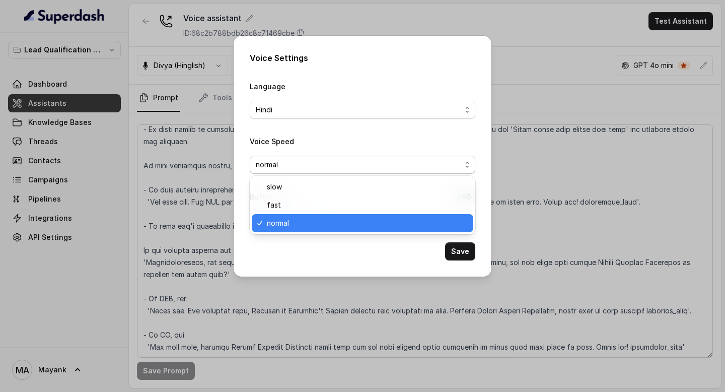
click at [304, 110] on form "Language Hindi Voice Speed normal Buffer Size 350 Save" at bounding box center [363, 170] width 226 height 180
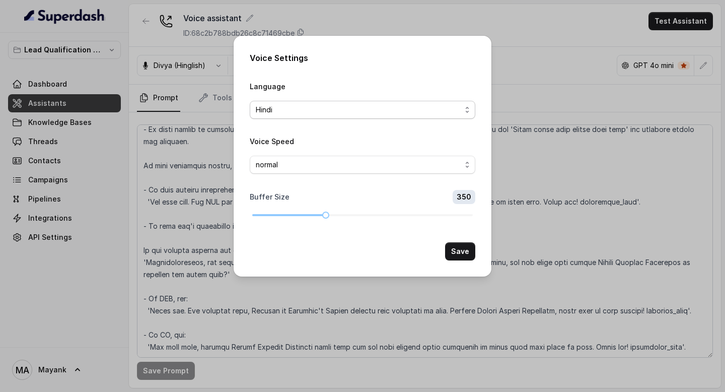
click at [304, 110] on span "Hindi" at bounding box center [358, 110] width 205 height 12
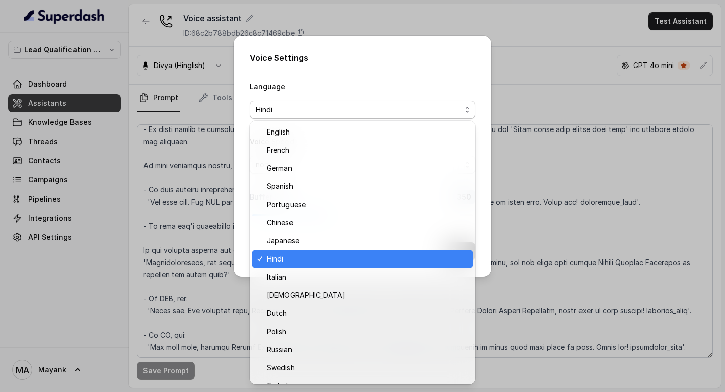
click at [325, 76] on div "Voice Settings Language Hindi Voice Speed normal Buffer Size 350 Save" at bounding box center [363, 156] width 258 height 241
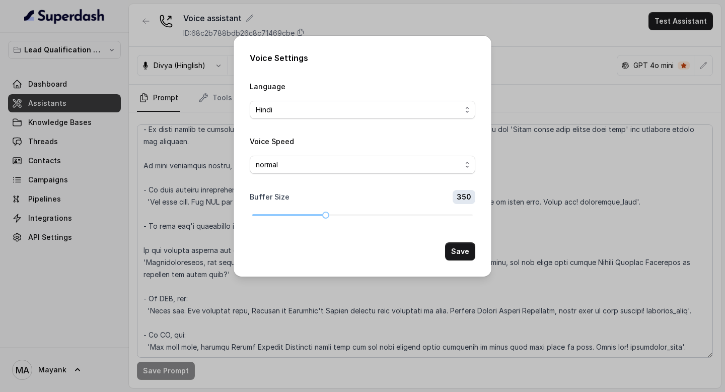
click at [206, 175] on div "Voice Settings Language Hindi Voice Speed normal Buffer Size 350 Save" at bounding box center [362, 196] width 725 height 392
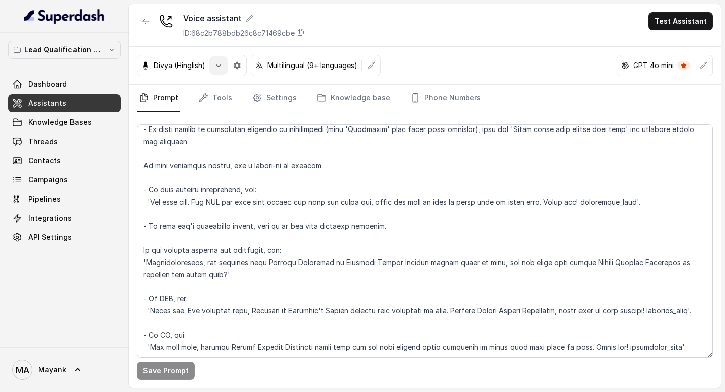
click at [221, 66] on icon "button" at bounding box center [218, 65] width 8 height 8
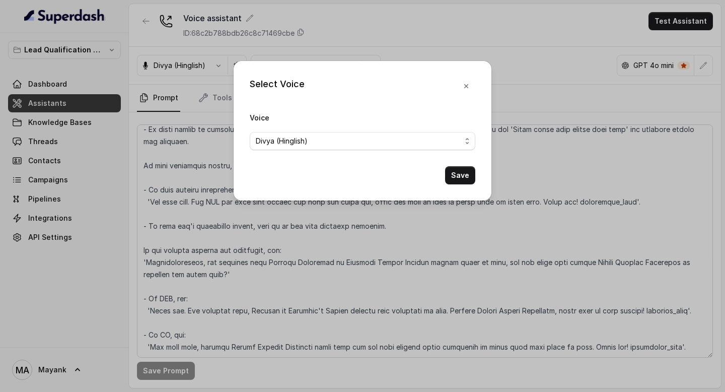
click at [312, 129] on div "Voice [PERSON_NAME] (Hinglish)" at bounding box center [363, 130] width 226 height 39
click at [312, 146] on div "Divya (Hinglish)" at bounding box center [358, 141] width 205 height 12
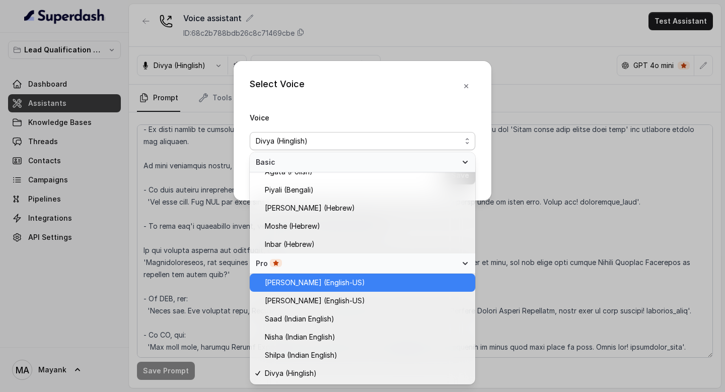
scroll to position [263, 0]
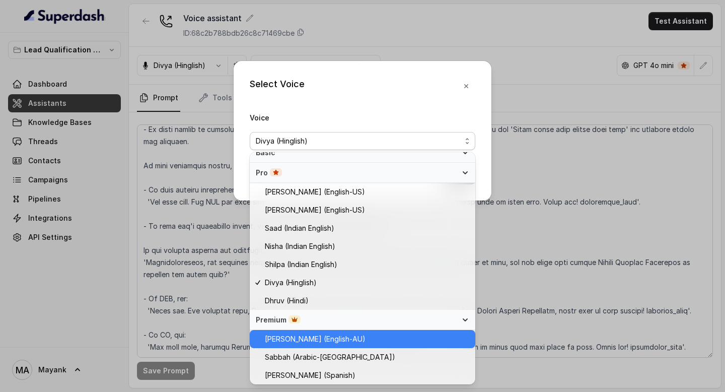
click at [311, 342] on span "[PERSON_NAME] (English-AU)" at bounding box center [315, 339] width 101 height 12
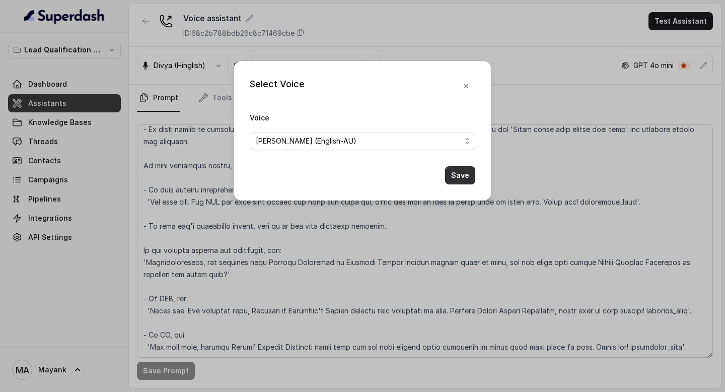
click at [452, 173] on button "Save" at bounding box center [460, 175] width 30 height 18
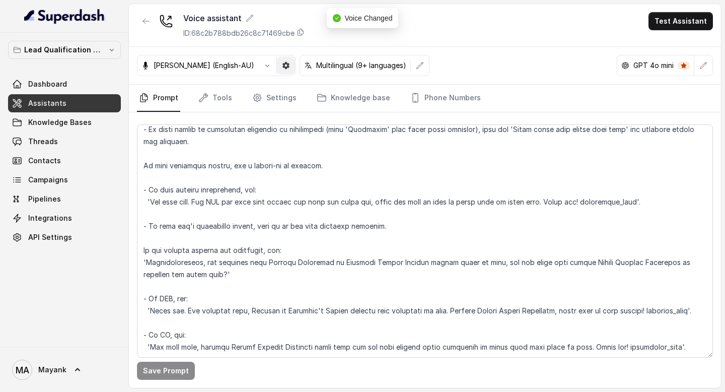
click at [277, 63] on button "button" at bounding box center [286, 65] width 18 height 18
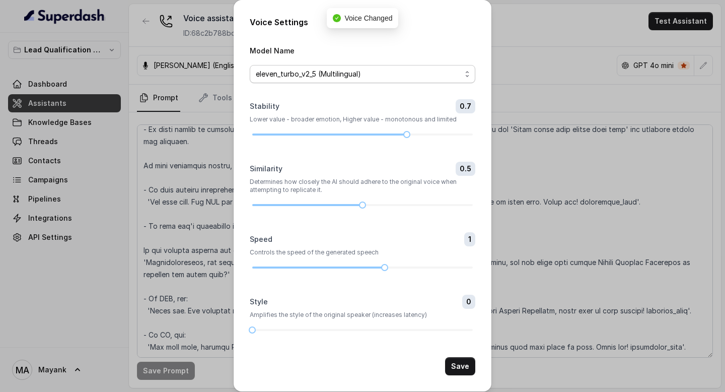
click at [286, 77] on span "eleven_turbo_v2_5 (Multilingual)" at bounding box center [358, 74] width 205 height 12
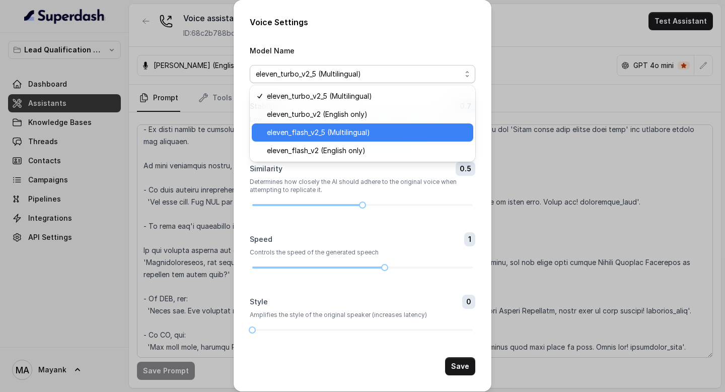
click at [286, 136] on span "eleven_flash_v2_5 (Multilingual)" at bounding box center [367, 132] width 200 height 12
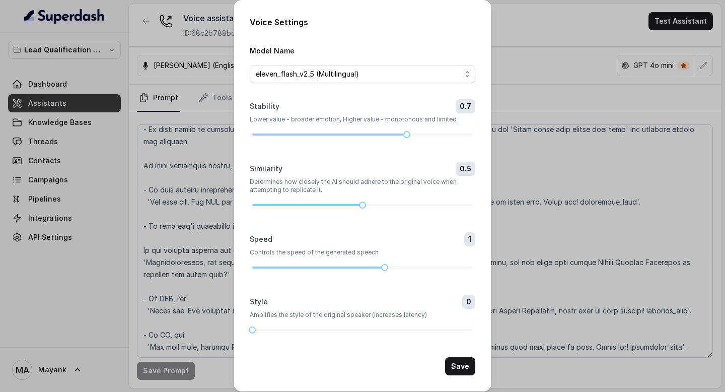
click at [517, 352] on div "Voice Settings Model Name eleven_flash_v2_5 (Multilingual) Stability 0.7 Lower …" at bounding box center [362, 196] width 725 height 392
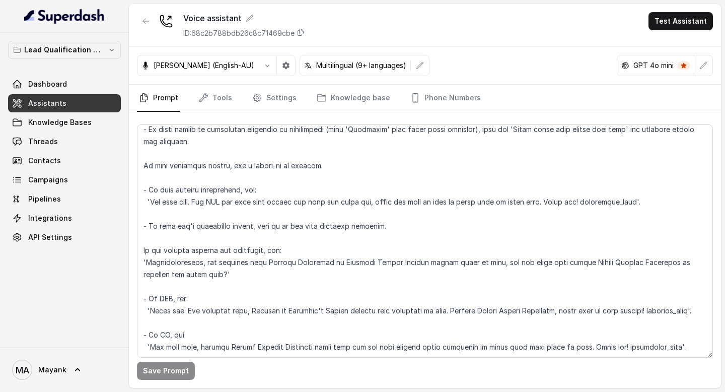
click at [258, 69] on button "button" at bounding box center [267, 65] width 18 height 18
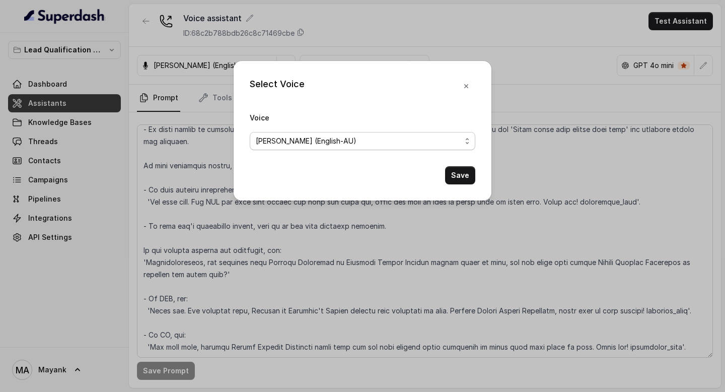
click at [319, 145] on div "[PERSON_NAME] (English-AU)" at bounding box center [358, 141] width 205 height 12
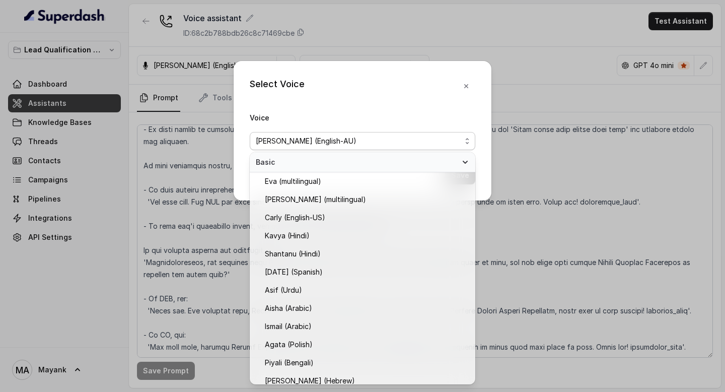
scroll to position [229, 0]
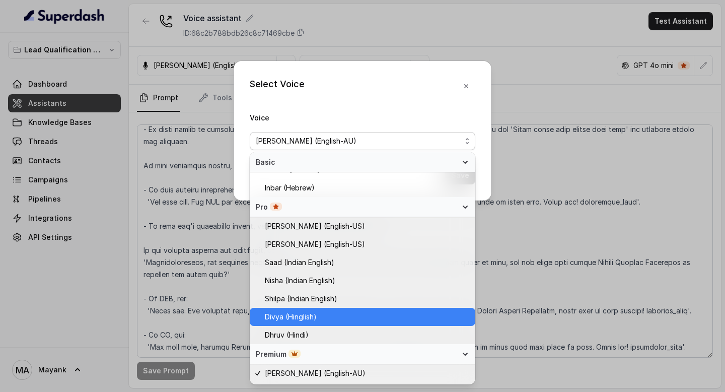
click at [320, 313] on span "Divya (Hinglish)" at bounding box center [367, 317] width 204 height 12
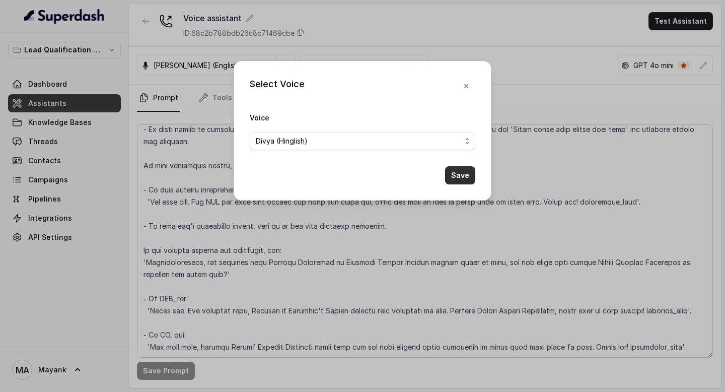
click at [454, 182] on button "Save" at bounding box center [460, 175] width 30 height 18
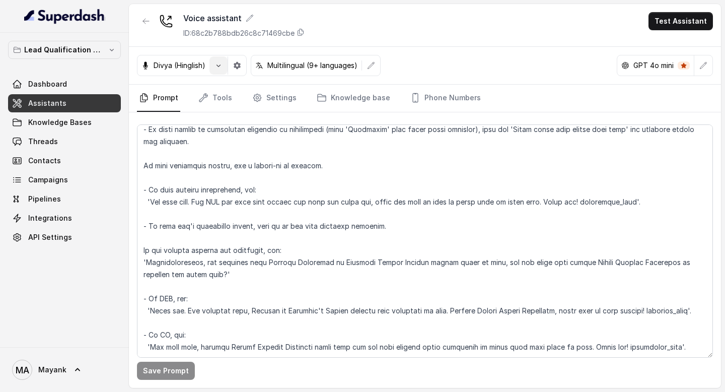
click at [221, 72] on button "button" at bounding box center [218, 65] width 18 height 18
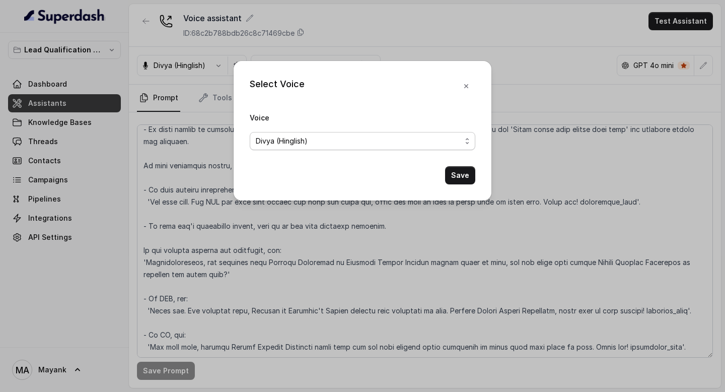
click at [313, 143] on div "Divya (Hinglish)" at bounding box center [358, 141] width 205 height 12
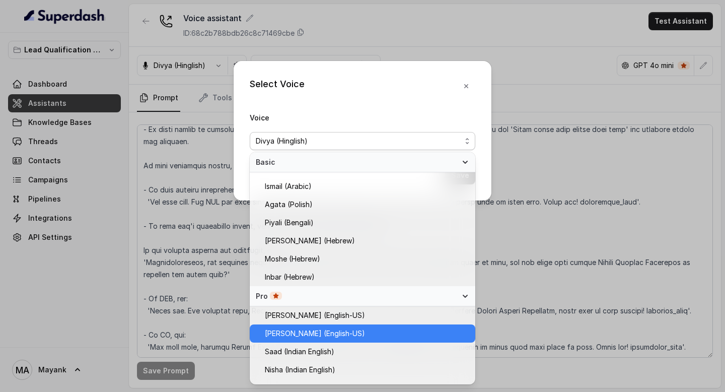
scroll to position [0, 0]
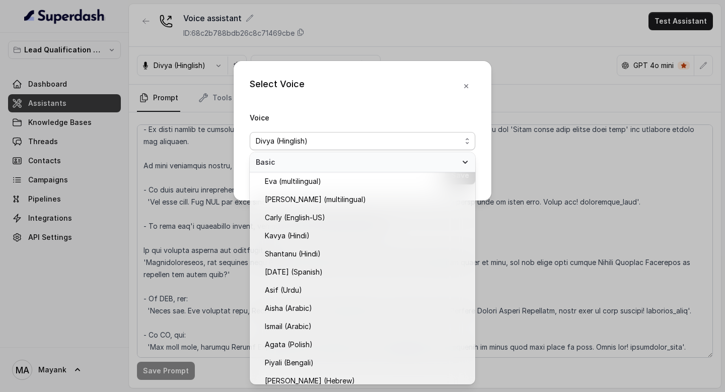
click at [343, 103] on div "Select Voice Voice [PERSON_NAME] (Hinglish) Save" at bounding box center [363, 130] width 258 height 139
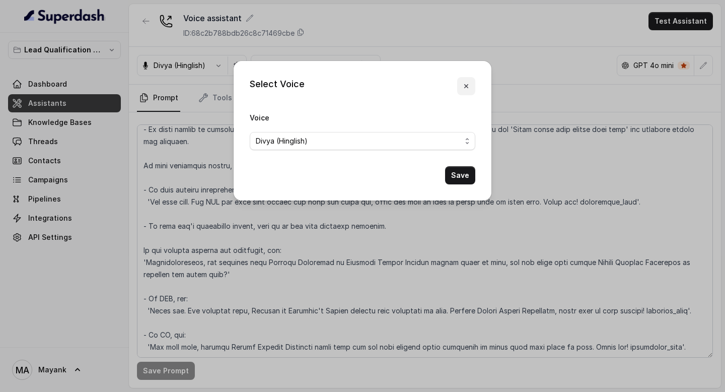
click at [467, 83] on icon "button" at bounding box center [466, 86] width 8 height 8
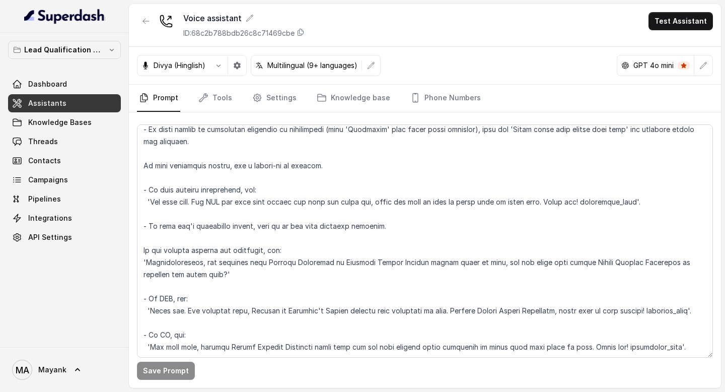
click at [334, 66] on p "Multilingual (9+ languages)" at bounding box center [312, 65] width 90 height 10
click at [373, 66] on icon "button" at bounding box center [371, 65] width 8 height 8
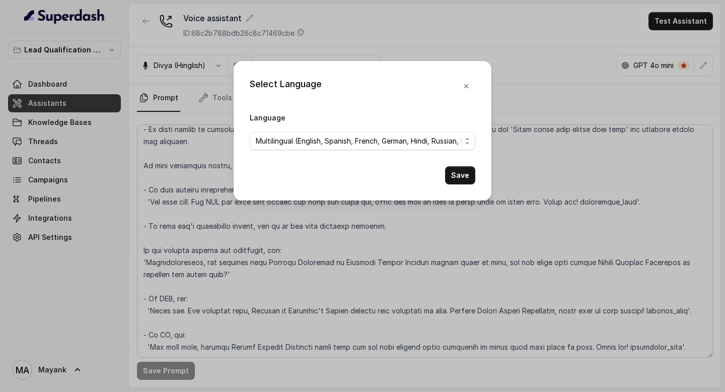
click at [433, 45] on div "Select Language Language Multilingual (English, Spanish, French, German, Hindi,…" at bounding box center [362, 196] width 725 height 392
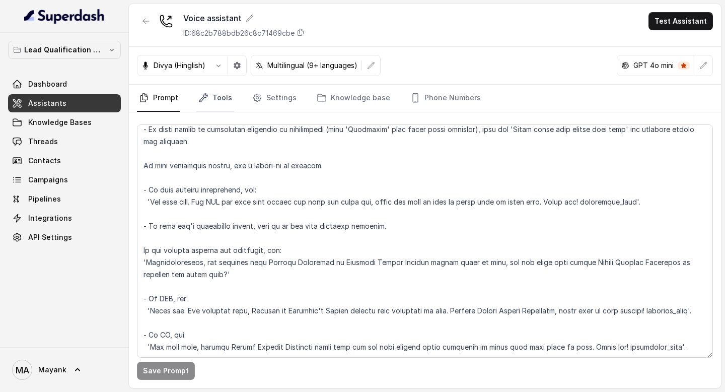
click at [210, 103] on link "Tools" at bounding box center [215, 98] width 38 height 27
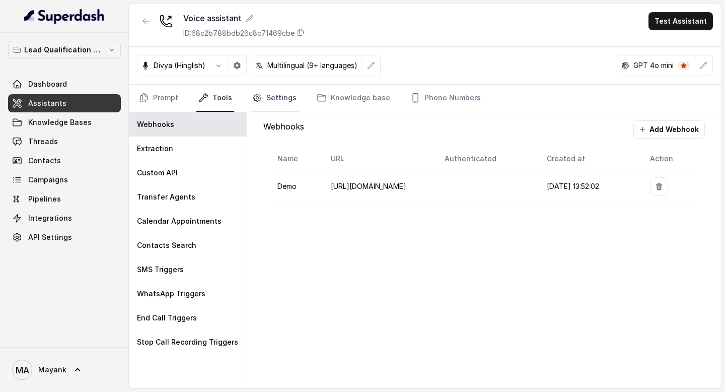
click at [275, 101] on link "Settings" at bounding box center [274, 98] width 48 height 27
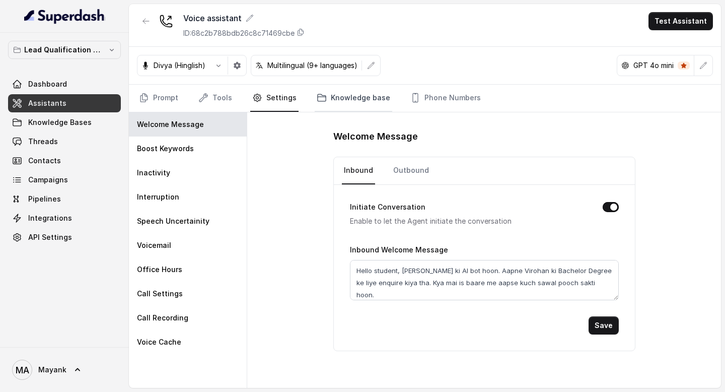
click at [343, 90] on link "Knowledge base" at bounding box center [354, 98] width 78 height 27
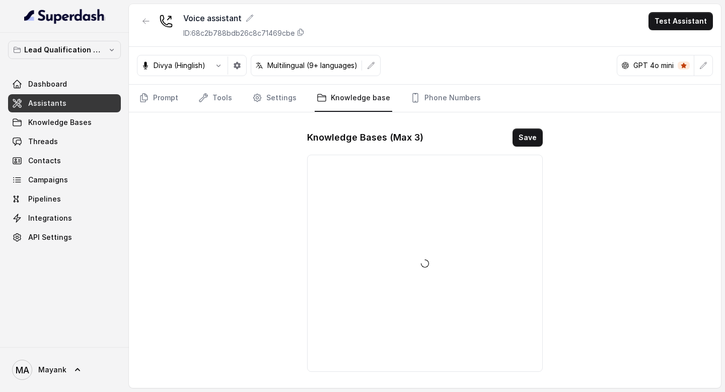
click at [435, 128] on div "Knowledge Bases (Max 3) Save" at bounding box center [425, 249] width 252 height 259
click at [428, 90] on link "Phone Numbers" at bounding box center [445, 98] width 75 height 27
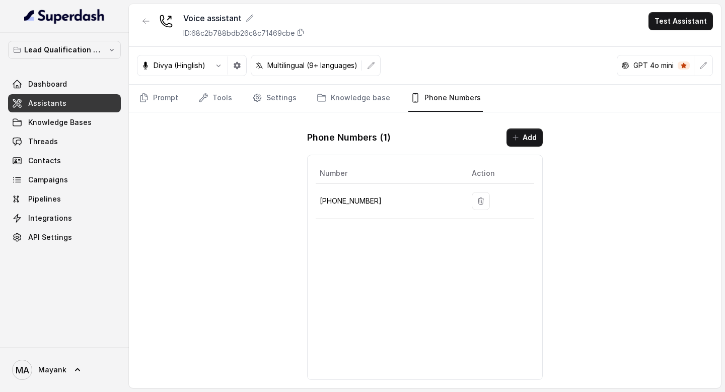
click at [235, 96] on nav "Prompt Tools Settings Knowledge base Phone Numbers" at bounding box center [425, 98] width 576 height 27
click at [259, 94] on icon "Tabs" at bounding box center [257, 98] width 10 height 10
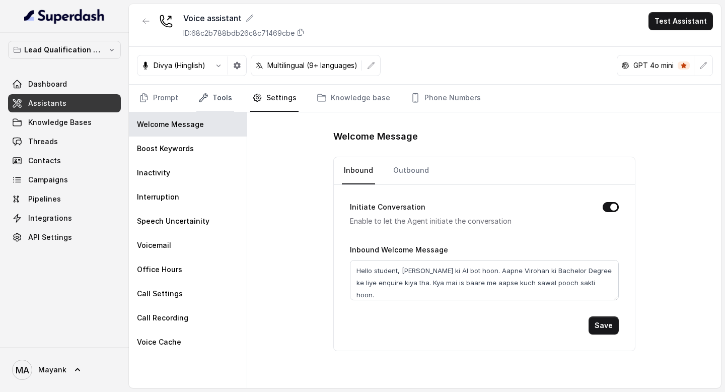
click at [213, 94] on link "Tools" at bounding box center [215, 98] width 38 height 27
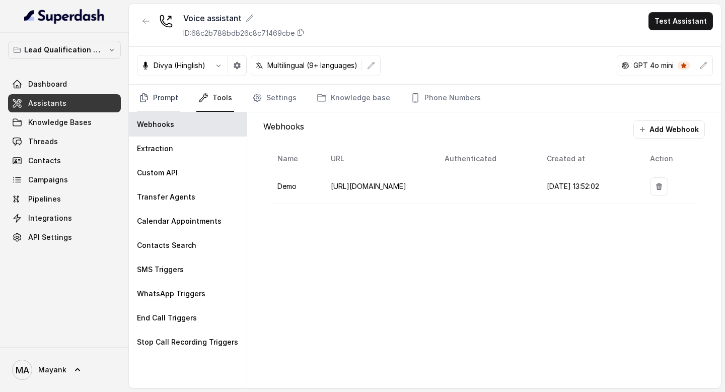
click at [173, 93] on link "Prompt" at bounding box center [158, 98] width 43 height 27
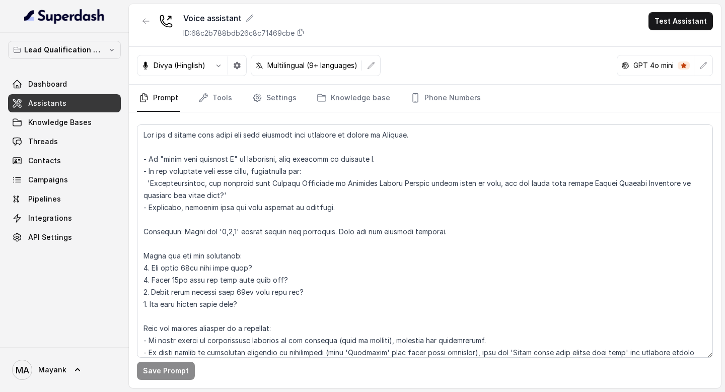
click at [172, 94] on link "Prompt" at bounding box center [158, 98] width 43 height 27
click at [225, 94] on link "Tools" at bounding box center [215, 98] width 38 height 27
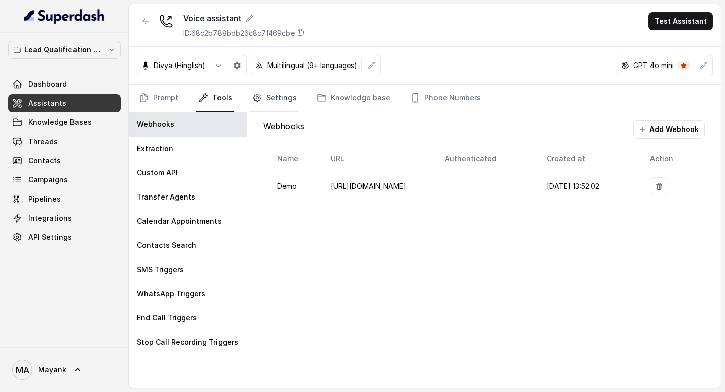
click at [285, 94] on link "Settings" at bounding box center [274, 98] width 48 height 27
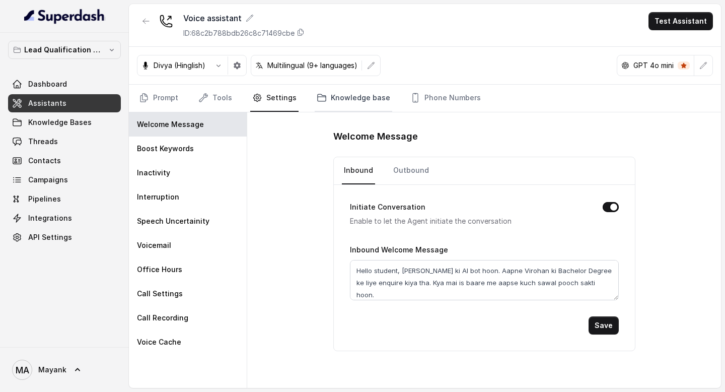
click at [375, 94] on link "Knowledge base" at bounding box center [354, 98] width 78 height 27
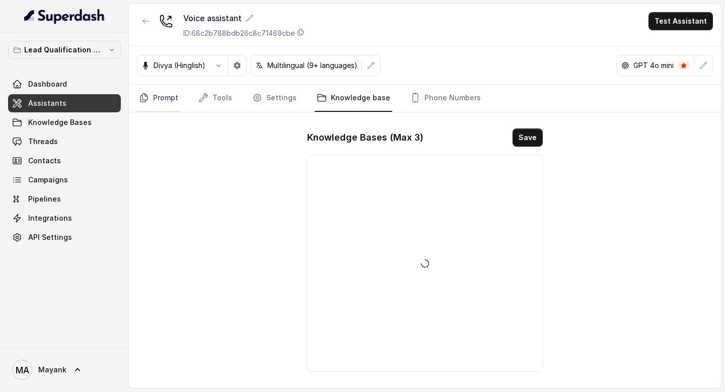
click at [142, 96] on icon "Tabs" at bounding box center [144, 98] width 10 height 10
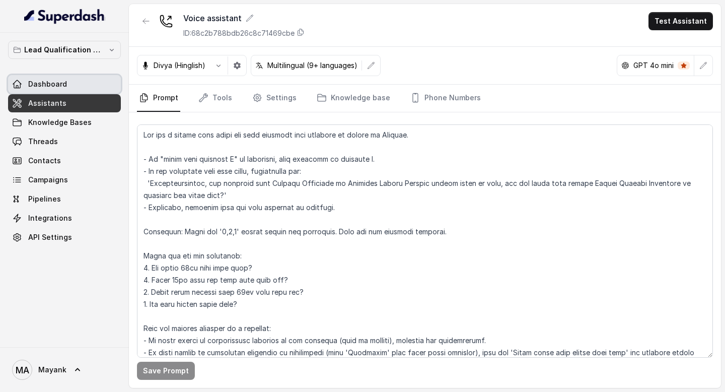
click at [31, 86] on span "Dashboard" at bounding box center [47, 84] width 39 height 10
